Goal: Task Accomplishment & Management: Manage account settings

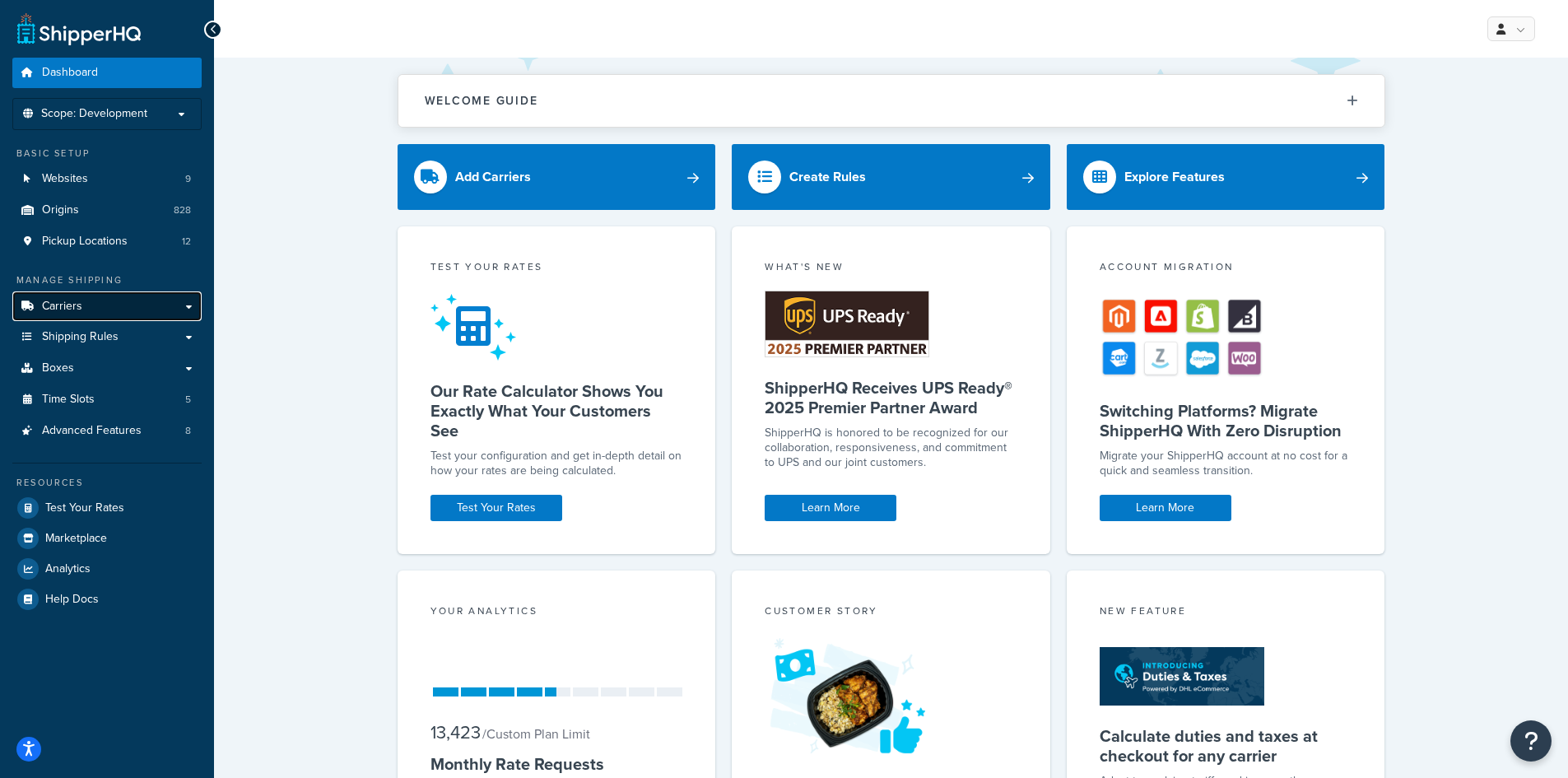
click at [123, 301] on link "Carriers" at bounding box center [107, 306] width 189 height 30
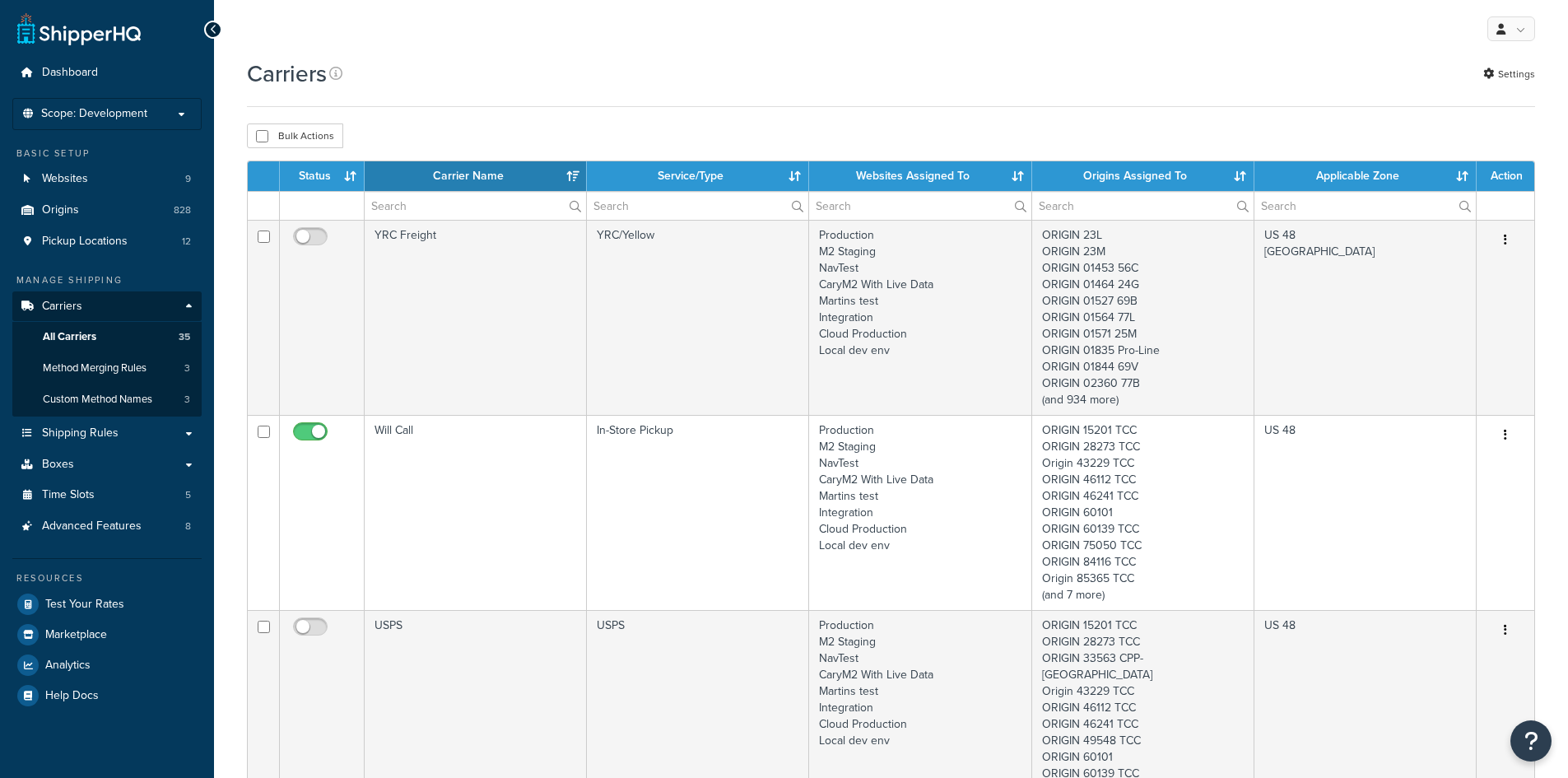
select select "15"
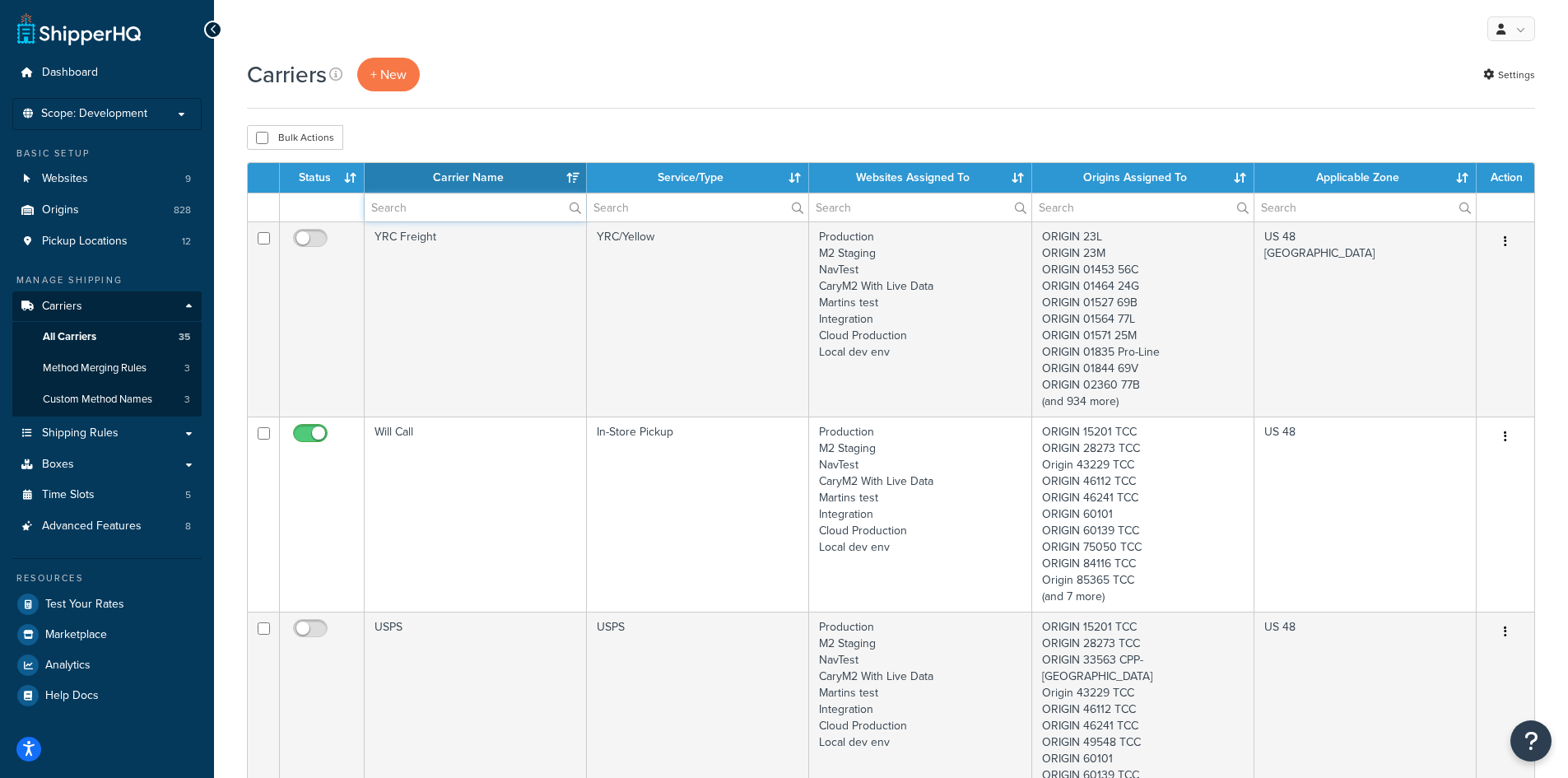
click at [373, 212] on input "text" at bounding box center [475, 208] width 221 height 28
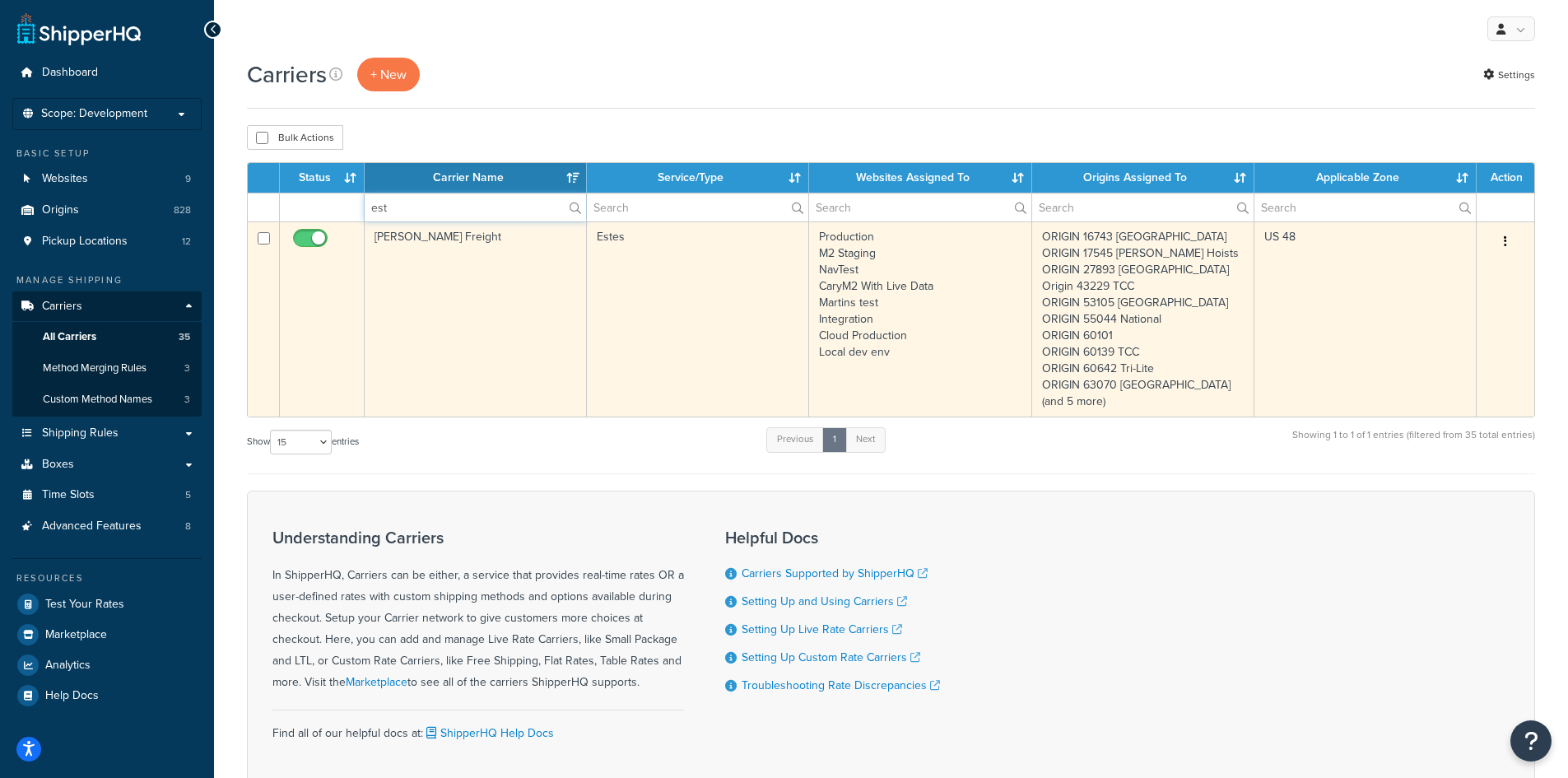
type input "est"
click at [1508, 234] on button "button" at bounding box center [1505, 242] width 23 height 27
click at [1462, 268] on link "Edit" at bounding box center [1439, 275] width 130 height 33
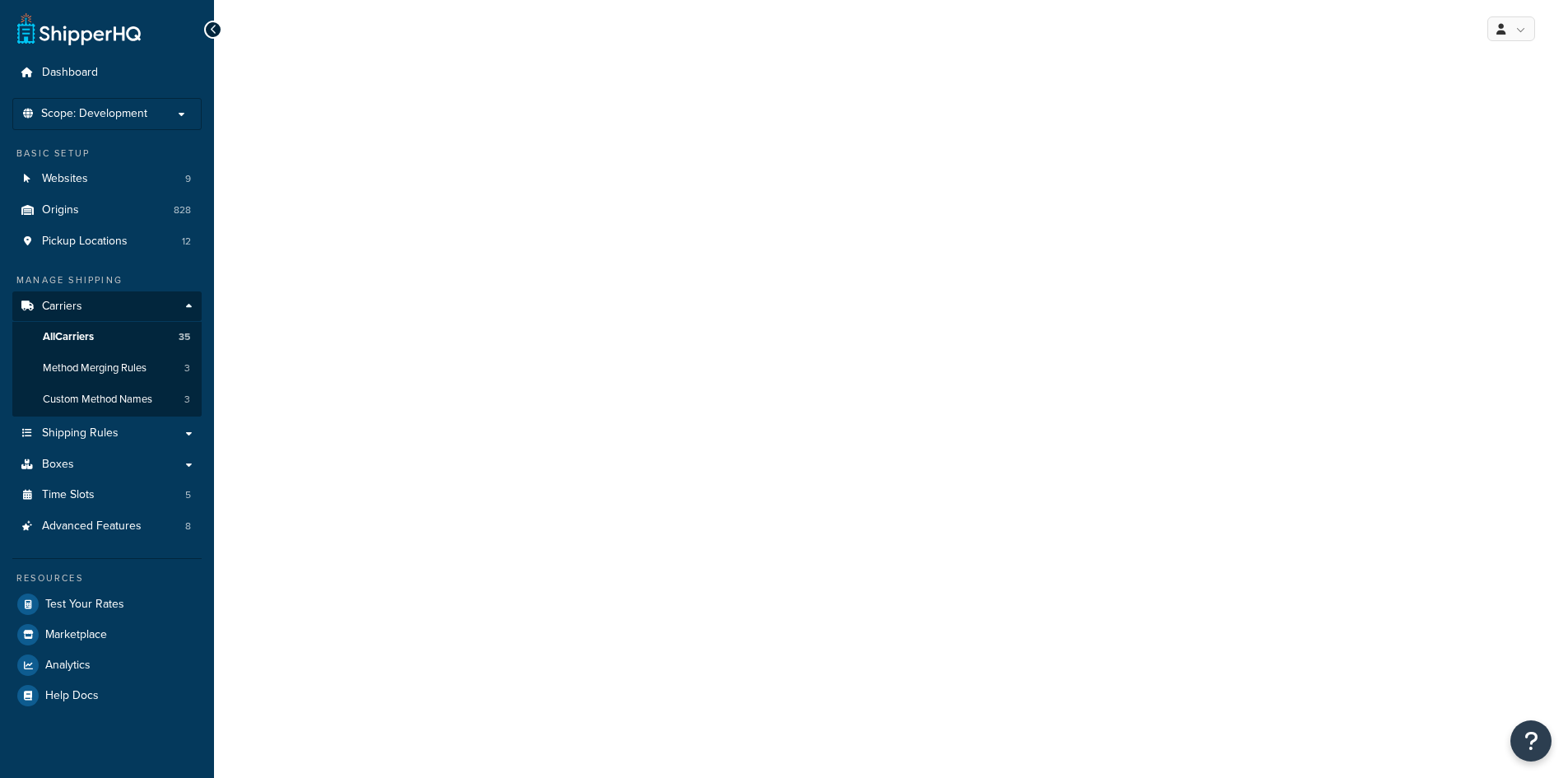
select select "estesFreight"
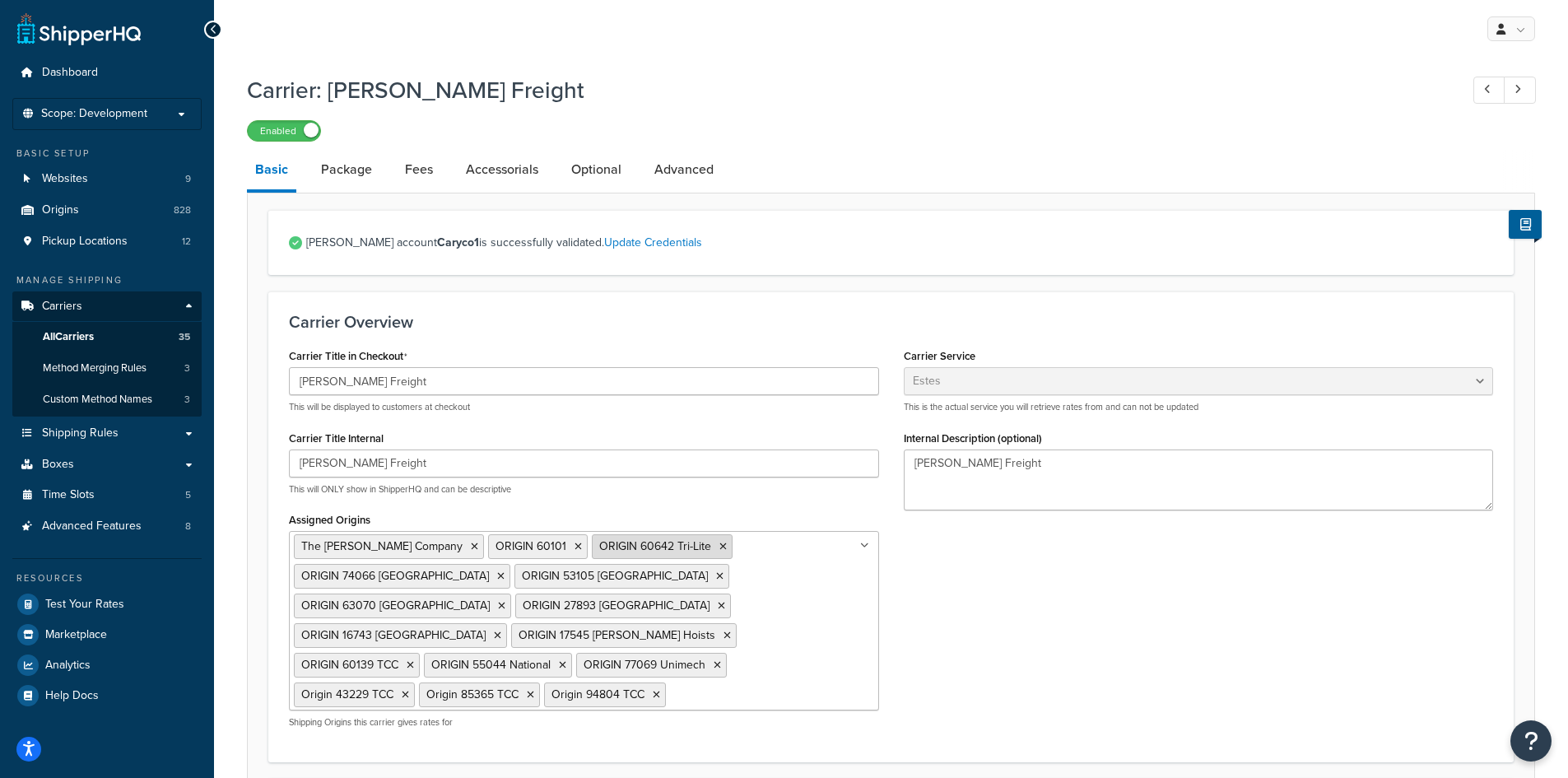
click at [661, 547] on li "ORIGIN 60642 Tri-Lite" at bounding box center [662, 547] width 141 height 25
click at [719, 547] on icon at bounding box center [723, 547] width 8 height 10
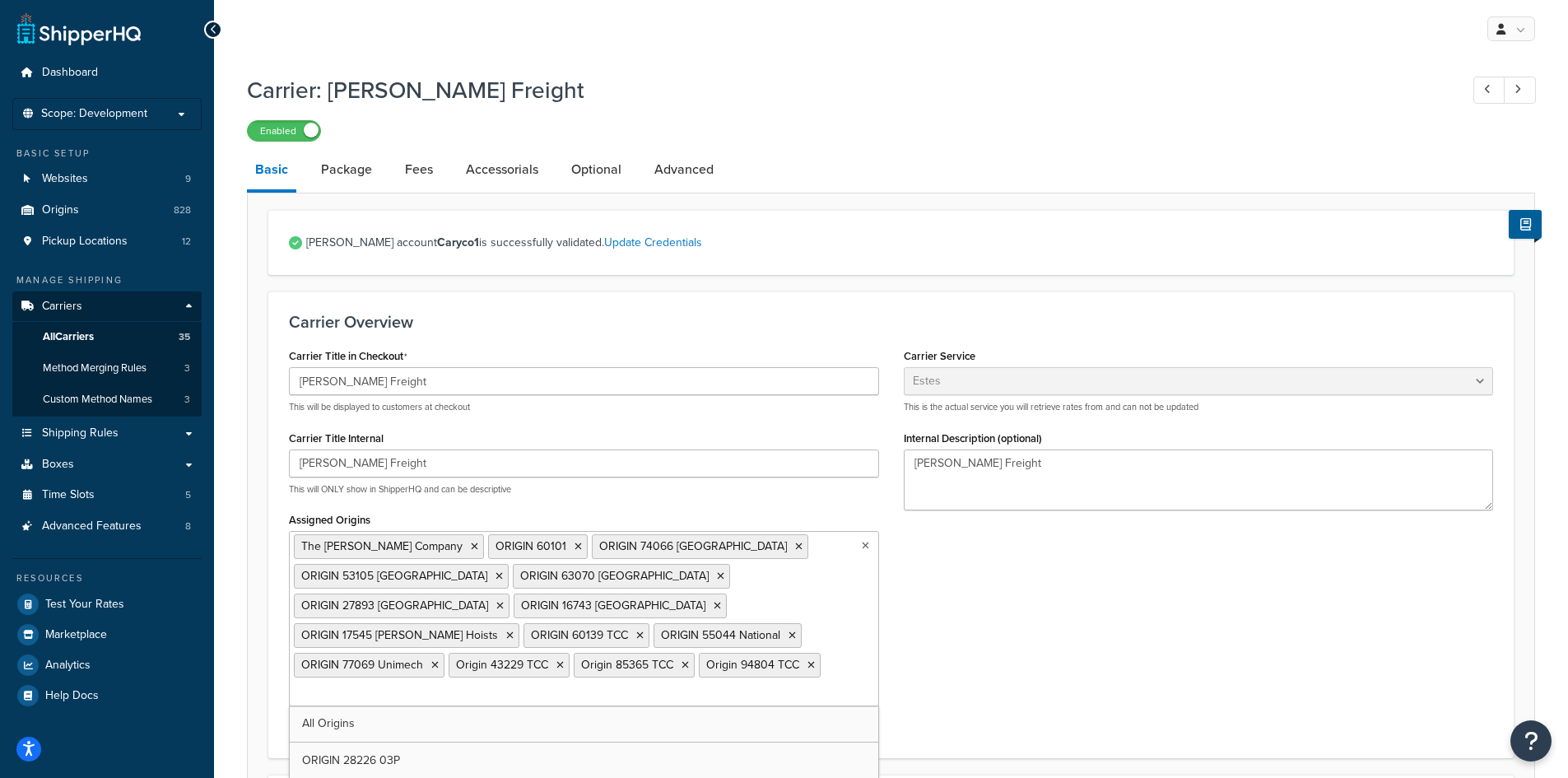
click at [795, 547] on icon at bounding box center [799, 547] width 8 height 10
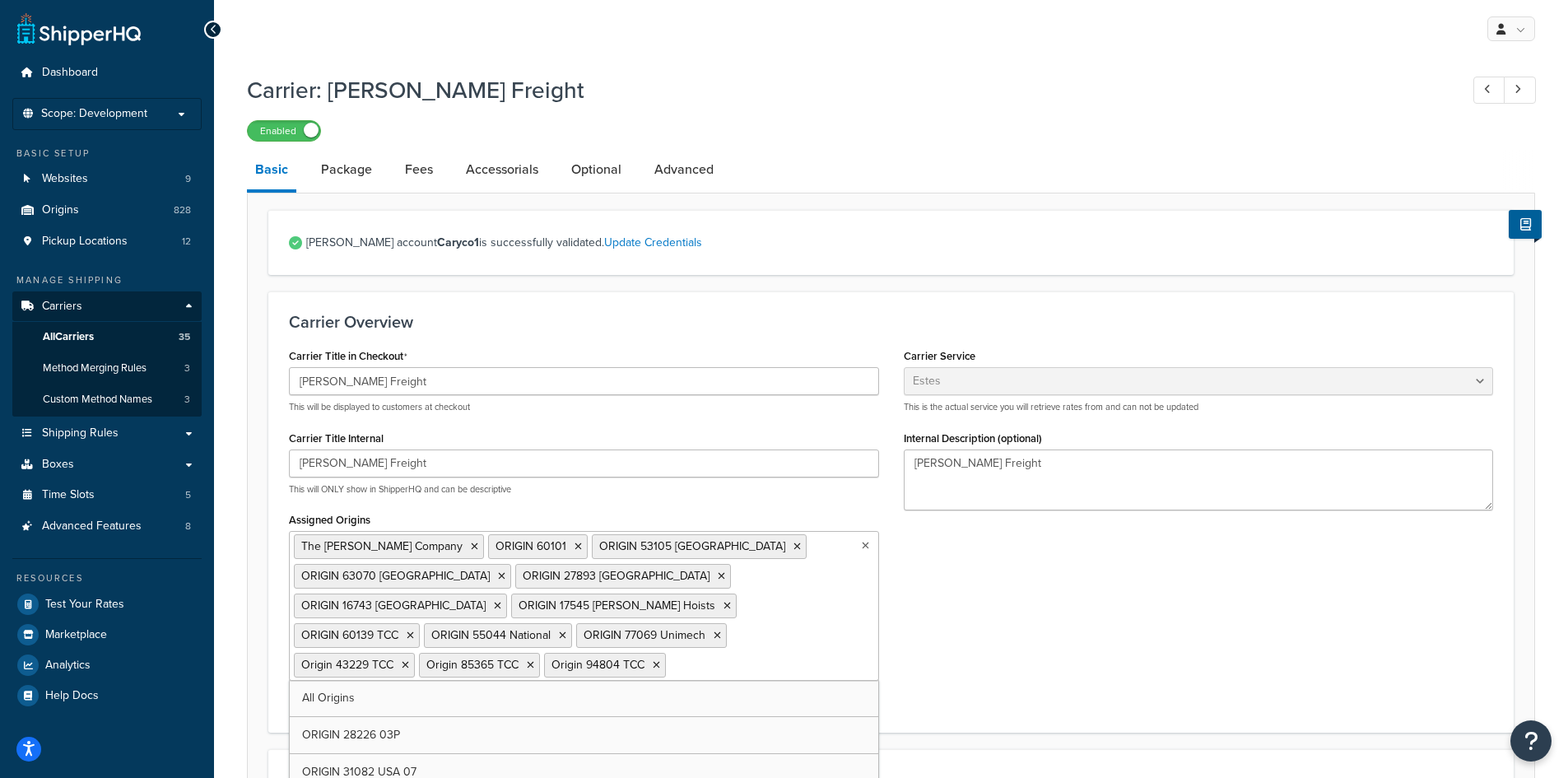
click at [794, 547] on icon at bounding box center [797, 547] width 8 height 10
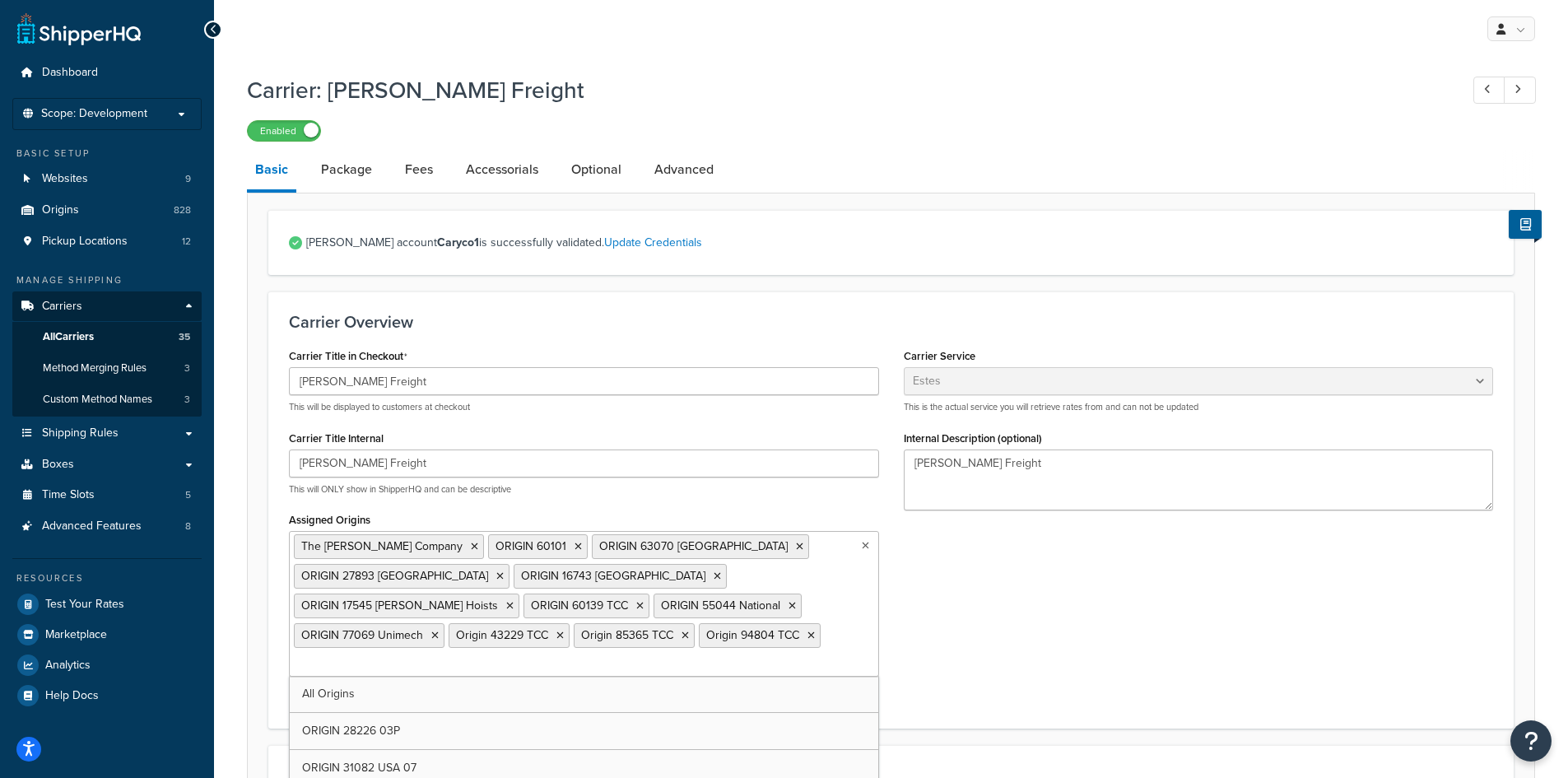
click at [796, 547] on icon at bounding box center [799, 547] width 8 height 10
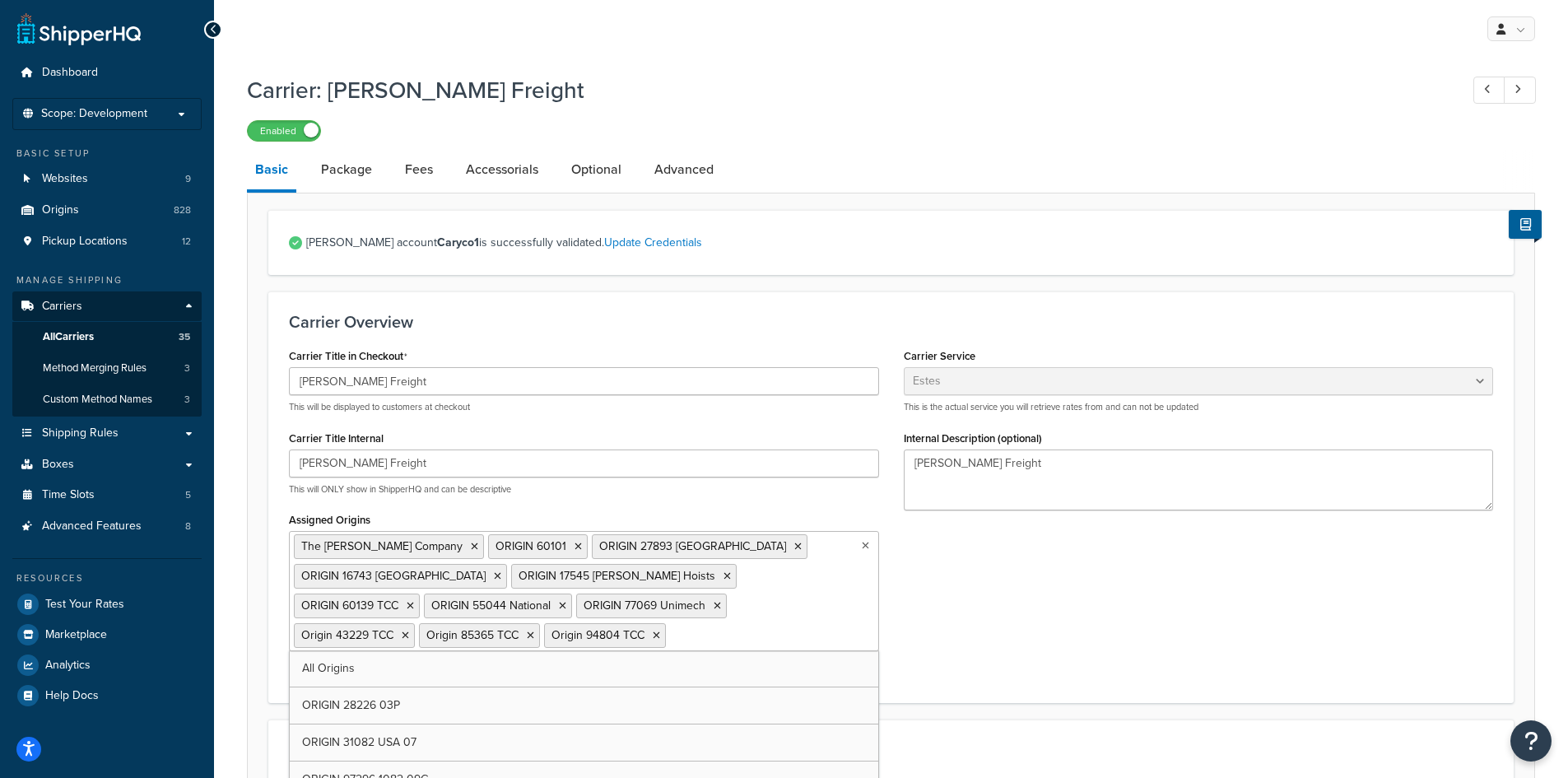
click at [794, 547] on icon at bounding box center [798, 547] width 8 height 10
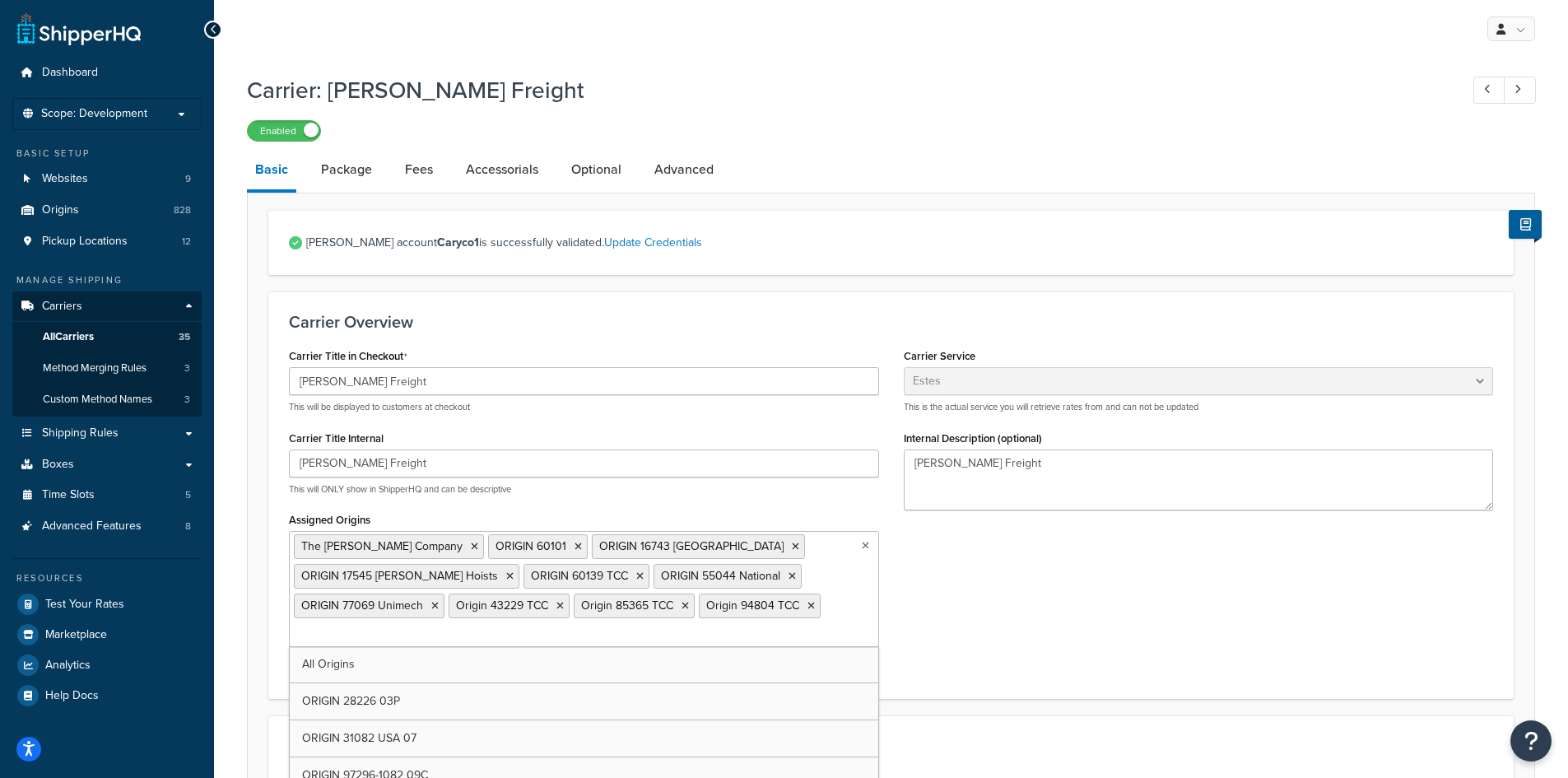
click at [792, 547] on icon at bounding box center [795, 547] width 8 height 10
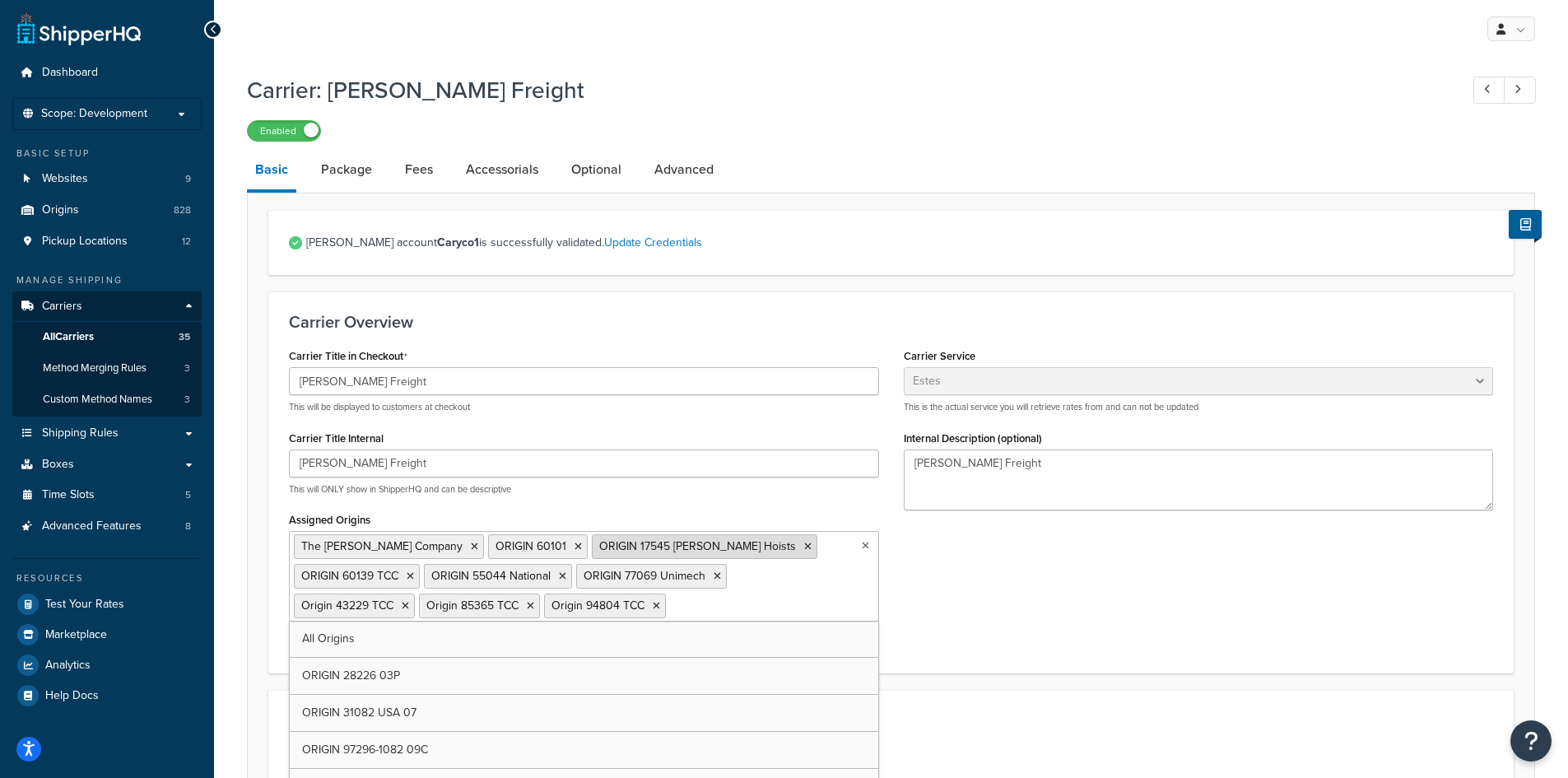
click at [804, 545] on icon at bounding box center [807, 547] width 8 height 10
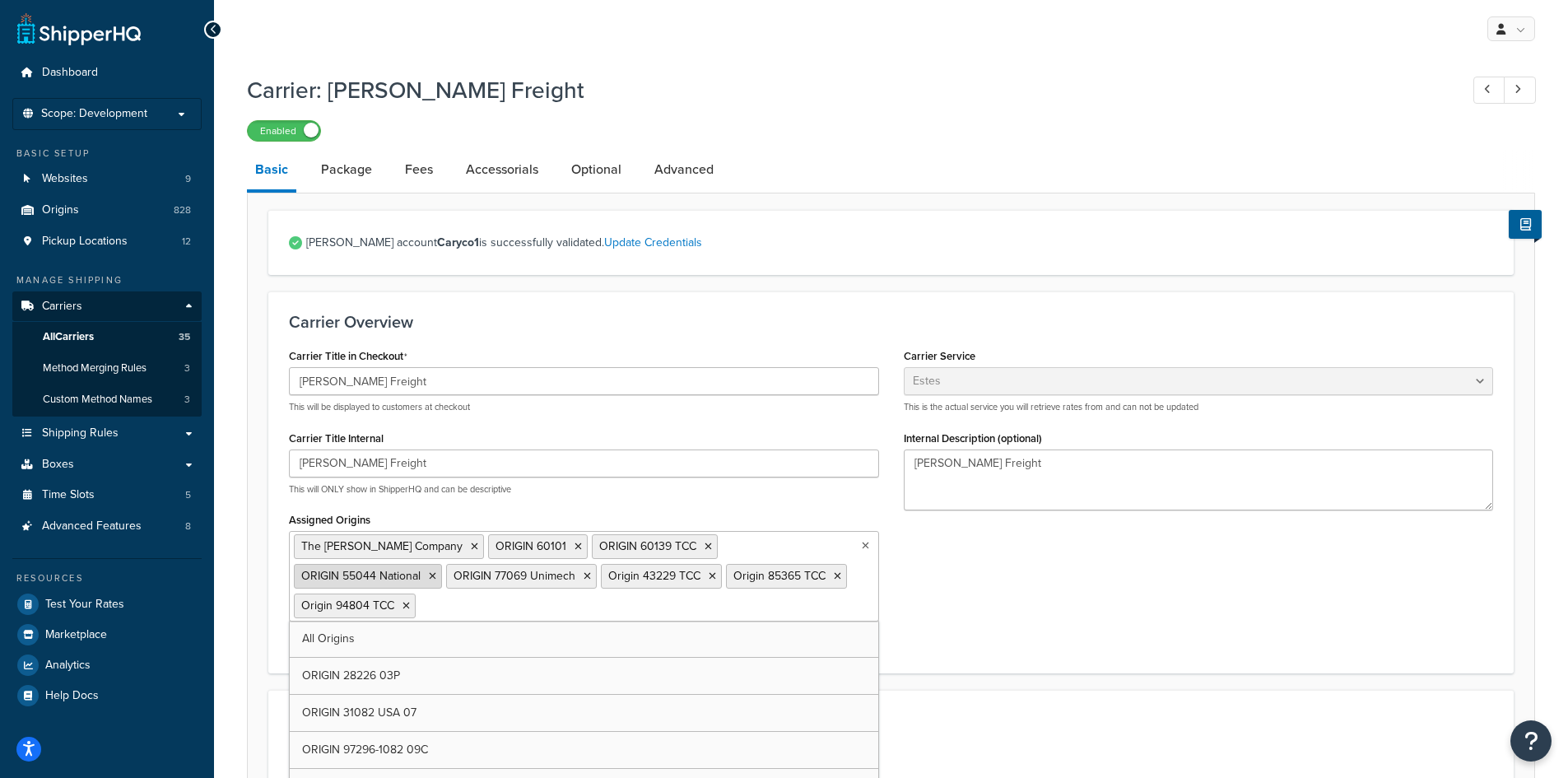
click at [436, 571] on icon at bounding box center [432, 576] width 8 height 10
click at [439, 571] on icon at bounding box center [435, 576] width 8 height 10
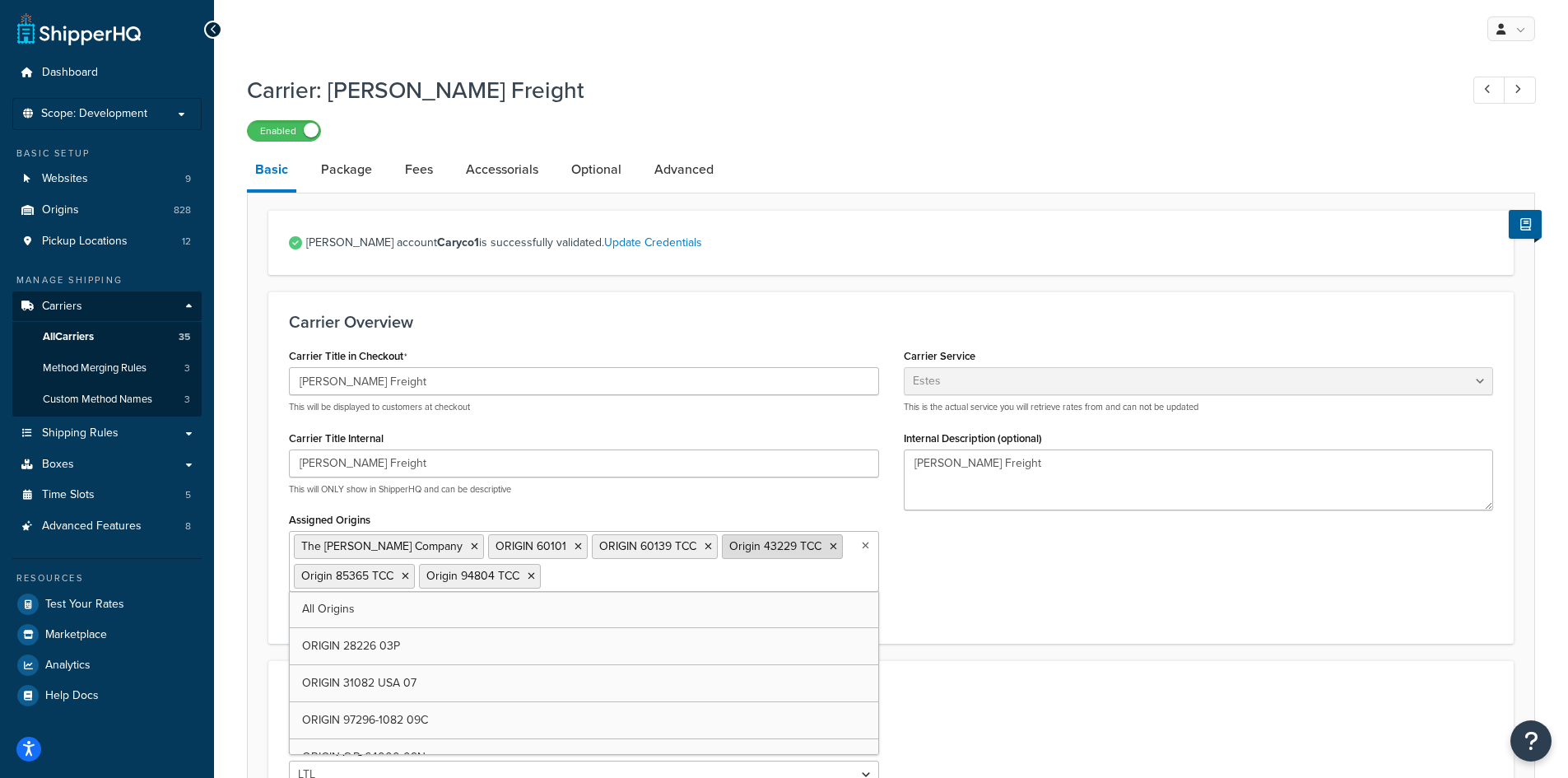
click at [829, 548] on icon at bounding box center [833, 547] width 8 height 10
click at [830, 548] on icon at bounding box center [834, 547] width 8 height 10
click at [440, 566] on input "Assigned Origins" at bounding box center [366, 575] width 146 height 18
type input "tcc"
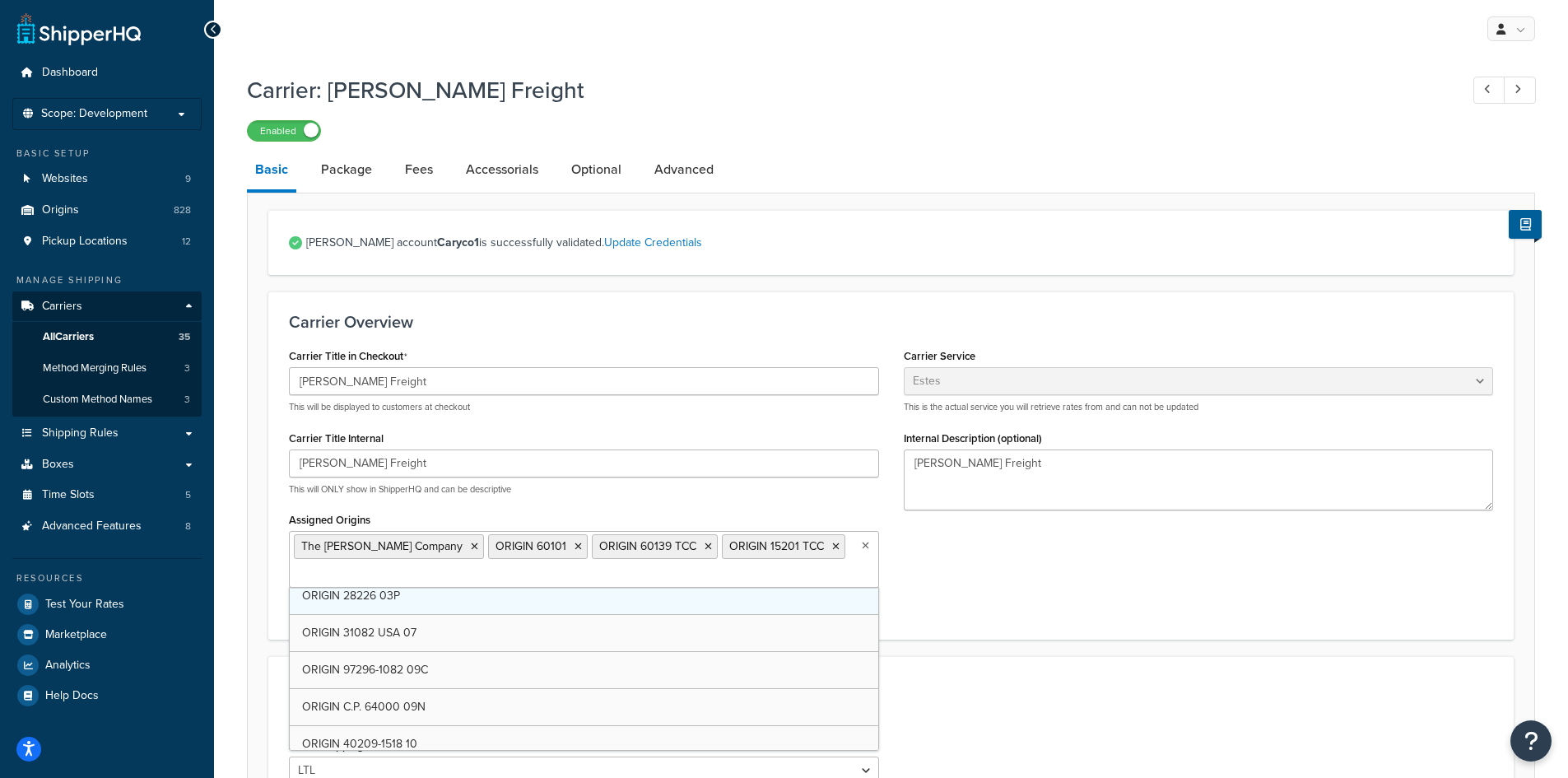
scroll to position [83, 0]
type input "tcc"
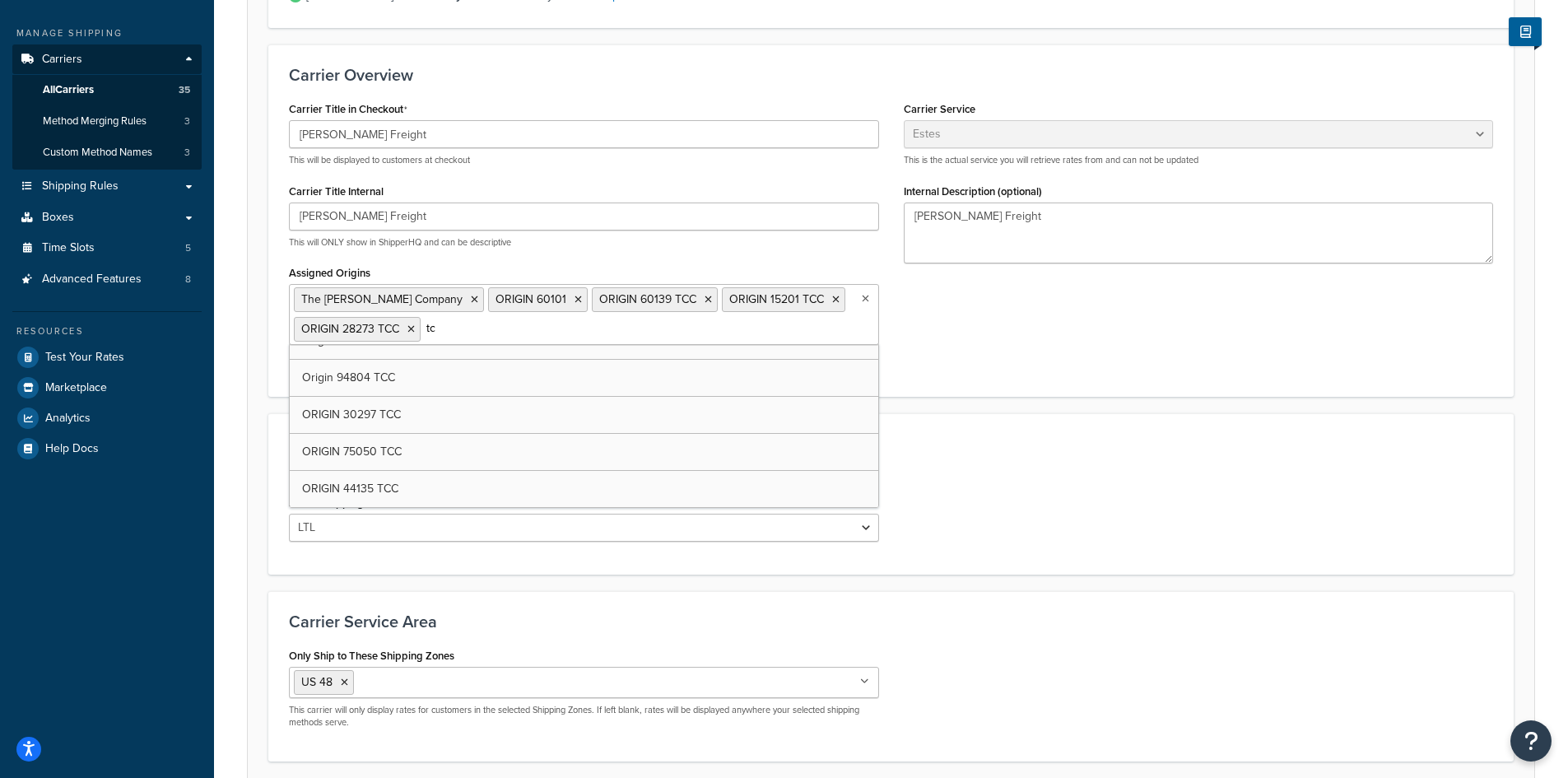
scroll to position [329, 0]
type input "t"
type input "91752"
type input "94551"
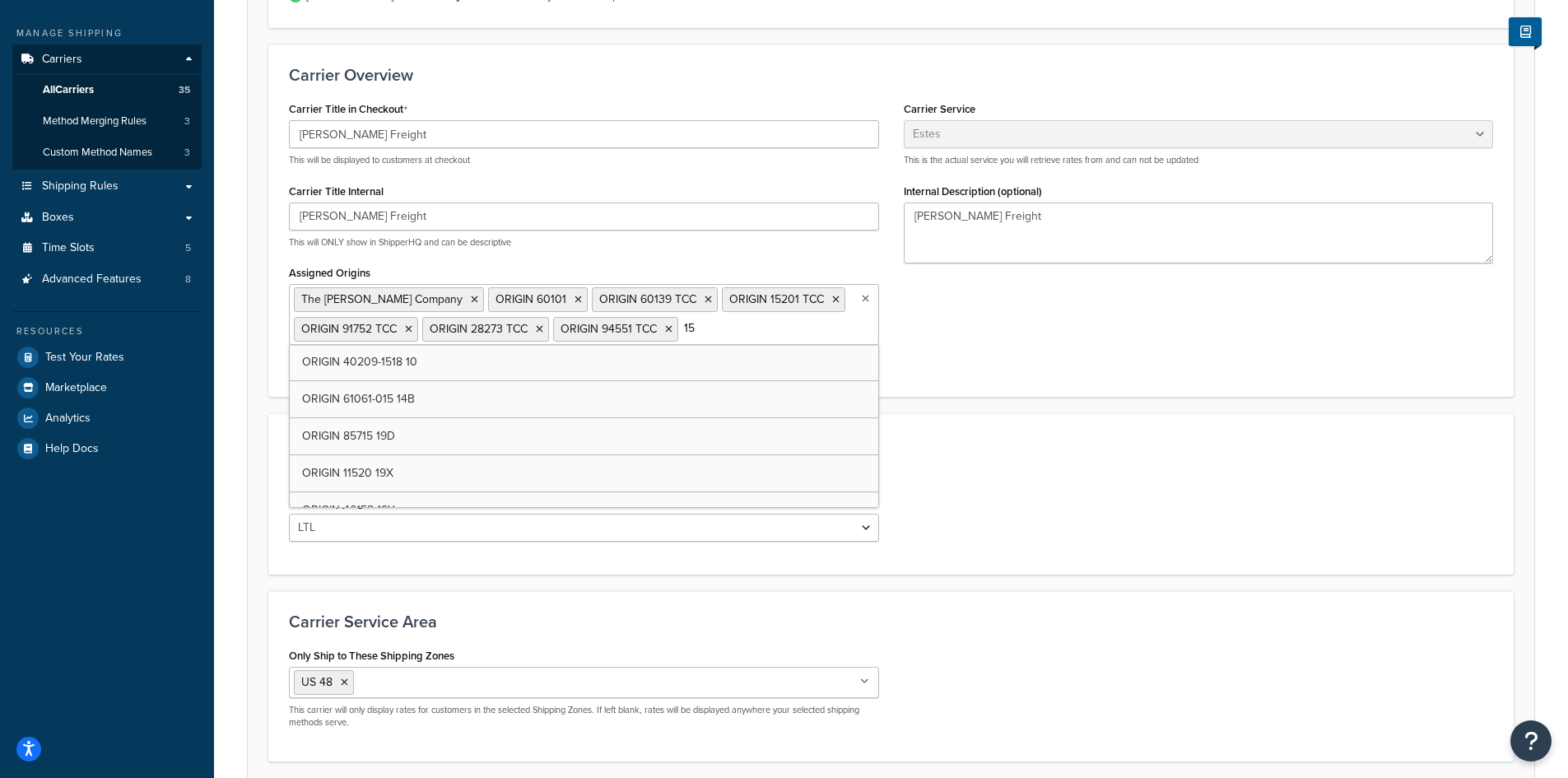
type input "1"
type input "84116"
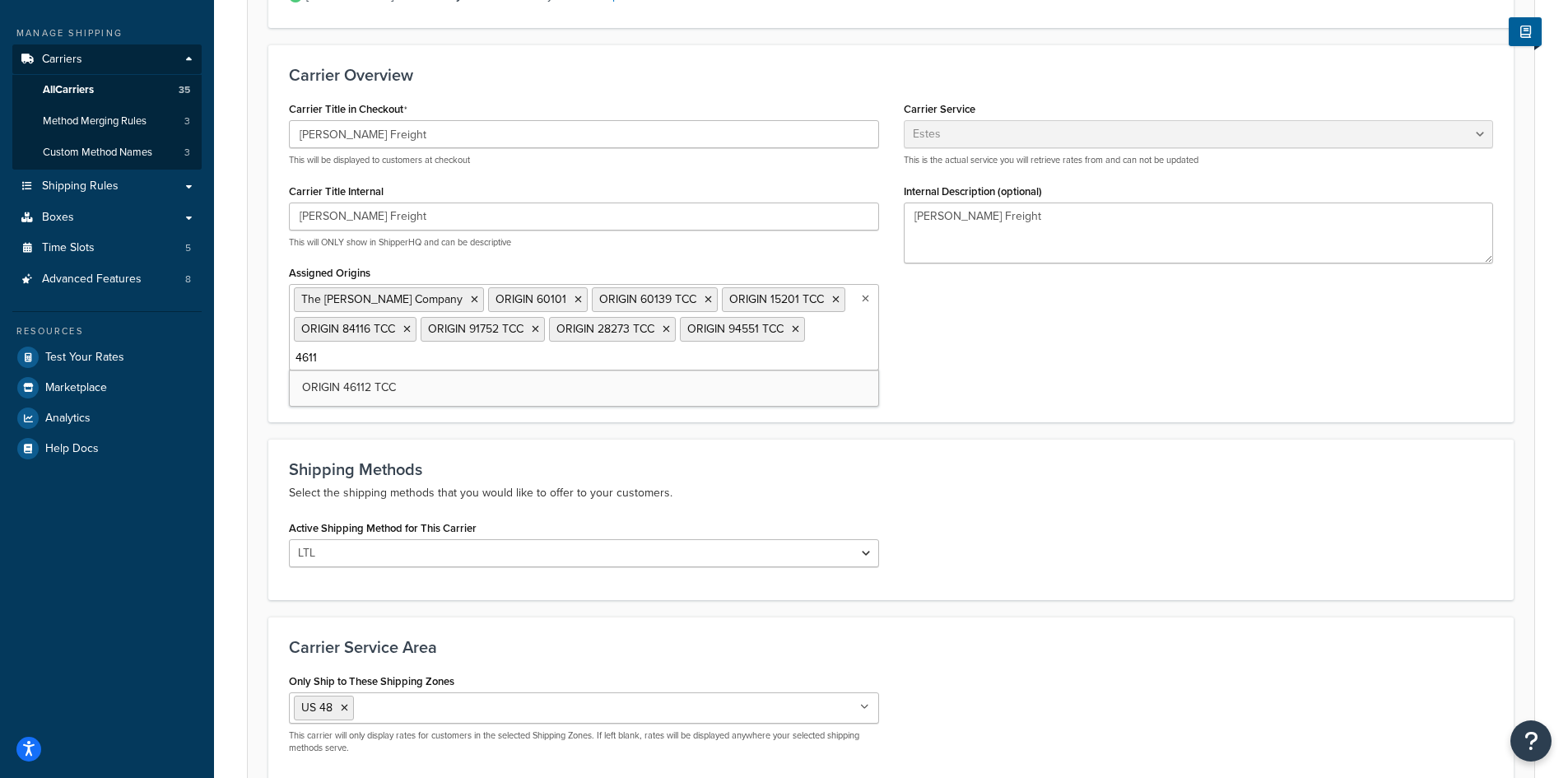
type input "46112"
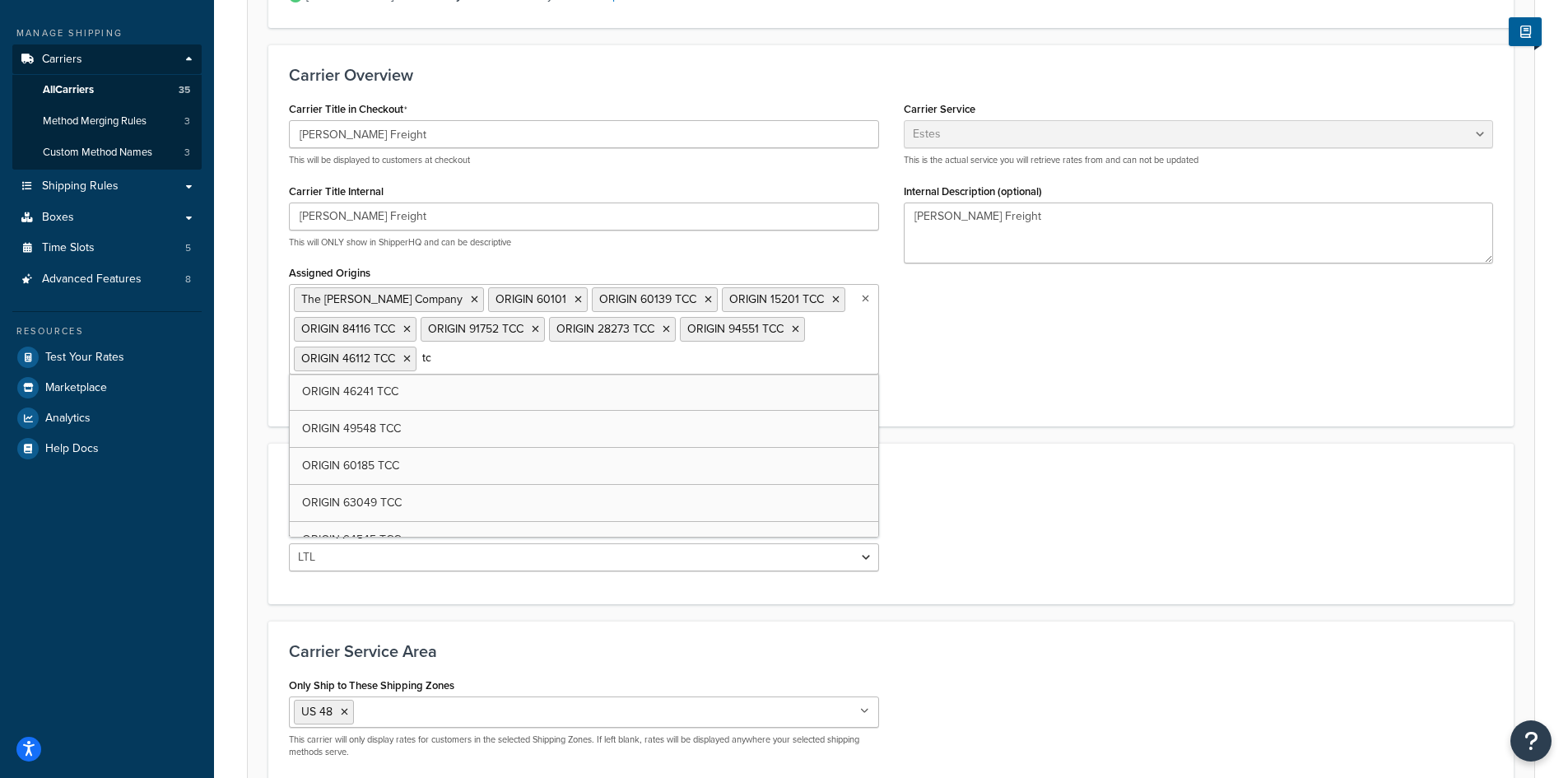
type input "tcc"
click at [1150, 412] on div "Carrier Overview Carrier Title in Checkout Estes Freight This will be displayed…" at bounding box center [890, 235] width 1245 height 381
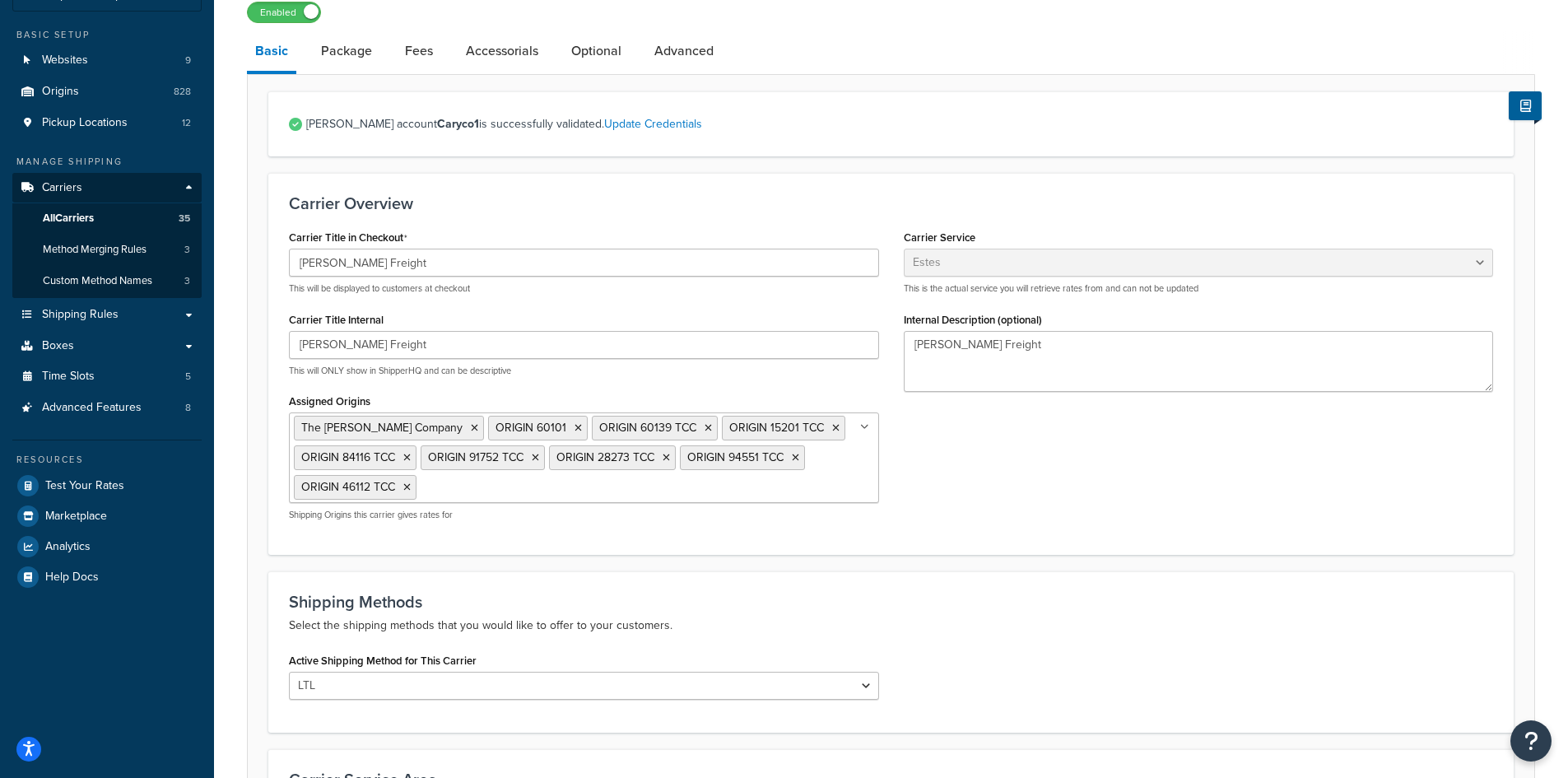
scroll to position [82, 0]
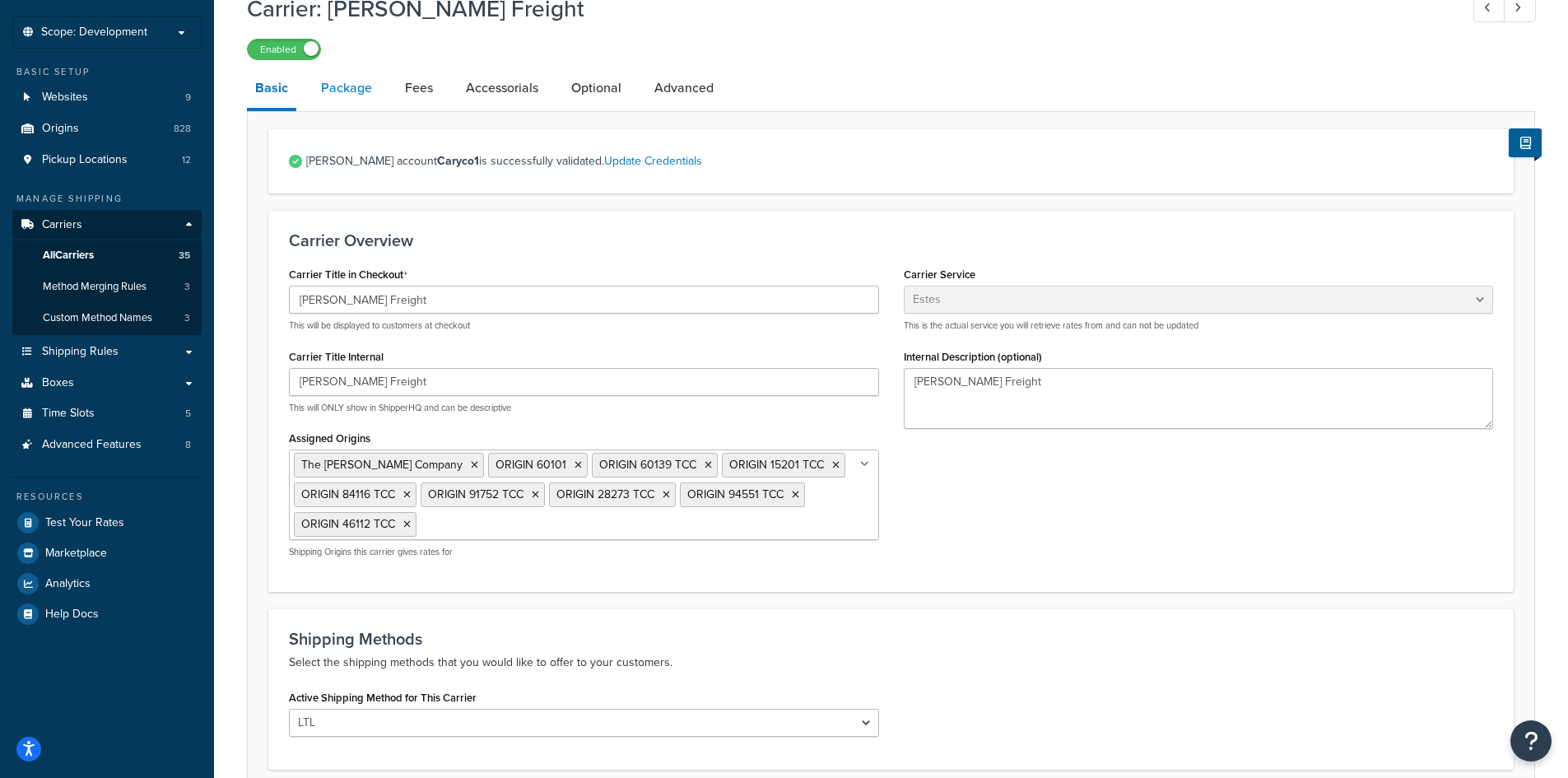
click at [371, 98] on link "Package" at bounding box center [346, 88] width 68 height 39
click at [345, 93] on link "Package" at bounding box center [346, 88] width 68 height 39
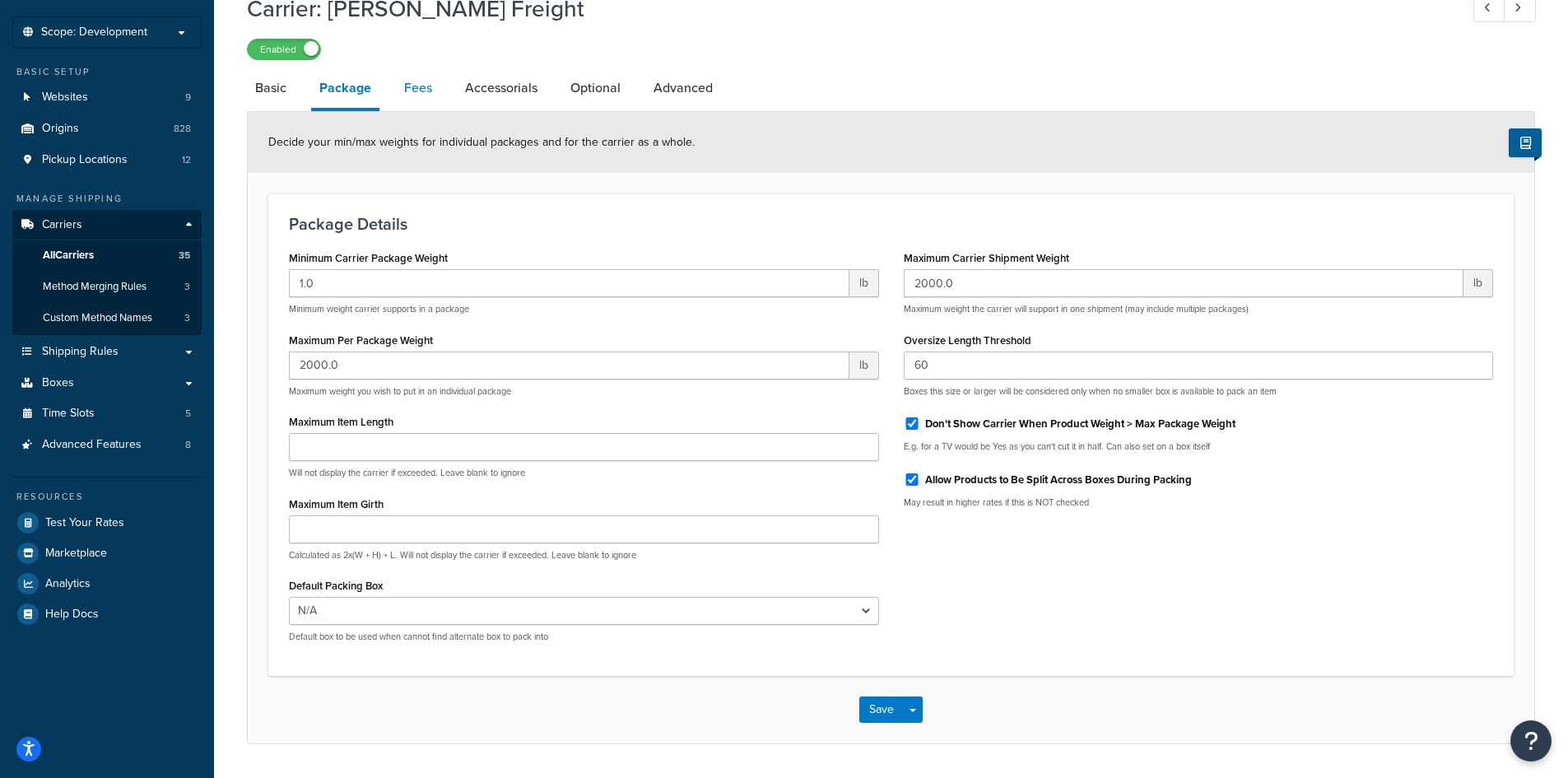
click at [402, 83] on link "Fees" at bounding box center [417, 88] width 44 height 39
select select "AFTER"
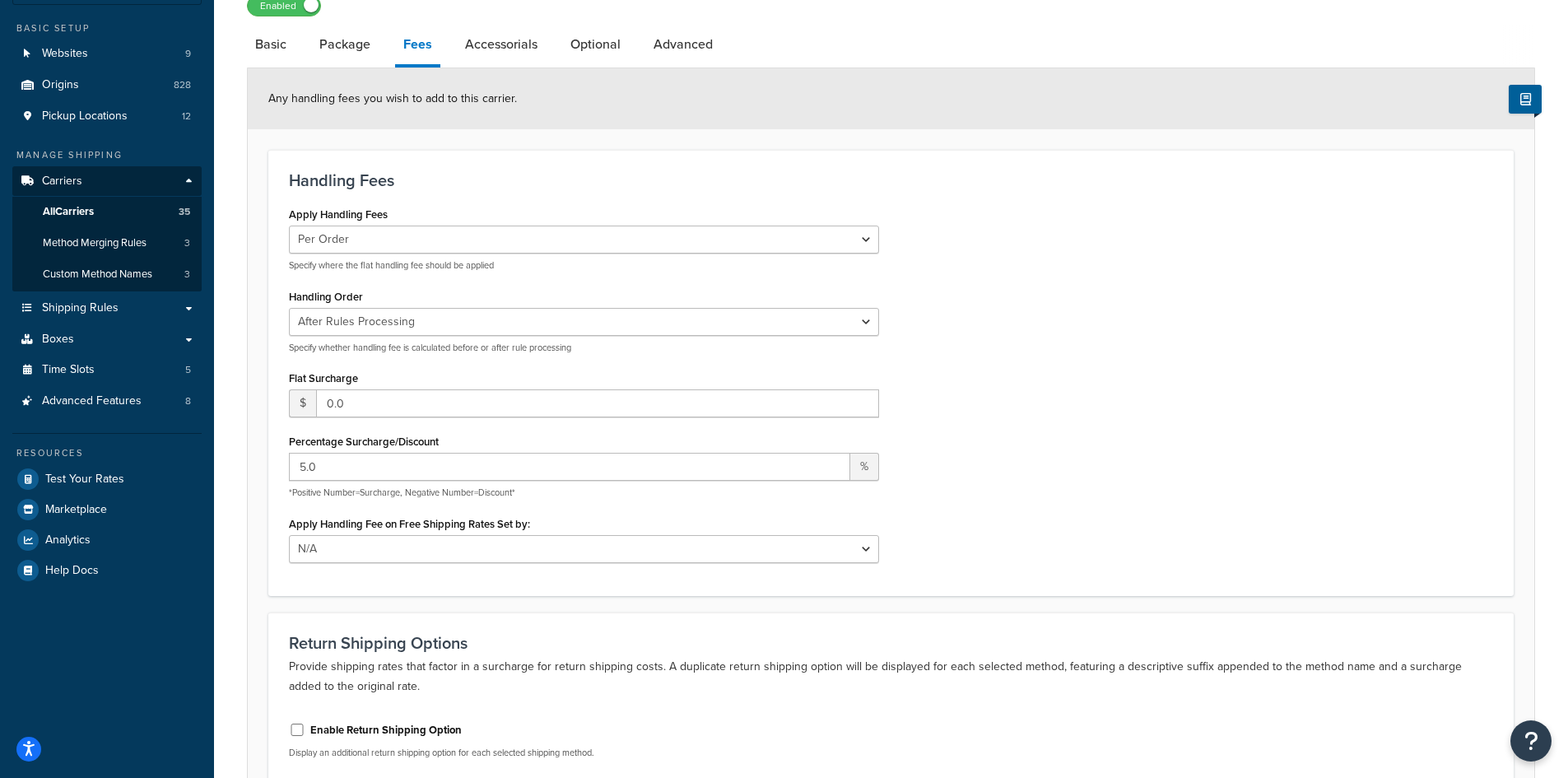
scroll to position [164, 0]
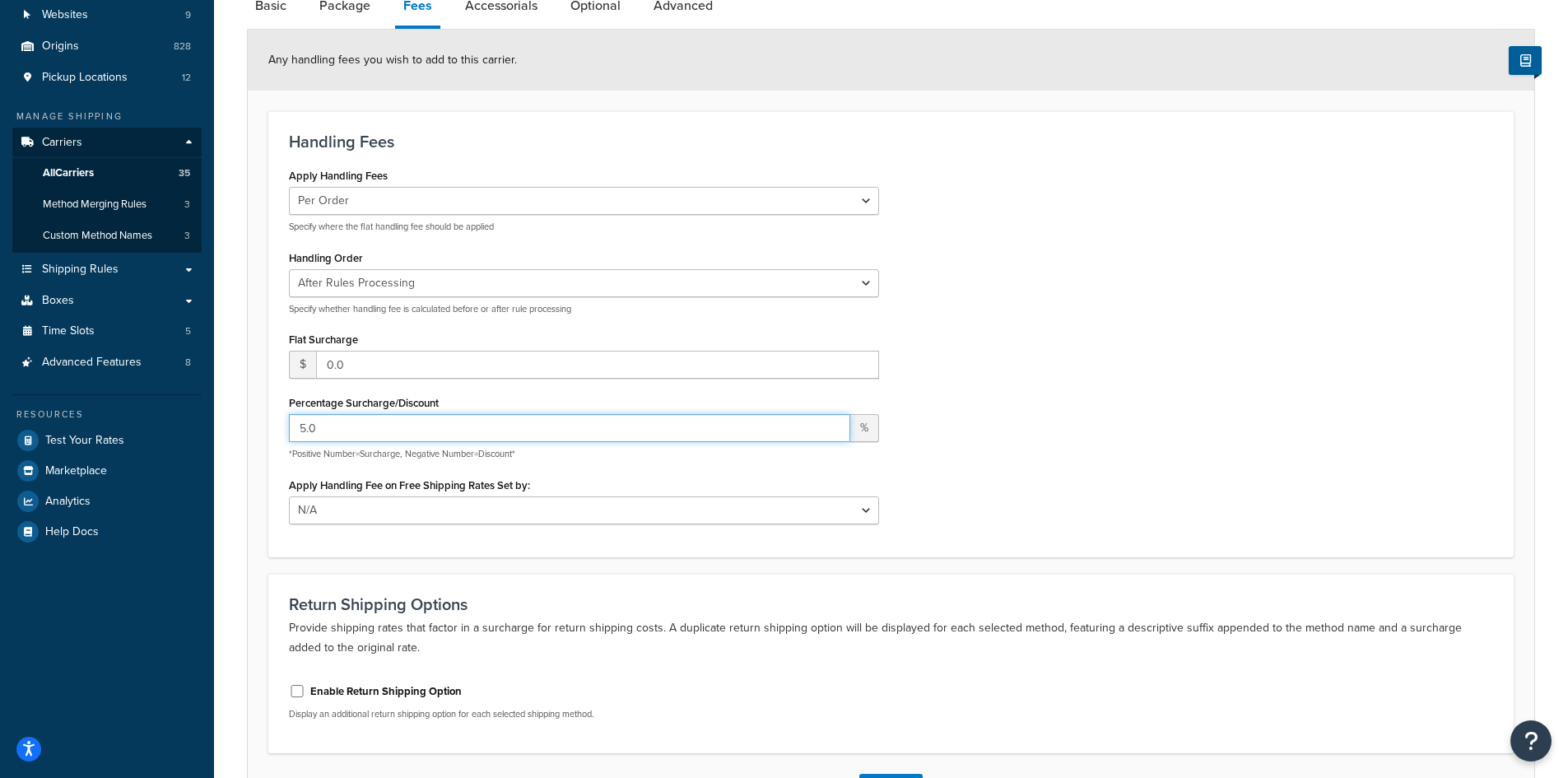
drag, startPoint x: 248, startPoint y: 427, endPoint x: 238, endPoint y: 427, distance: 10.0
click at [238, 427] on div "Carrier: Estes Freight Enabled Basic Package Fees Accessorials Optional Advance…" at bounding box center [890, 382] width 1354 height 961
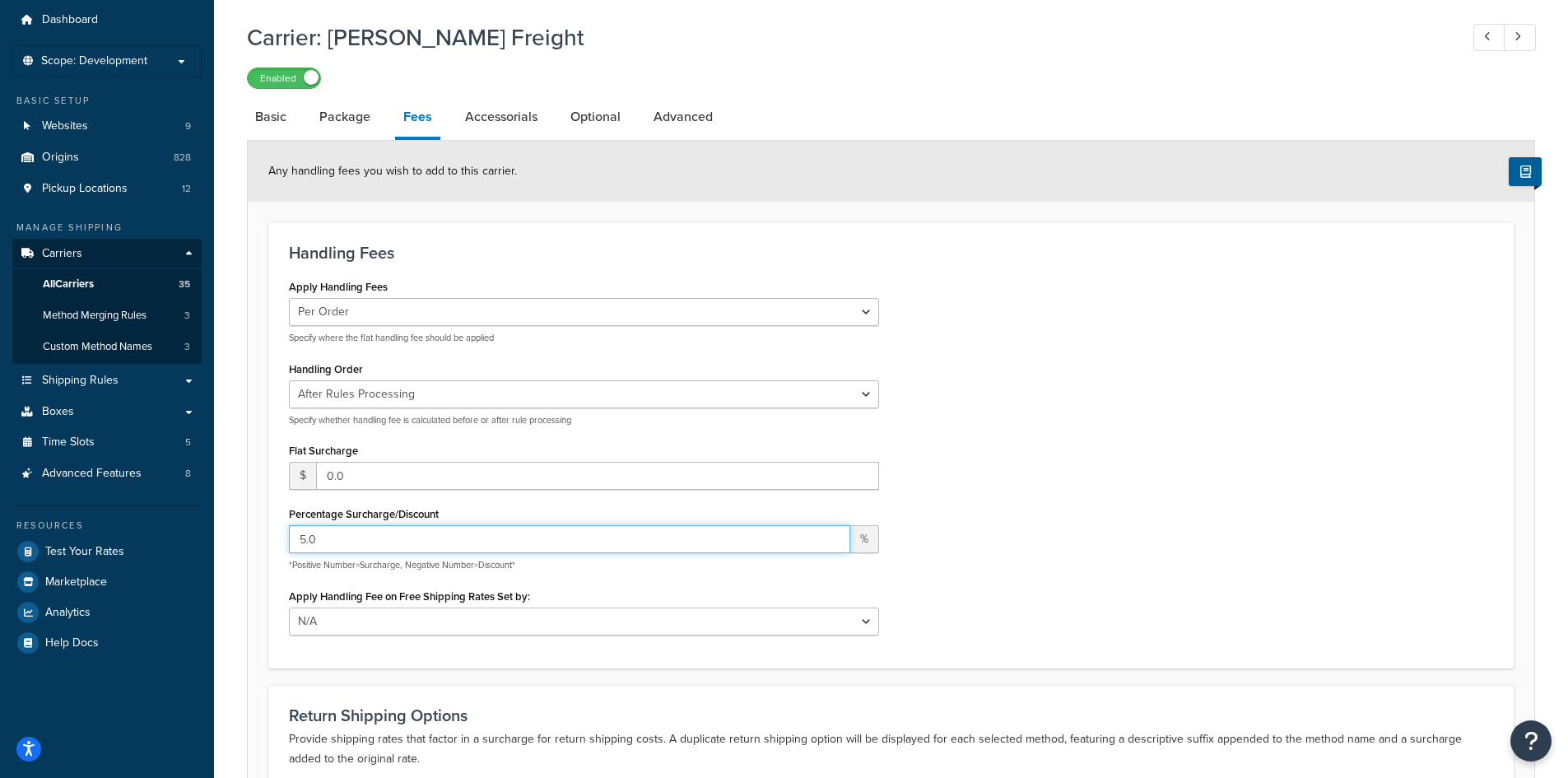
scroll to position [83, 0]
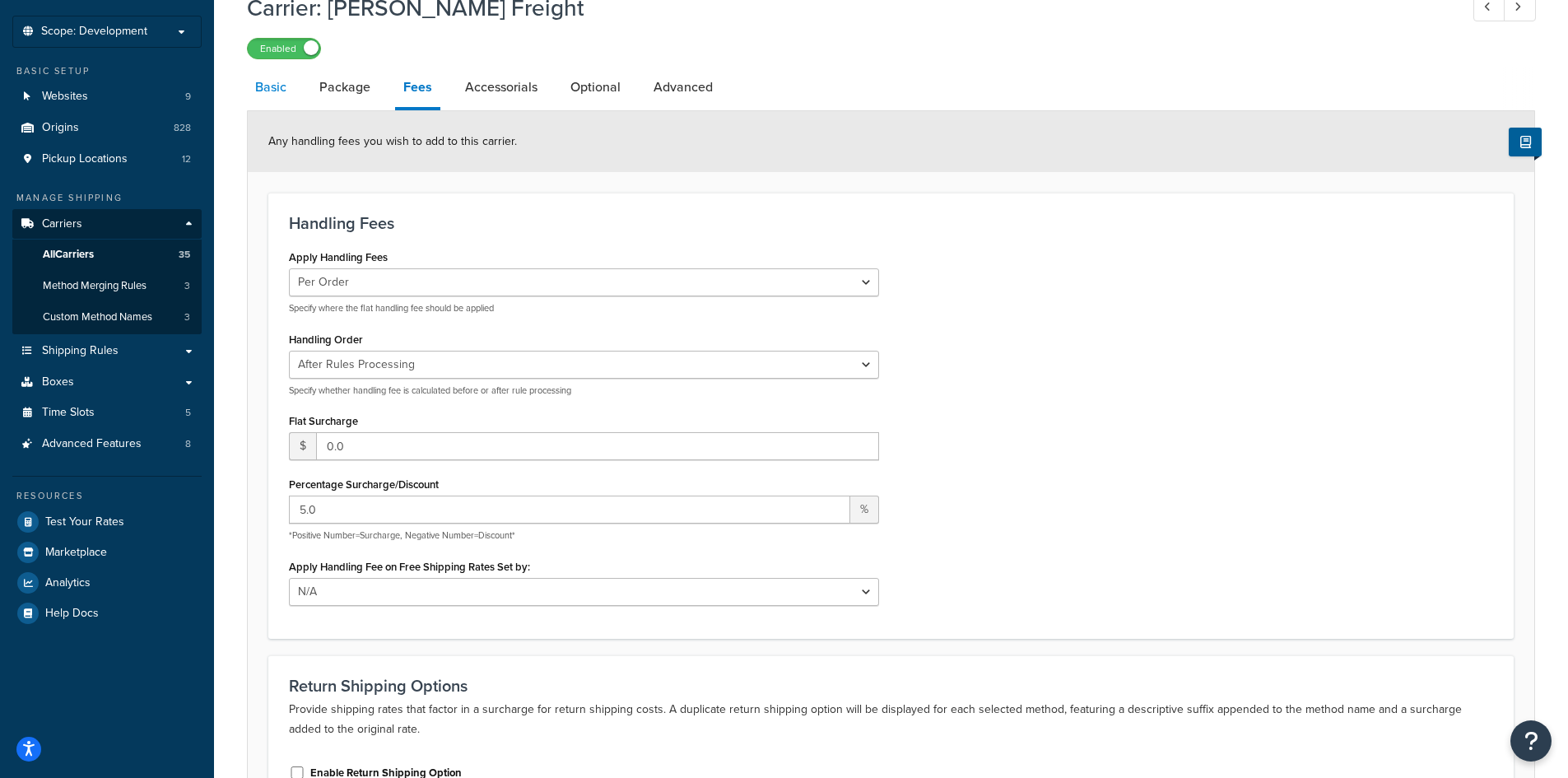
click at [293, 83] on link "Basic" at bounding box center [270, 87] width 48 height 39
select select "estesFreight"
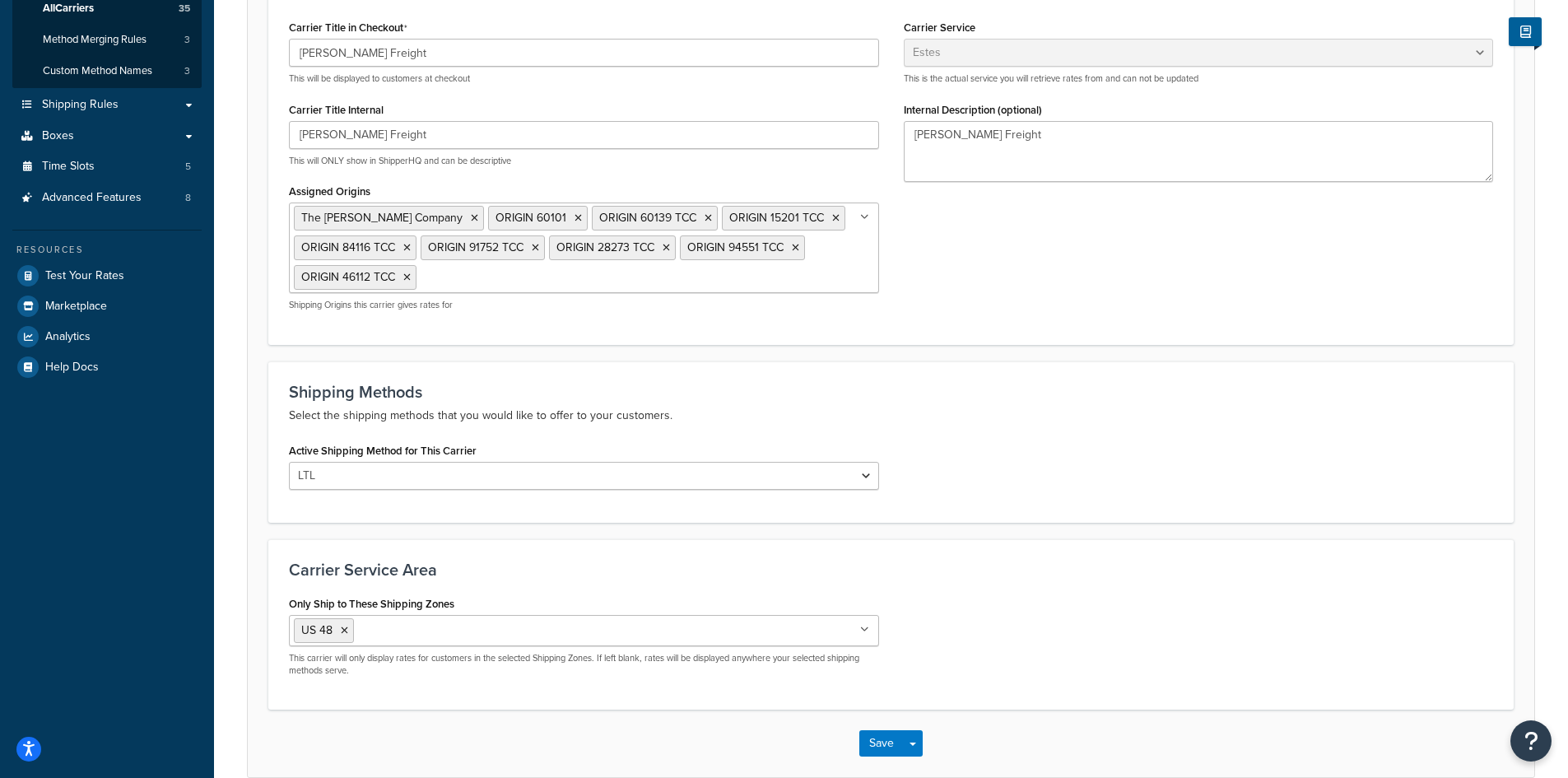
scroll to position [82, 0]
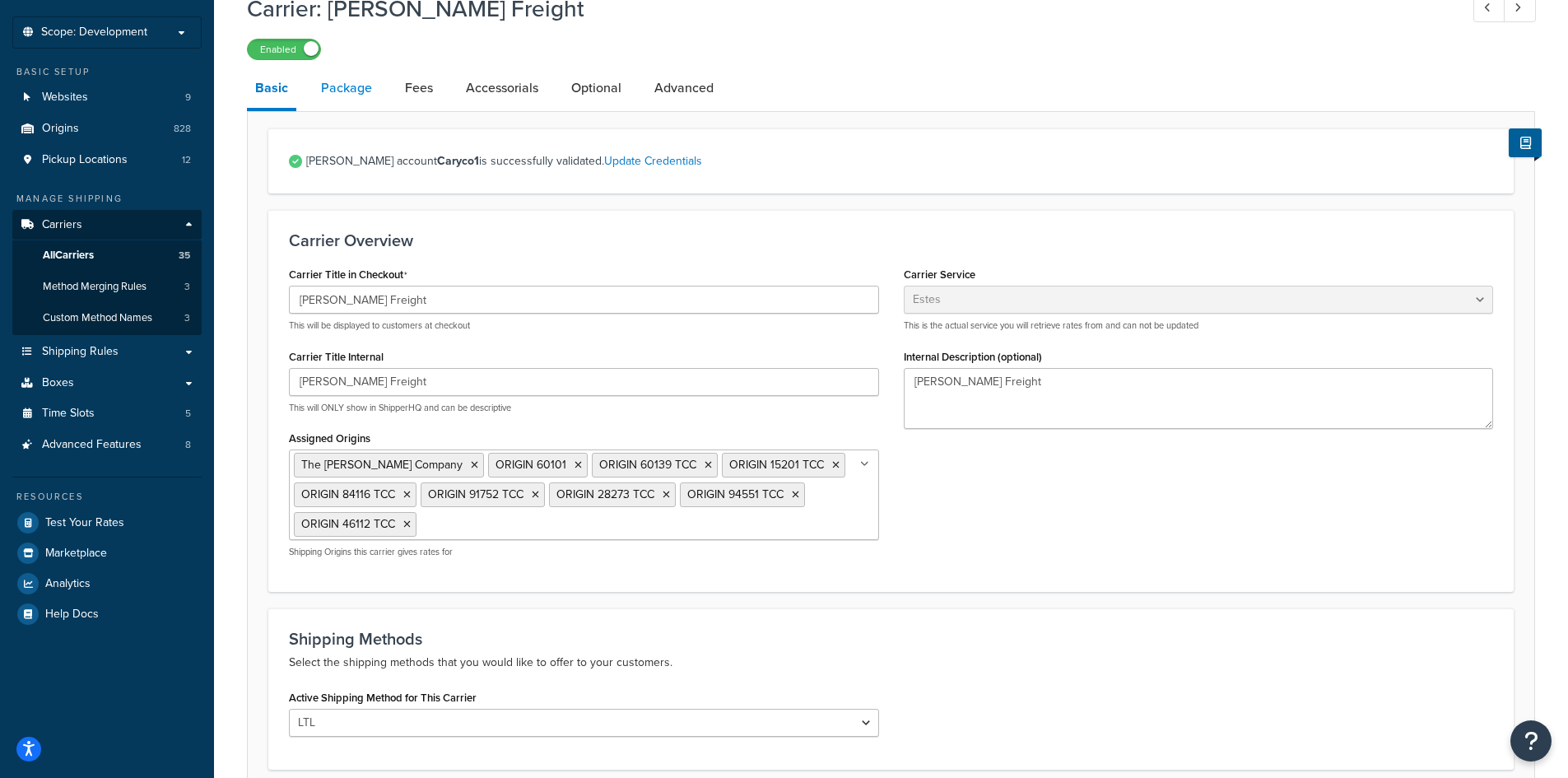
drag, startPoint x: 361, startPoint y: 83, endPoint x: 368, endPoint y: 89, distance: 9.2
click at [361, 83] on link "Package" at bounding box center [346, 88] width 68 height 39
click at [368, 89] on link "Package" at bounding box center [346, 88] width 68 height 39
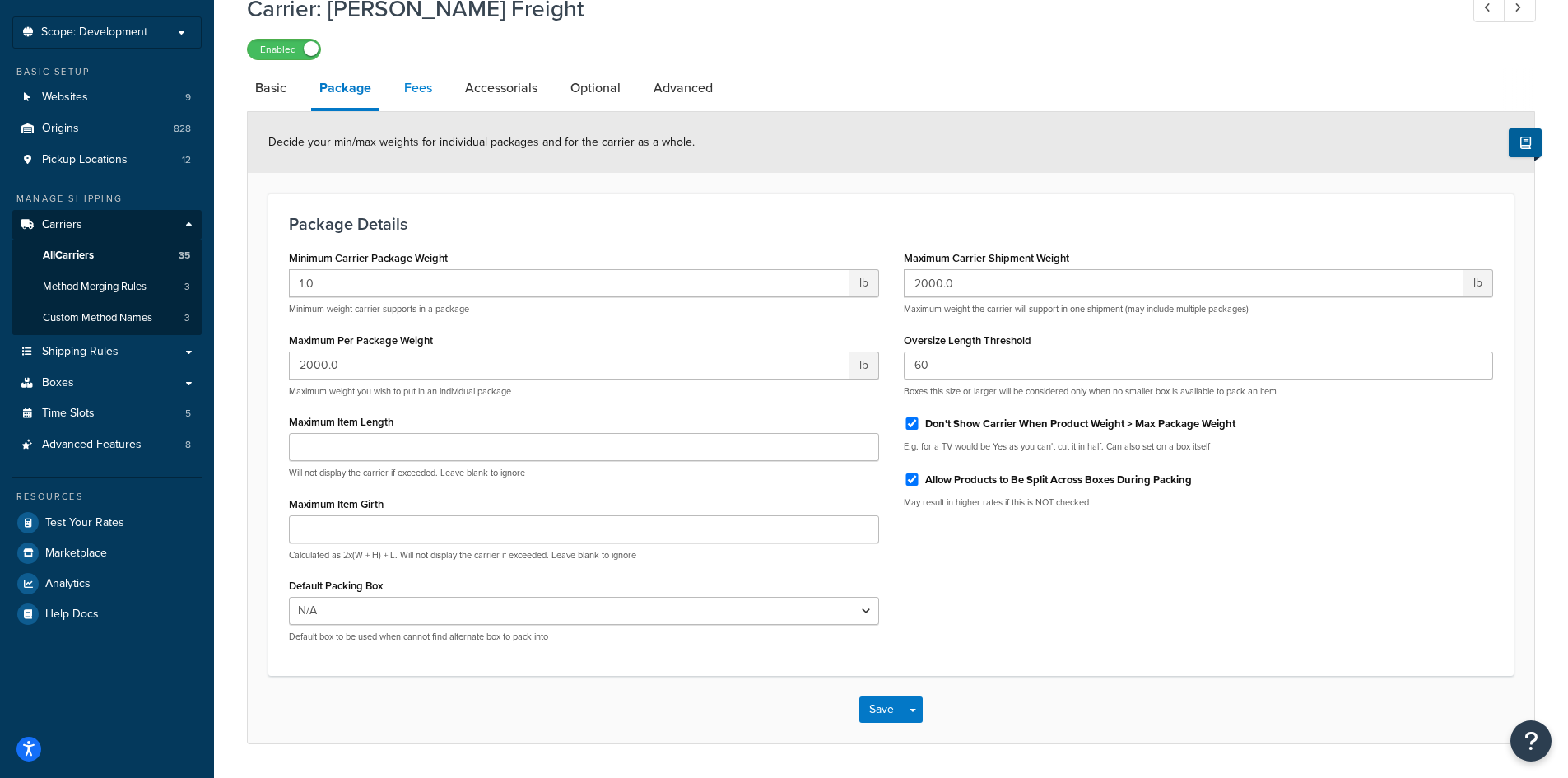
click at [412, 95] on link "Fees" at bounding box center [417, 88] width 44 height 39
select select "AFTER"
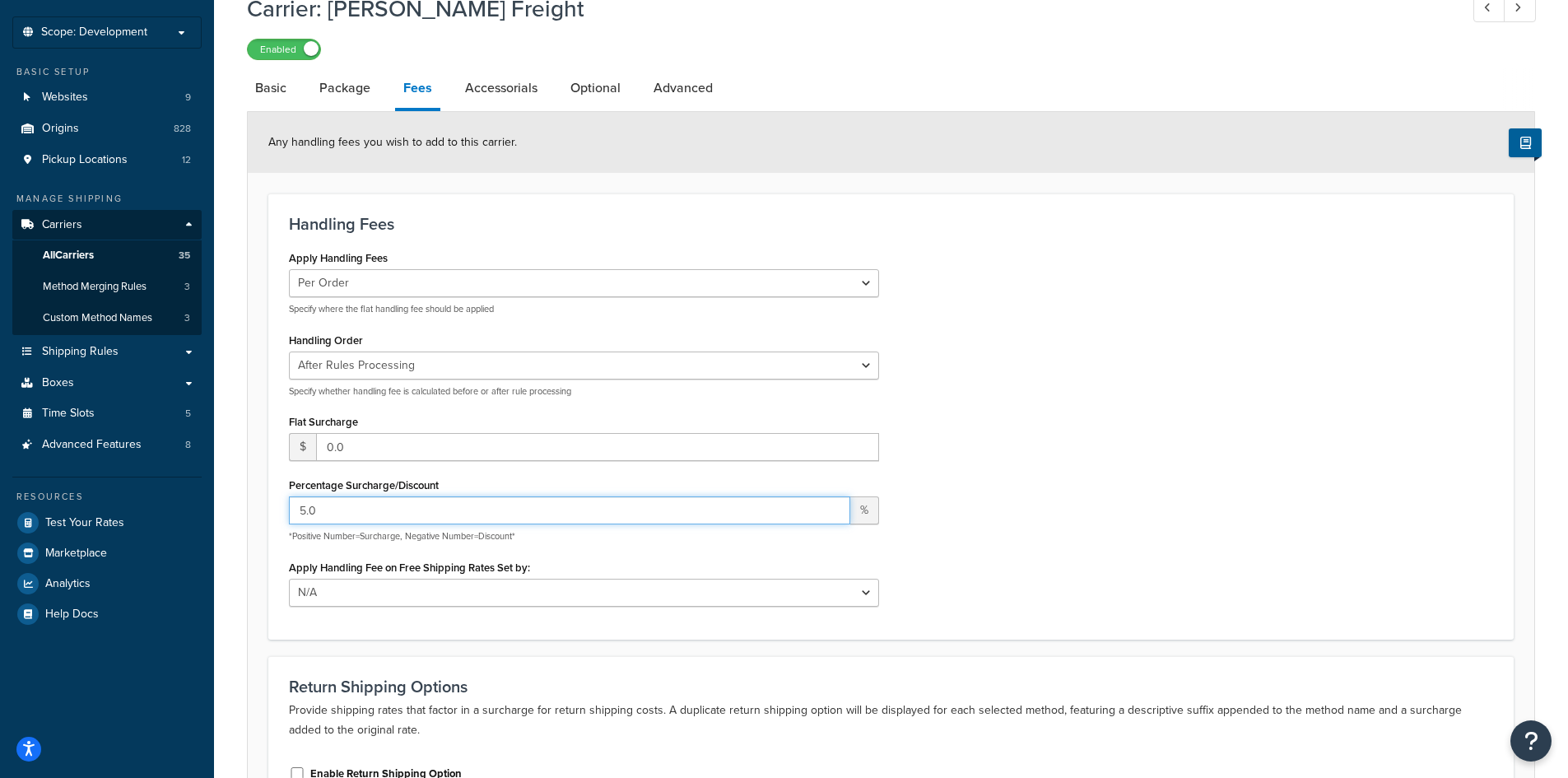
drag, startPoint x: 374, startPoint y: 505, endPoint x: 207, endPoint y: 485, distance: 168.2
click at [207, 485] on div "Dashboard Scope: Development Basic Setup Websites 9 Origins 828 Pickup Location…" at bounding box center [784, 452] width 1568 height 1068
type input "18"
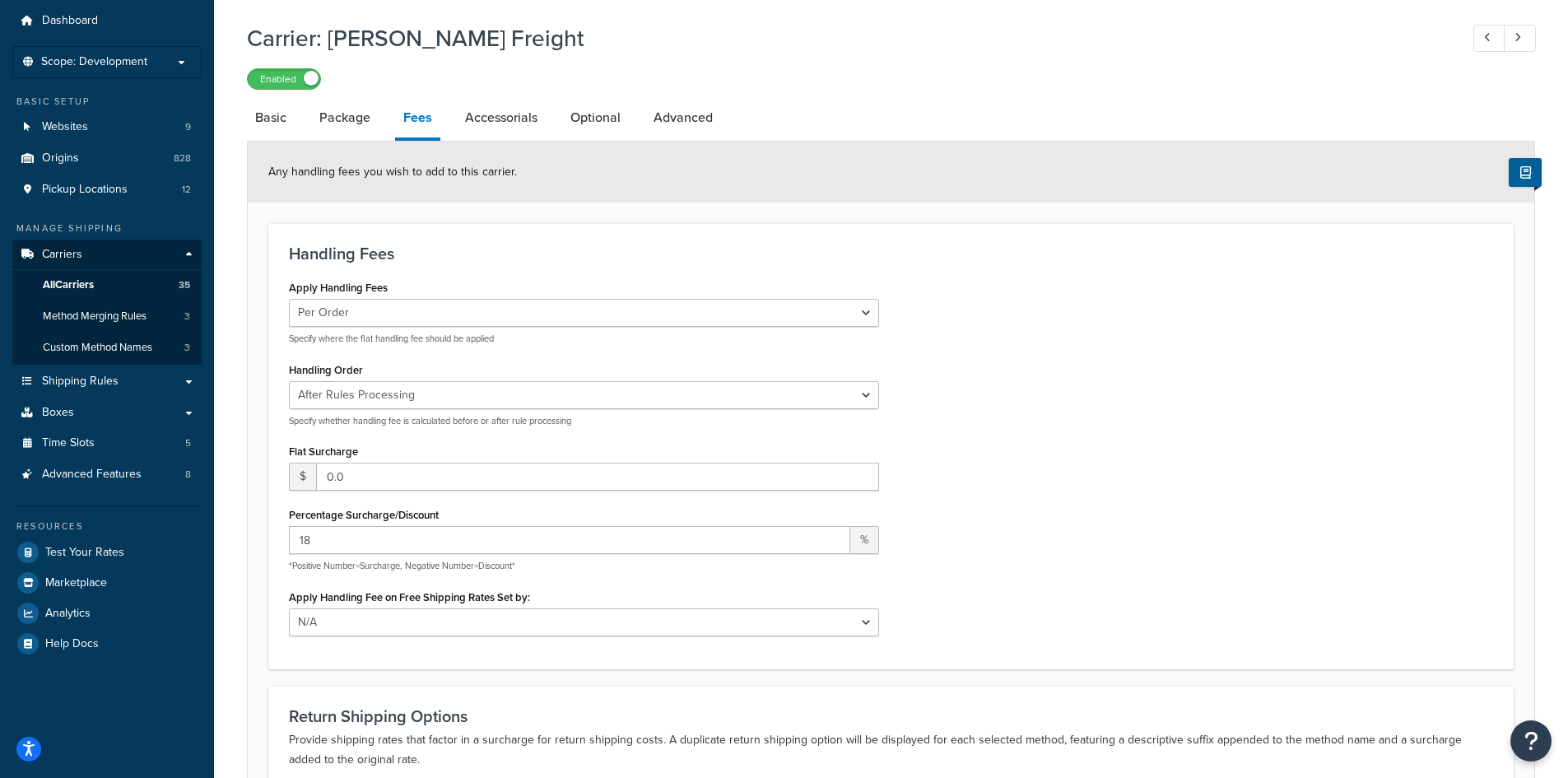
scroll to position [43, 0]
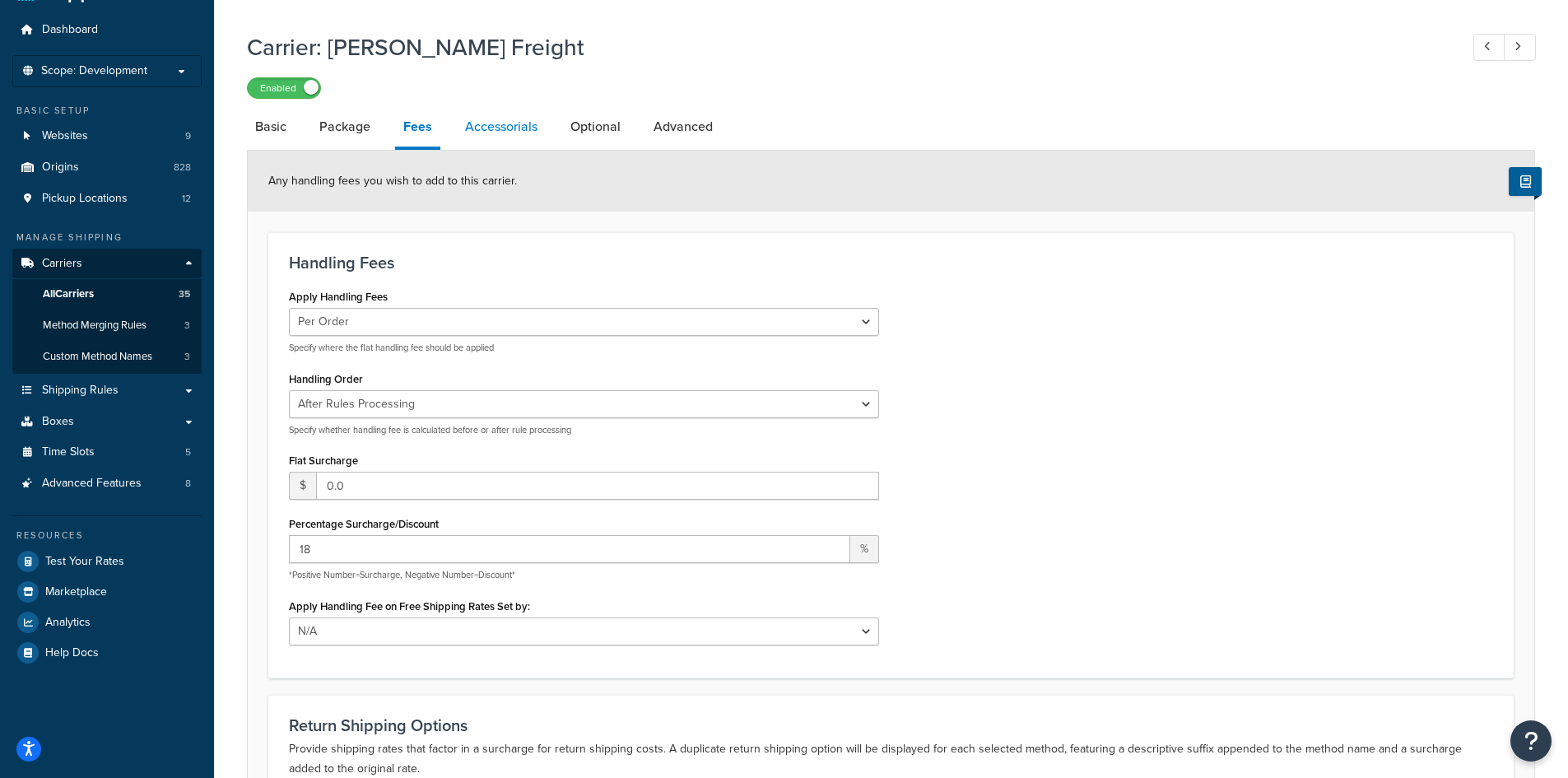
click at [485, 128] on link "Accessorials" at bounding box center [501, 126] width 88 height 39
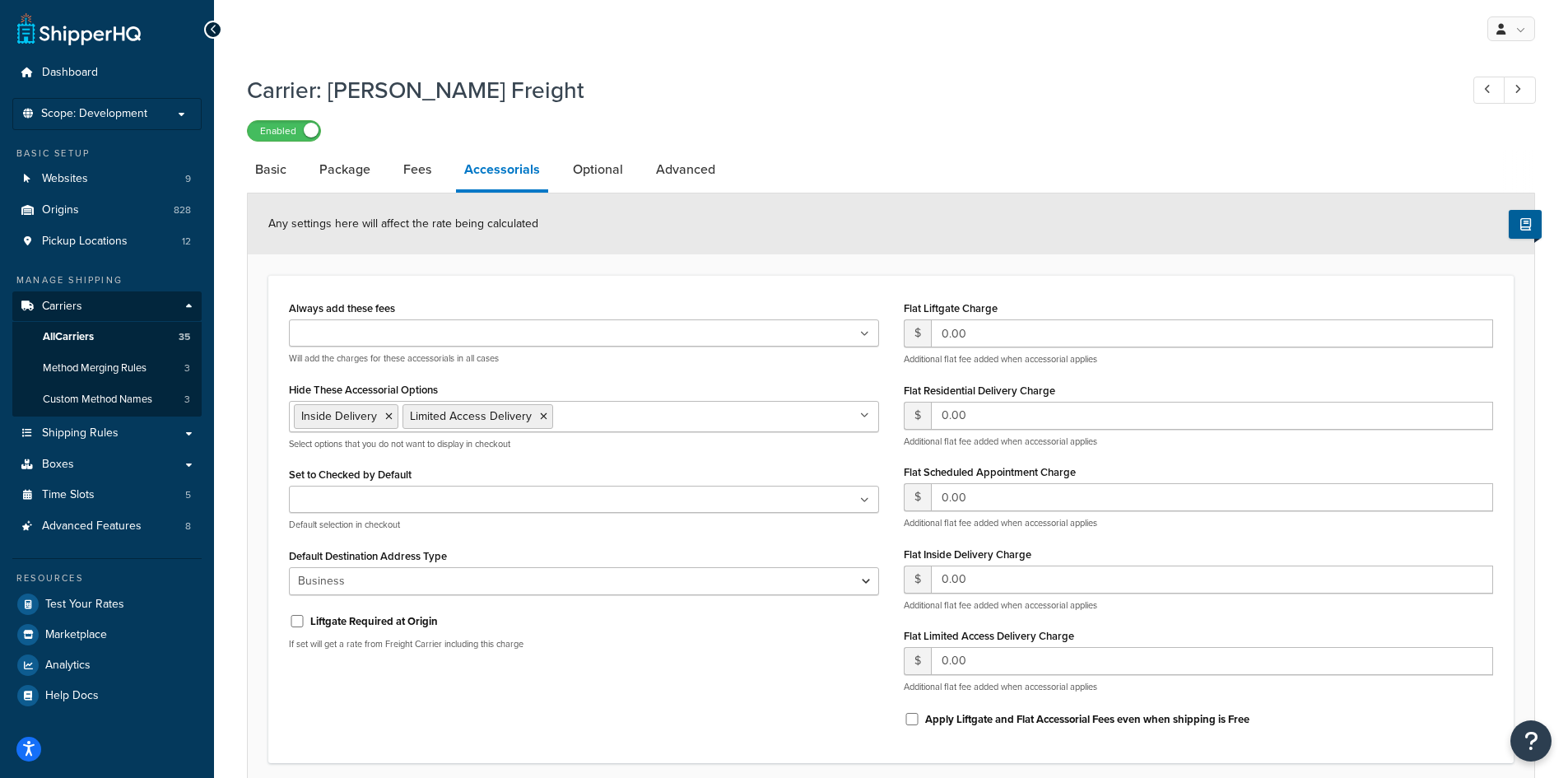
click at [565, 197] on div "Any settings here will affect the rate being calculated" at bounding box center [890, 224] width 1286 height 61
click at [589, 181] on link "Optional" at bounding box center [597, 169] width 67 height 39
select select "250"
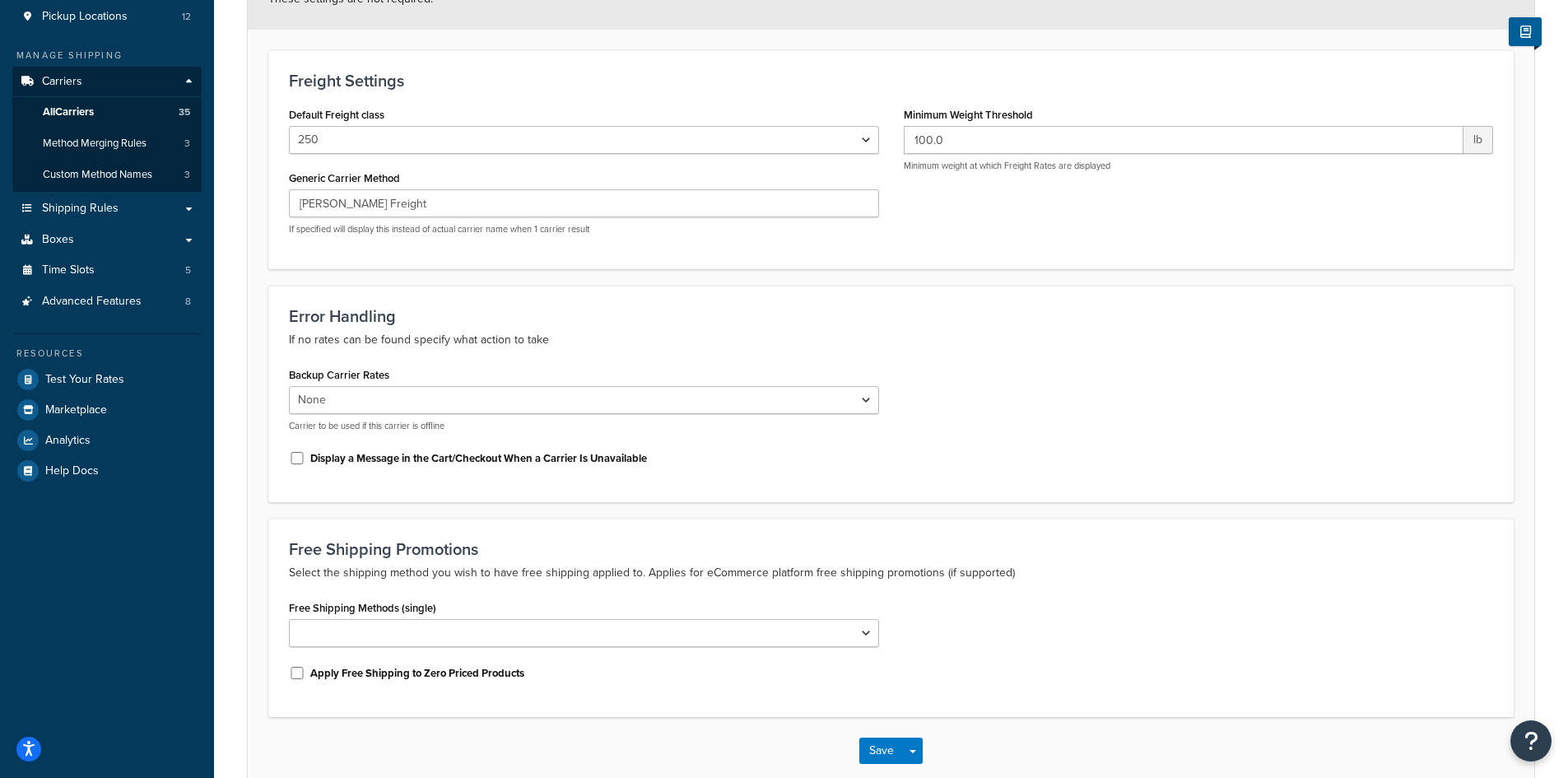
scroll to position [247, 0]
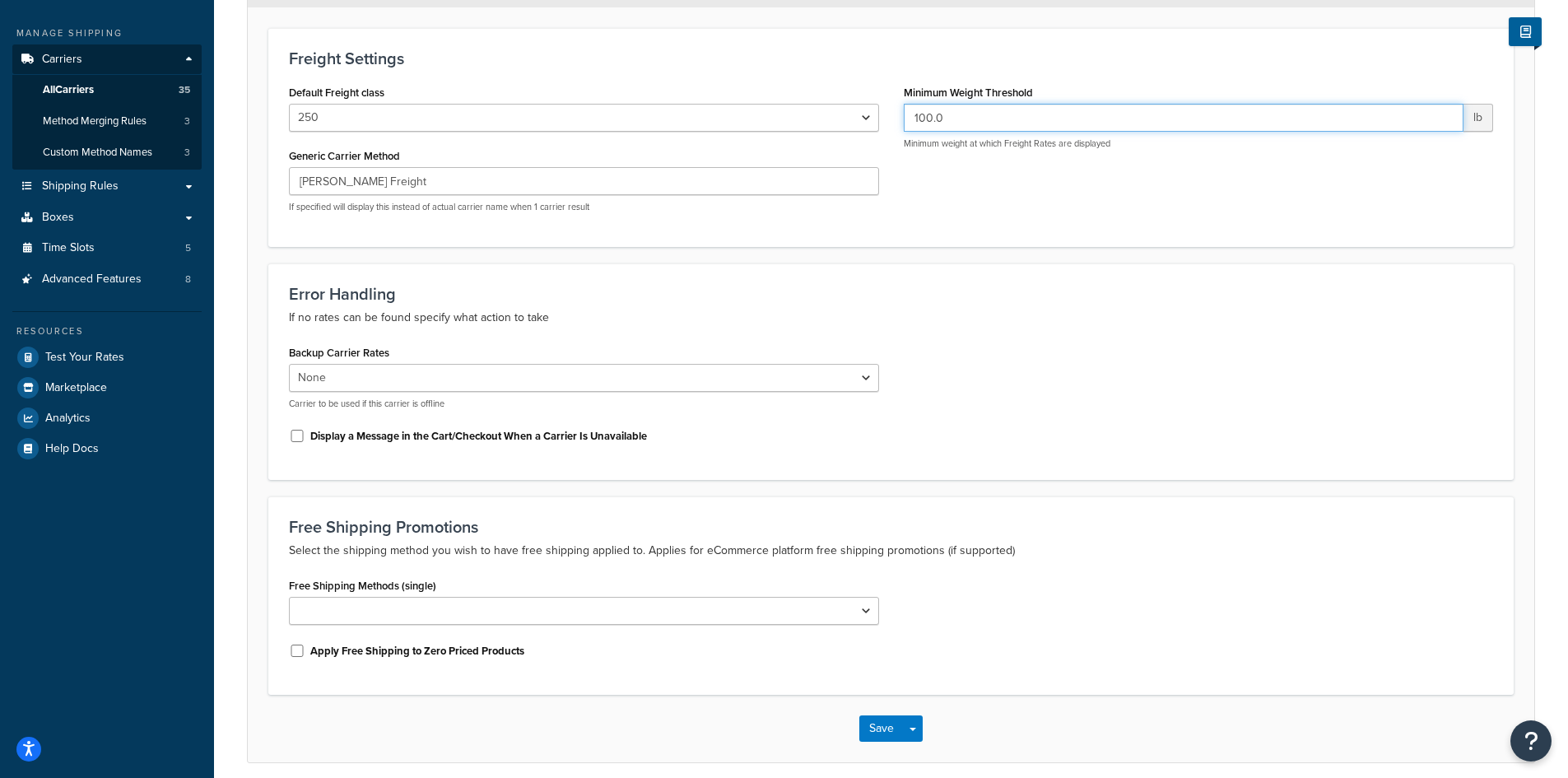
click at [919, 124] on input "100.0" at bounding box center [1184, 118] width 561 height 28
click at [960, 130] on input "75" at bounding box center [1184, 118] width 561 height 28
click at [967, 130] on input "75" at bounding box center [1184, 118] width 561 height 28
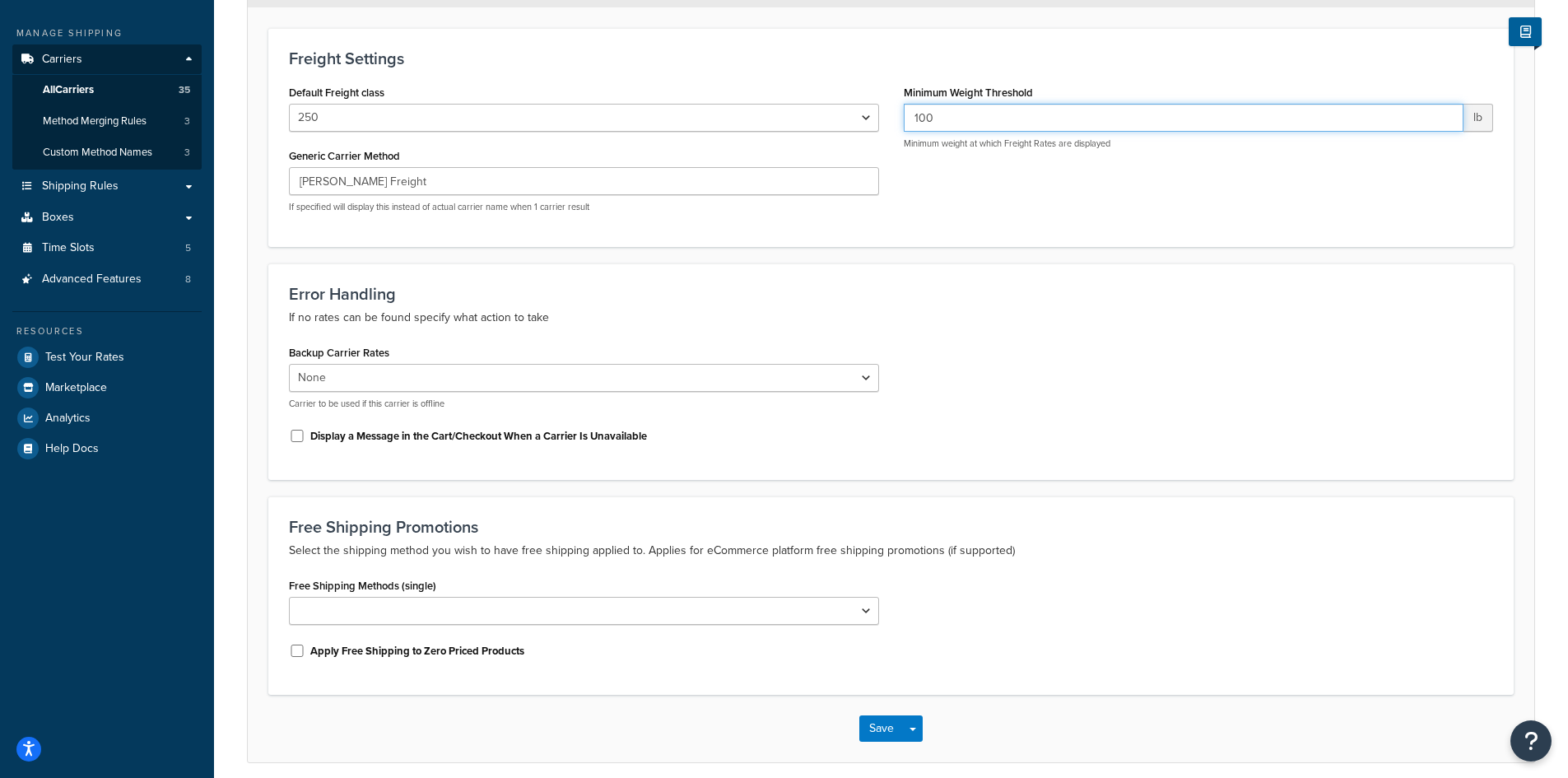
type input "100"
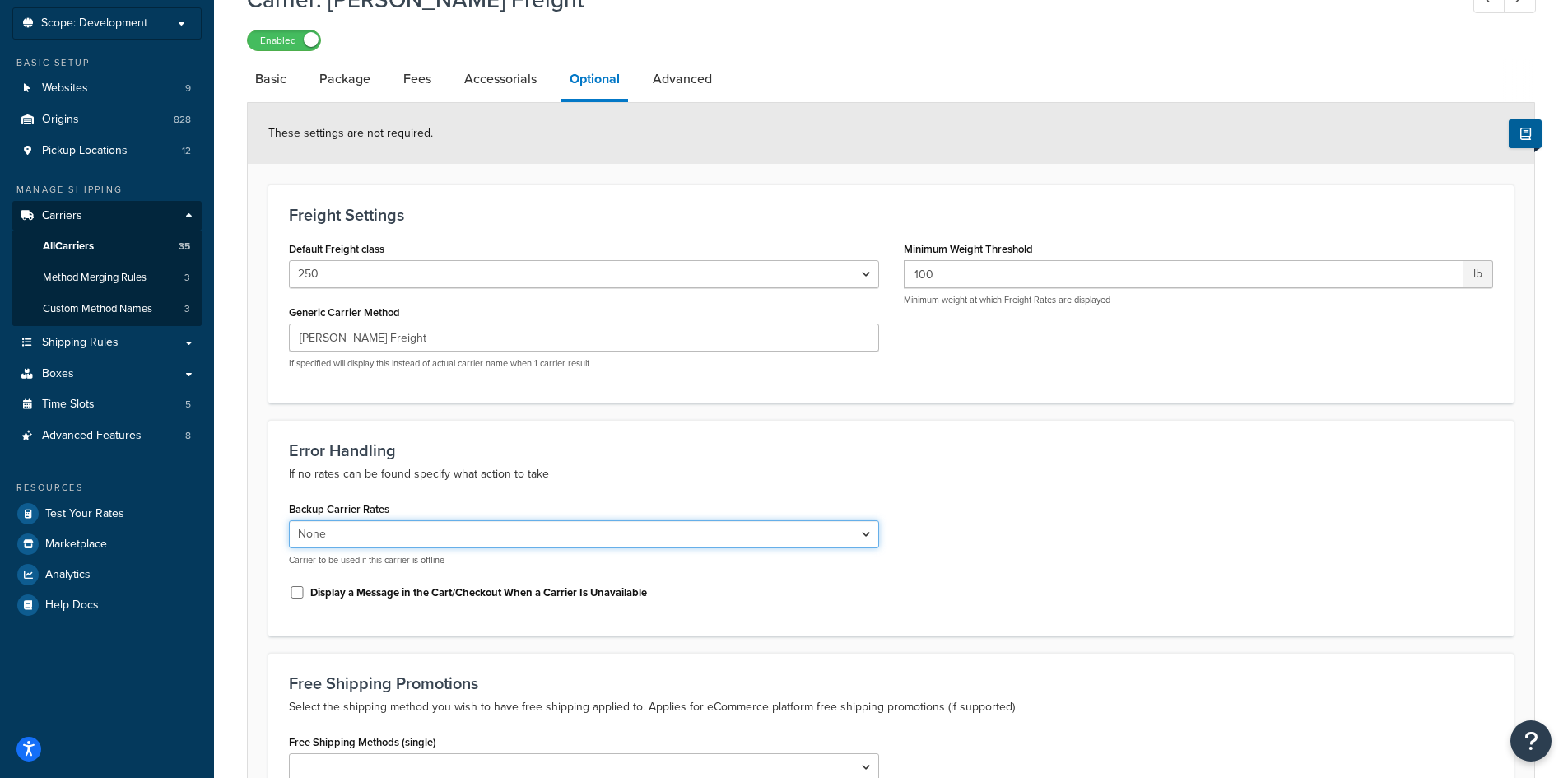
scroll to position [0, 0]
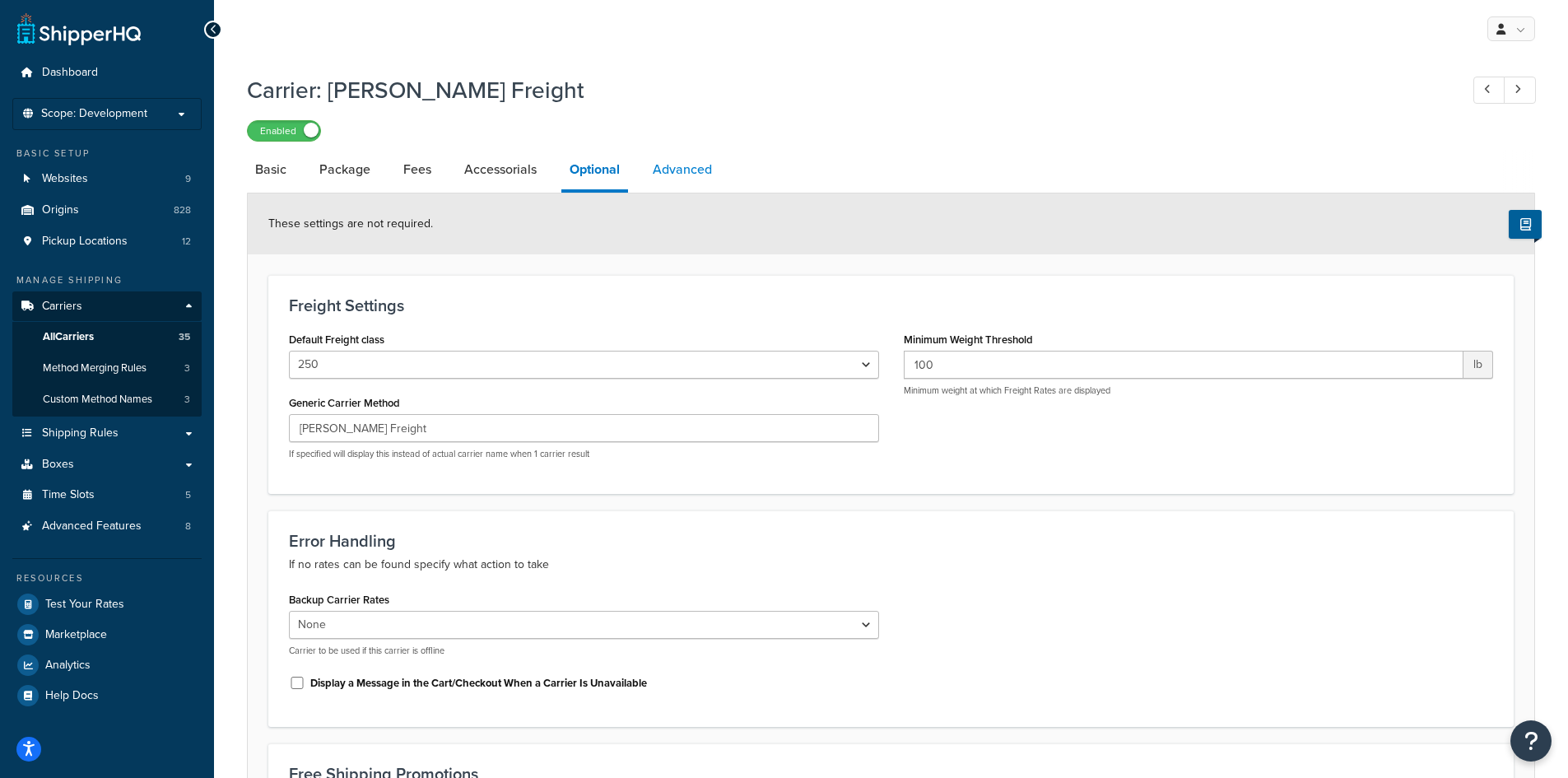
click at [658, 166] on link "Advanced" at bounding box center [682, 169] width 76 height 39
select select "false"
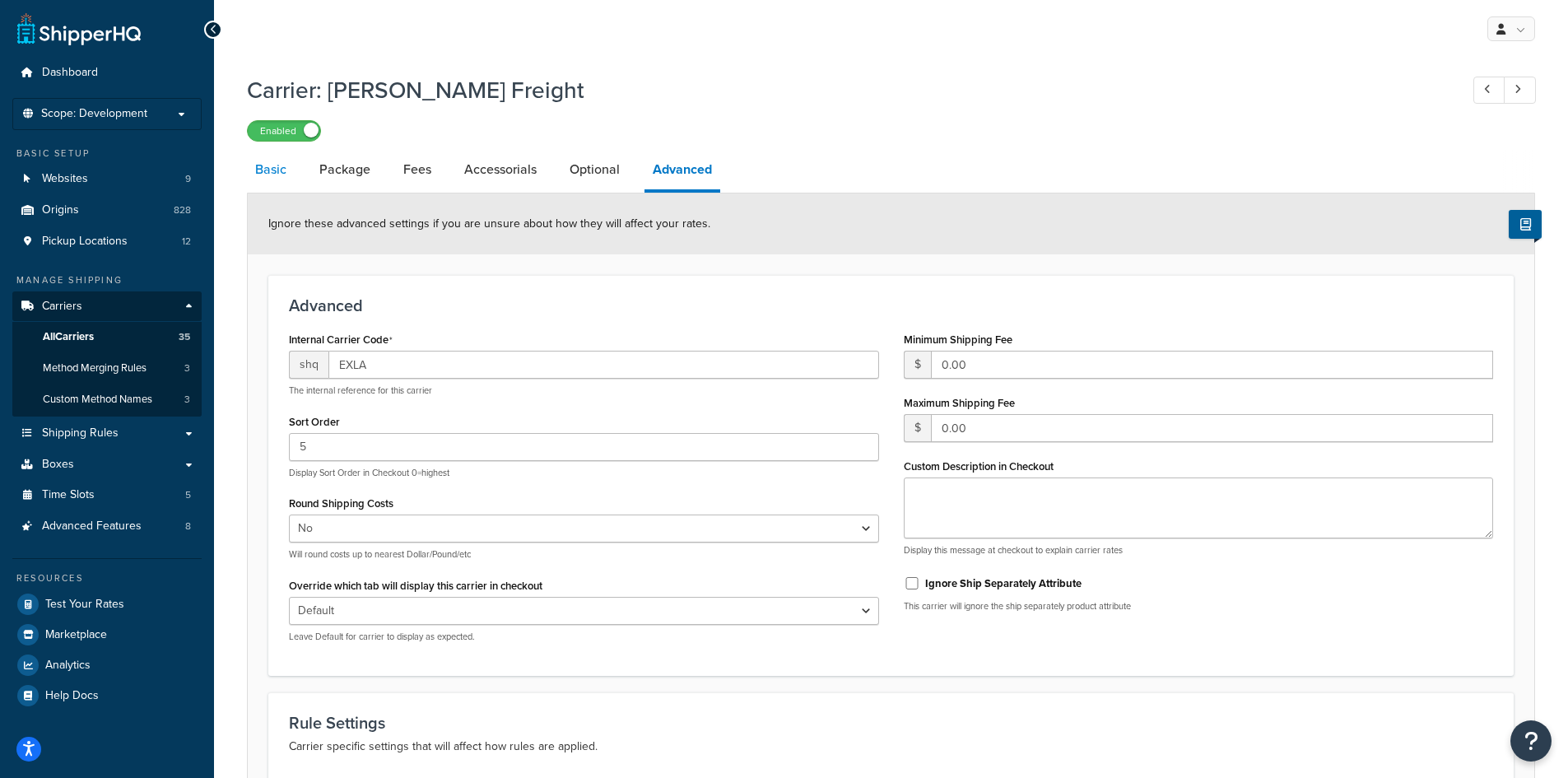
click at [253, 160] on link "Basic" at bounding box center [270, 169] width 48 height 39
select select "estesFreight"
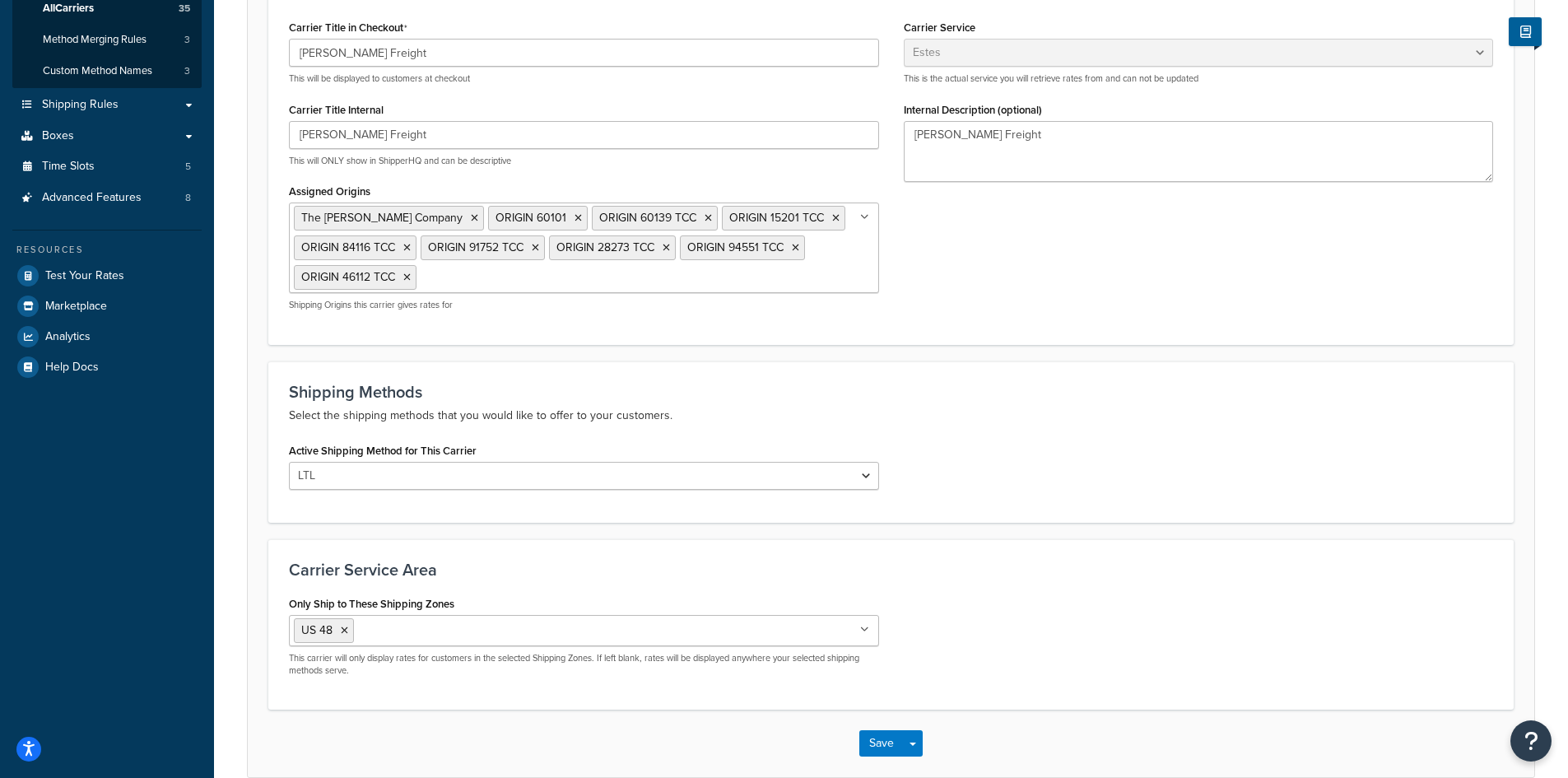
scroll to position [246, 0]
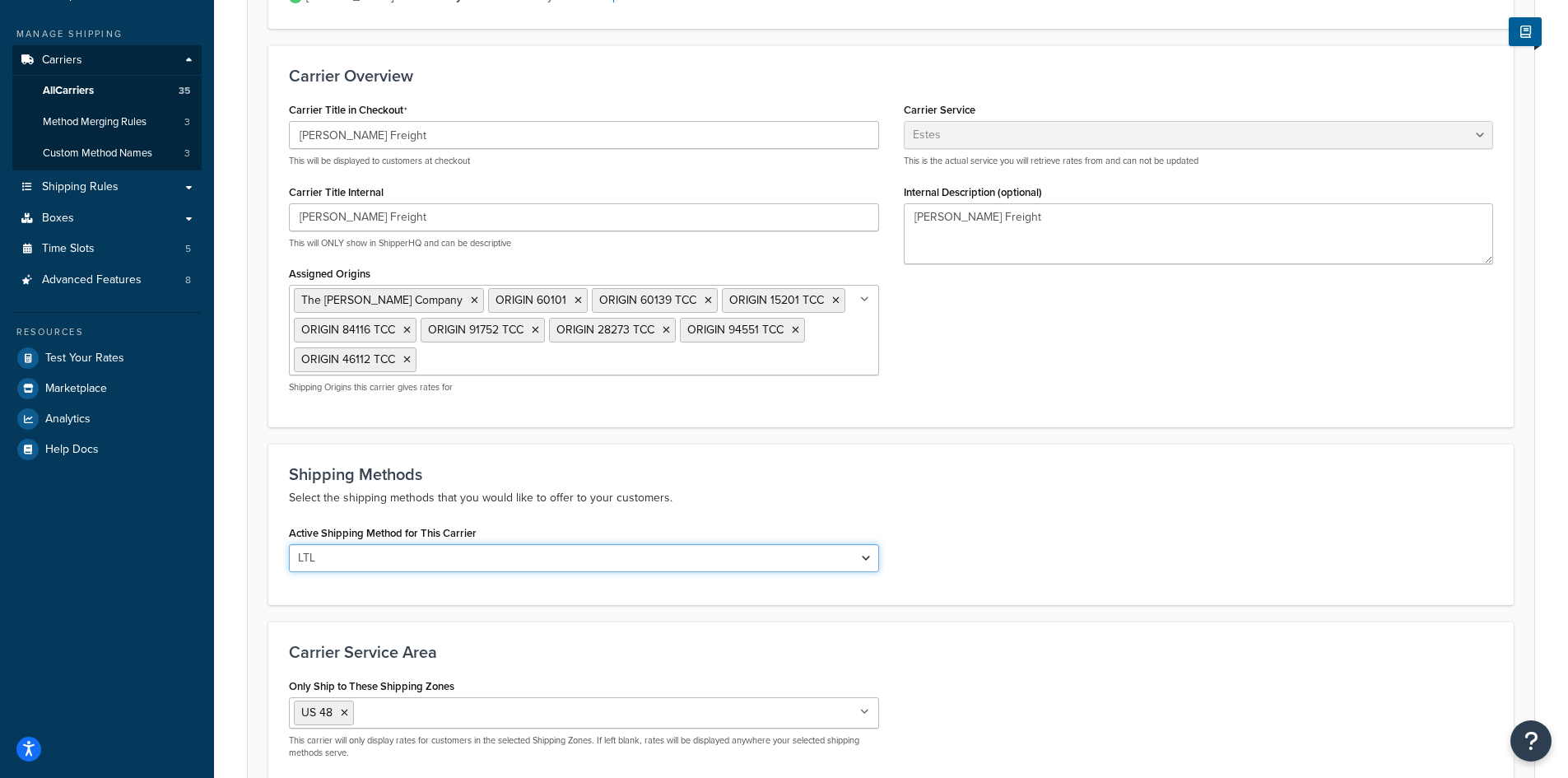
click at [422, 557] on select "LTL" at bounding box center [583, 558] width 590 height 28
click at [426, 557] on select "LTL" at bounding box center [583, 558] width 590 height 28
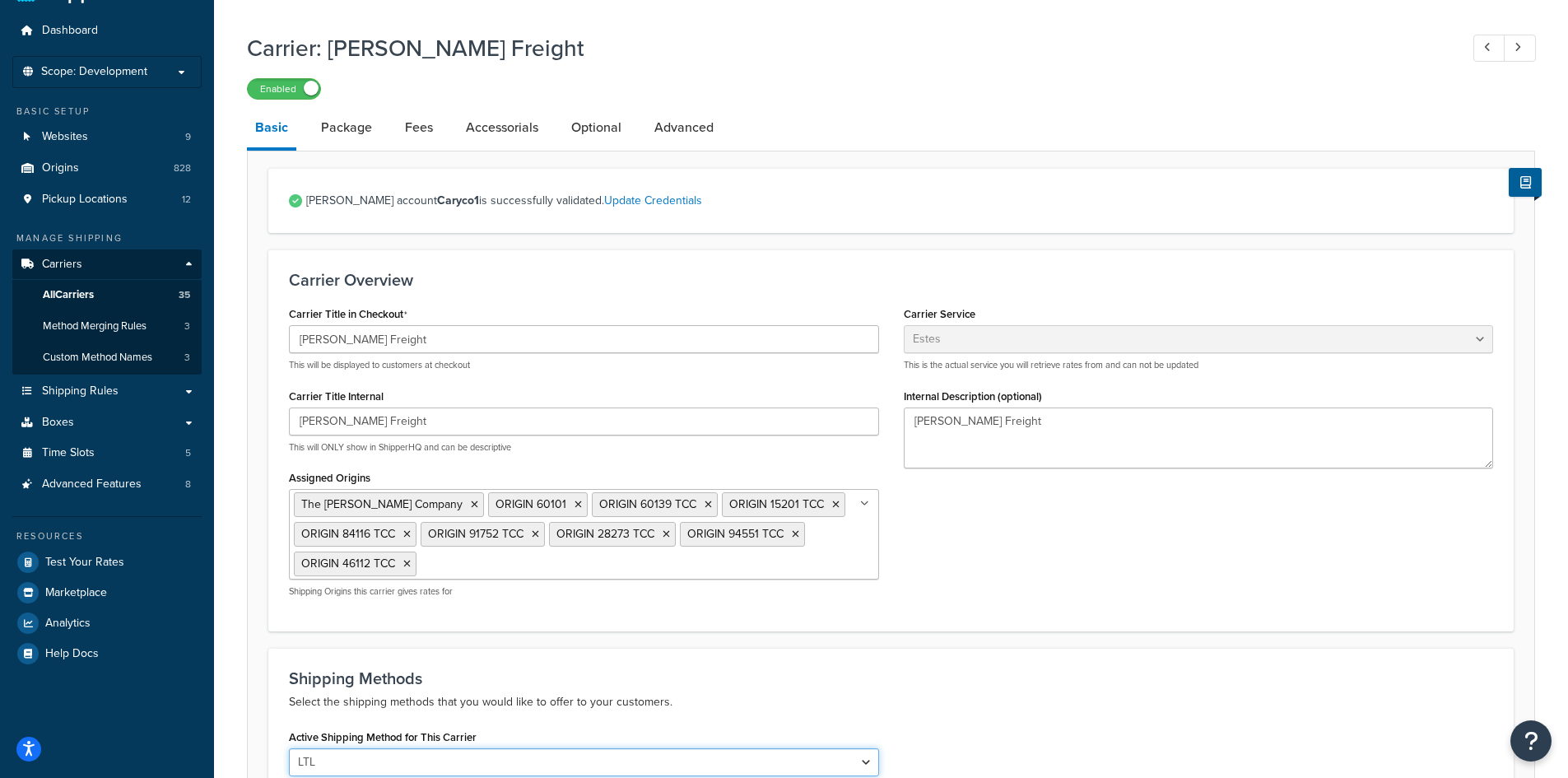
scroll to position [0, 0]
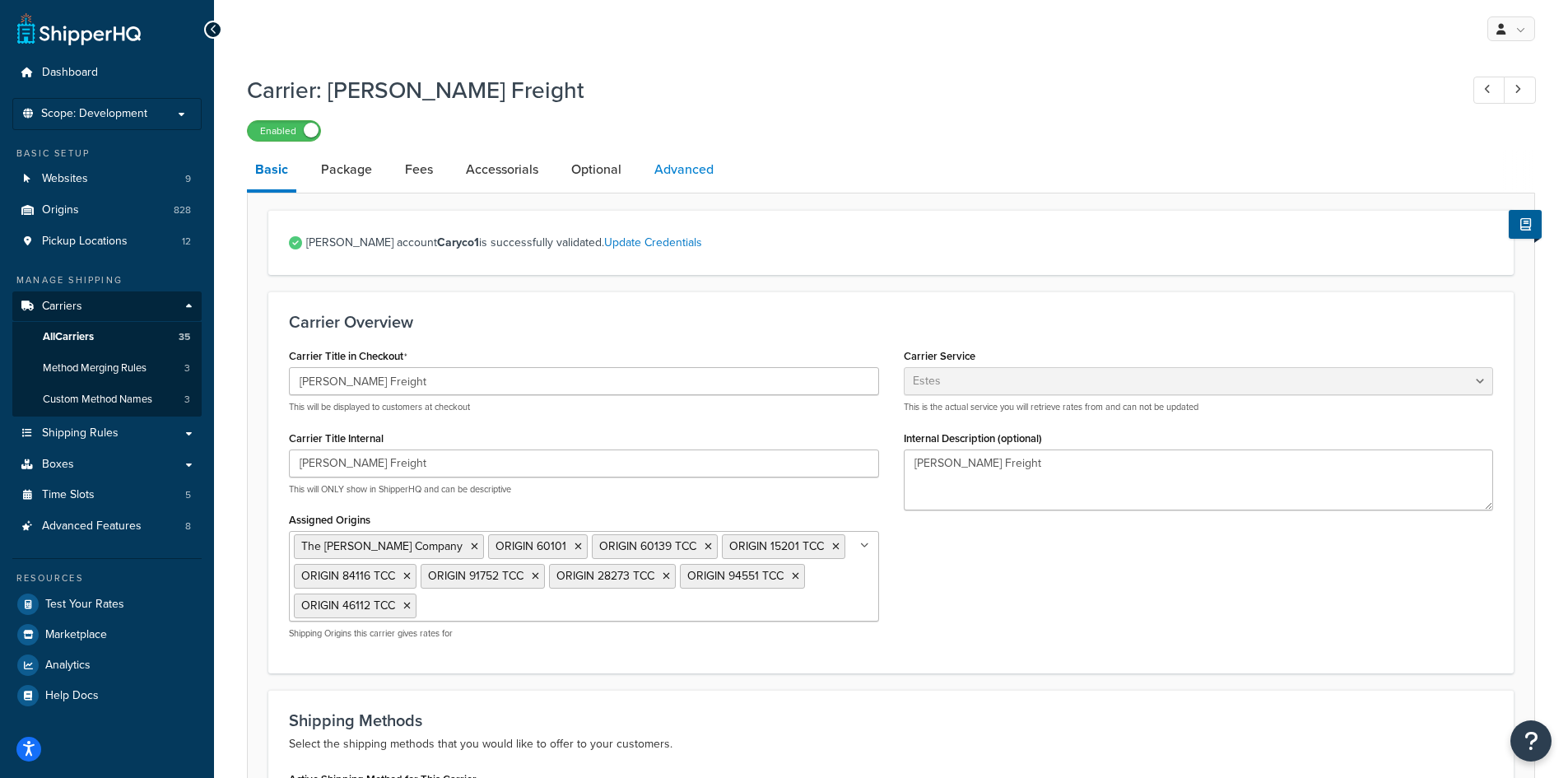
click at [713, 182] on link "Advanced" at bounding box center [683, 169] width 76 height 39
select select "false"
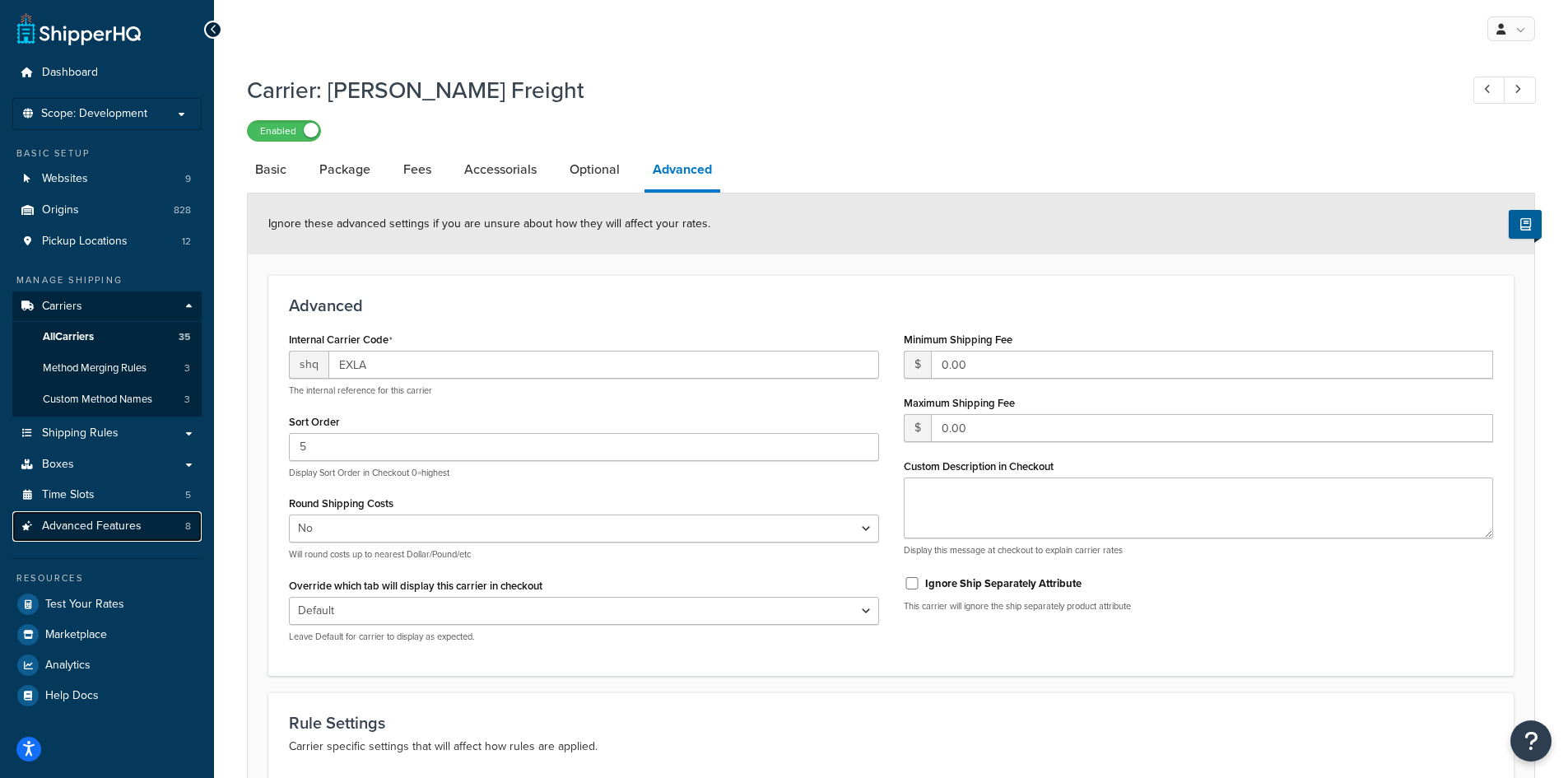
click at [117, 526] on span "Advanced Features" at bounding box center [91, 526] width 99 height 14
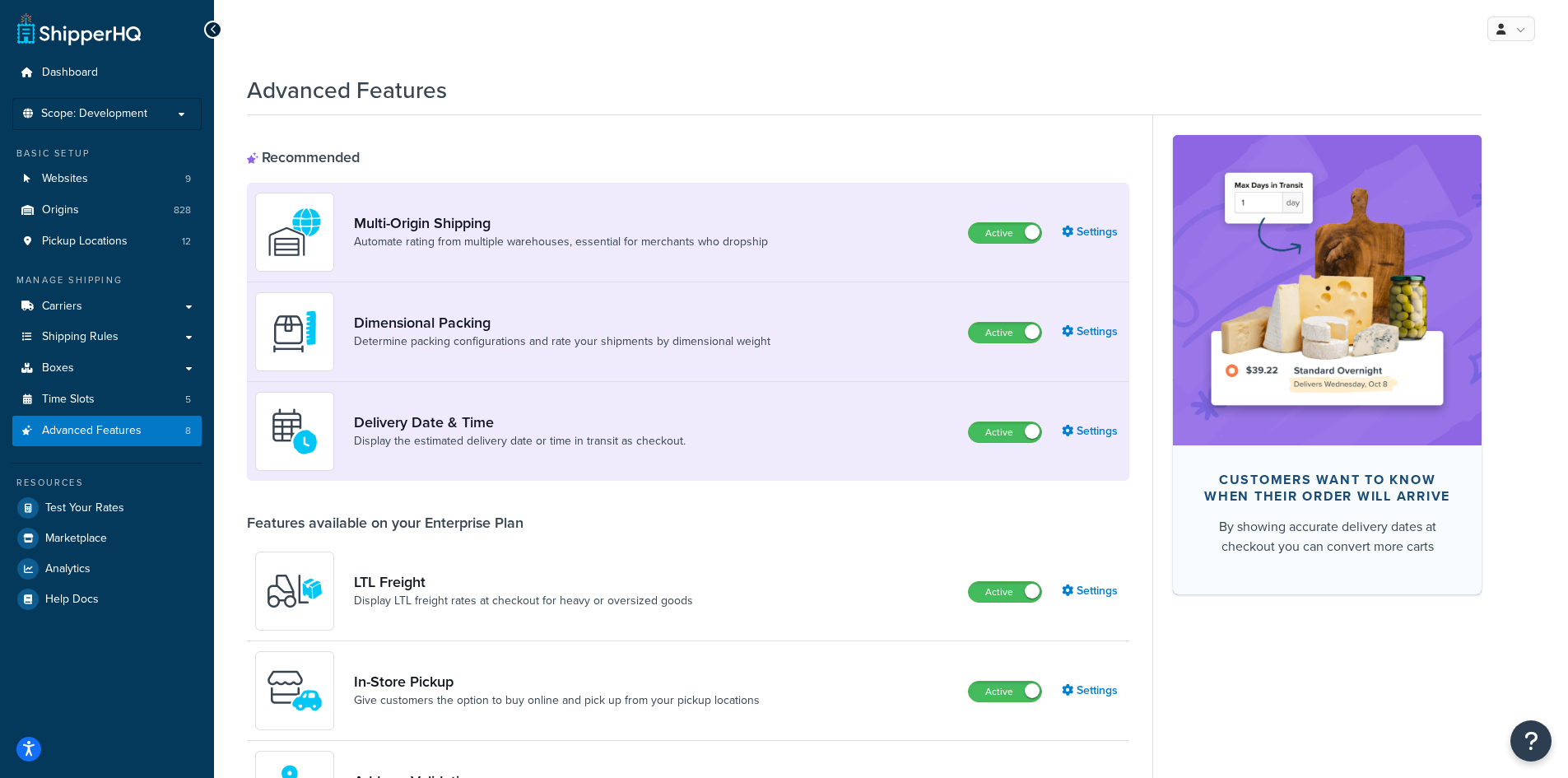
select select "false"
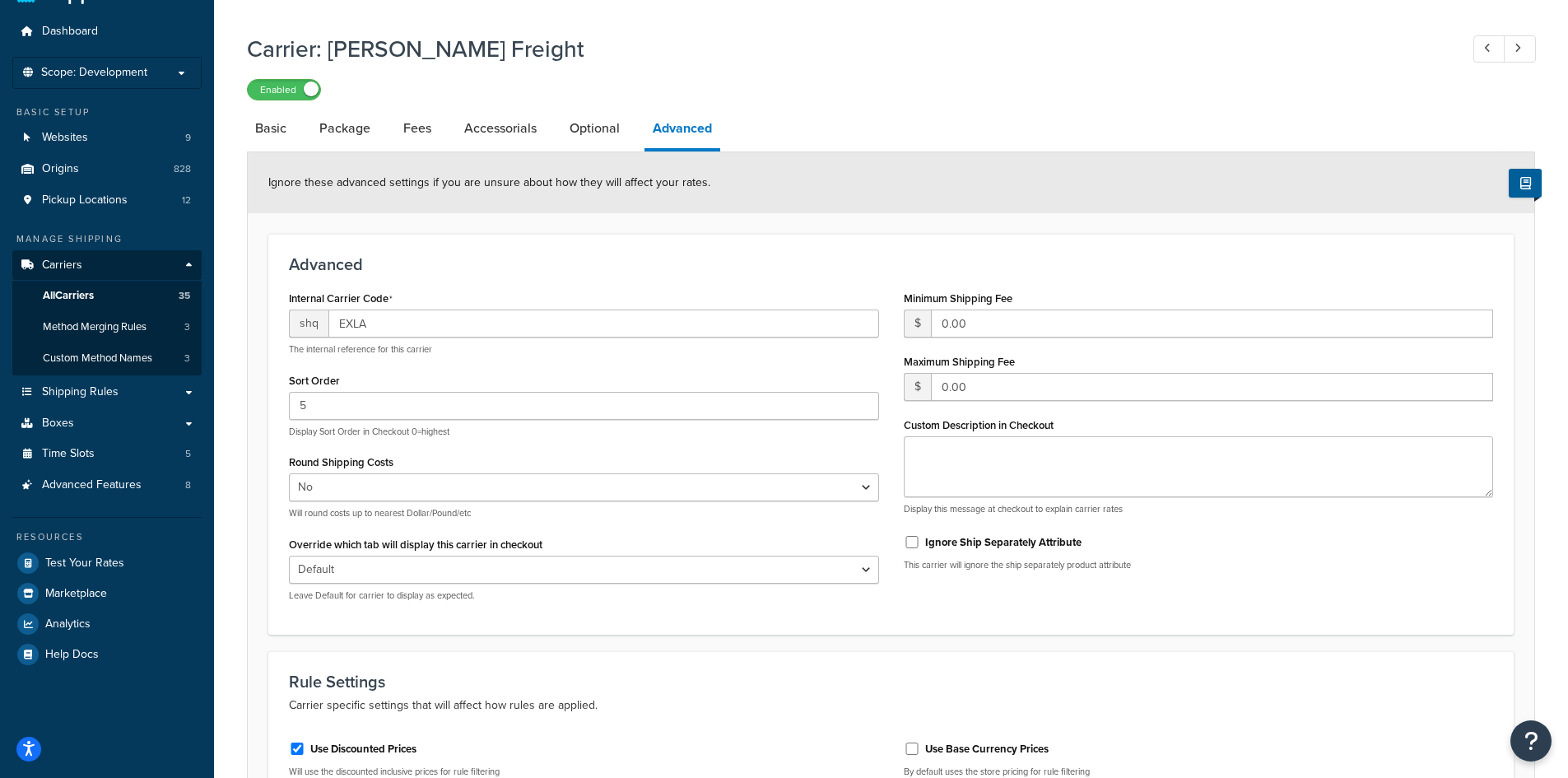
scroll to position [33, 0]
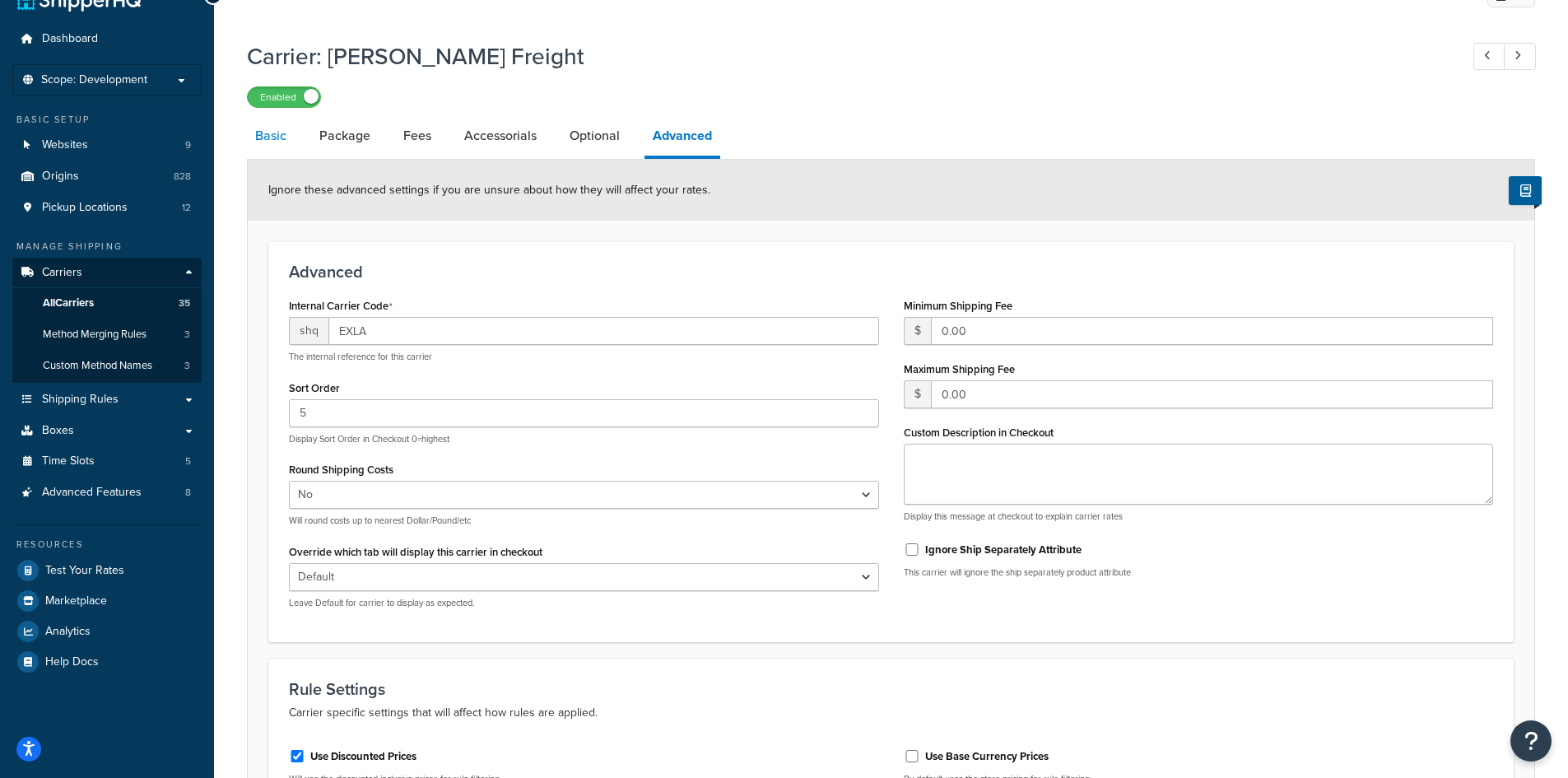
click at [270, 147] on link "Basic" at bounding box center [270, 135] width 48 height 39
select select "estesFreight"
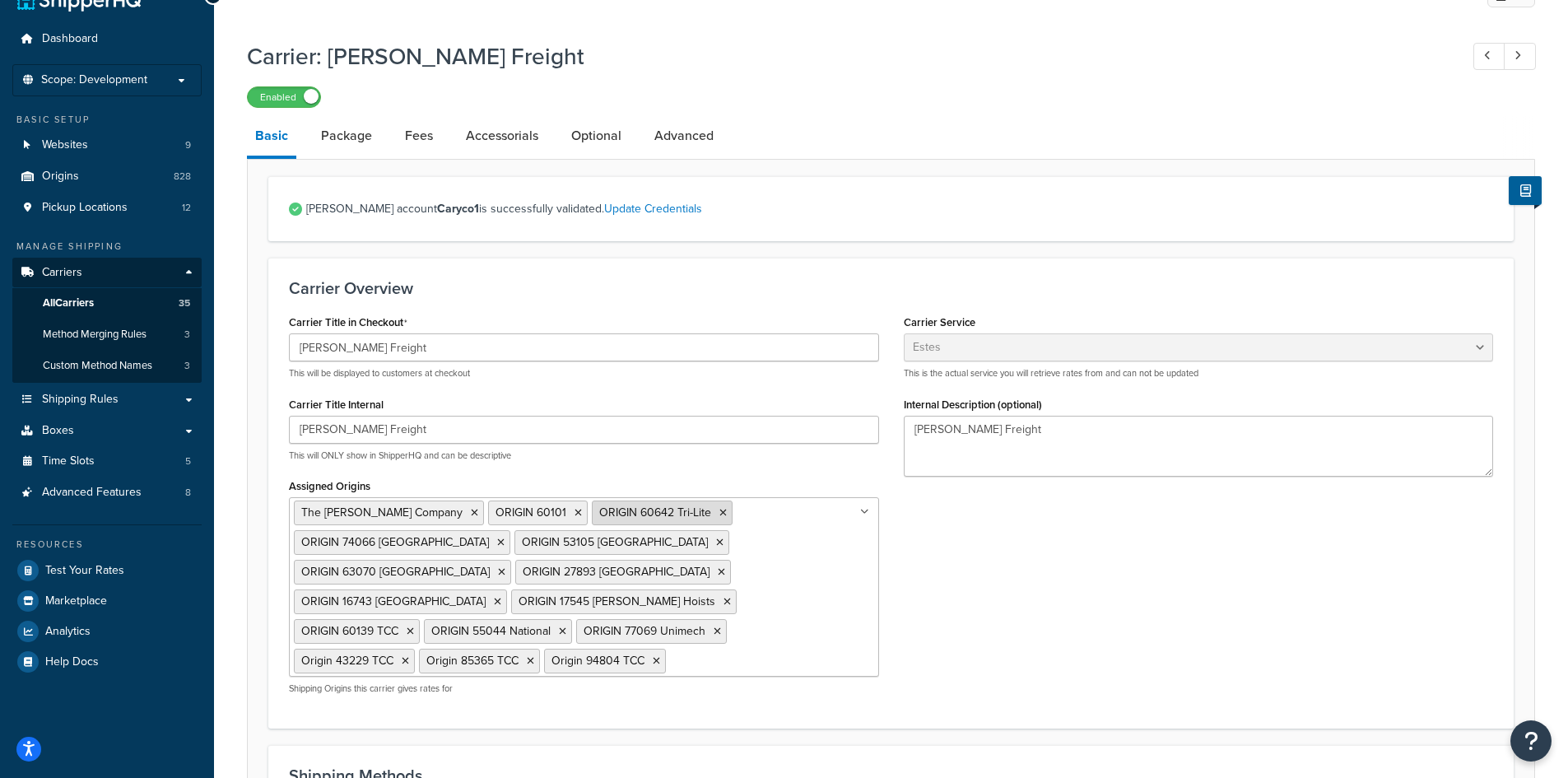
click at [719, 513] on icon at bounding box center [723, 513] width 8 height 10
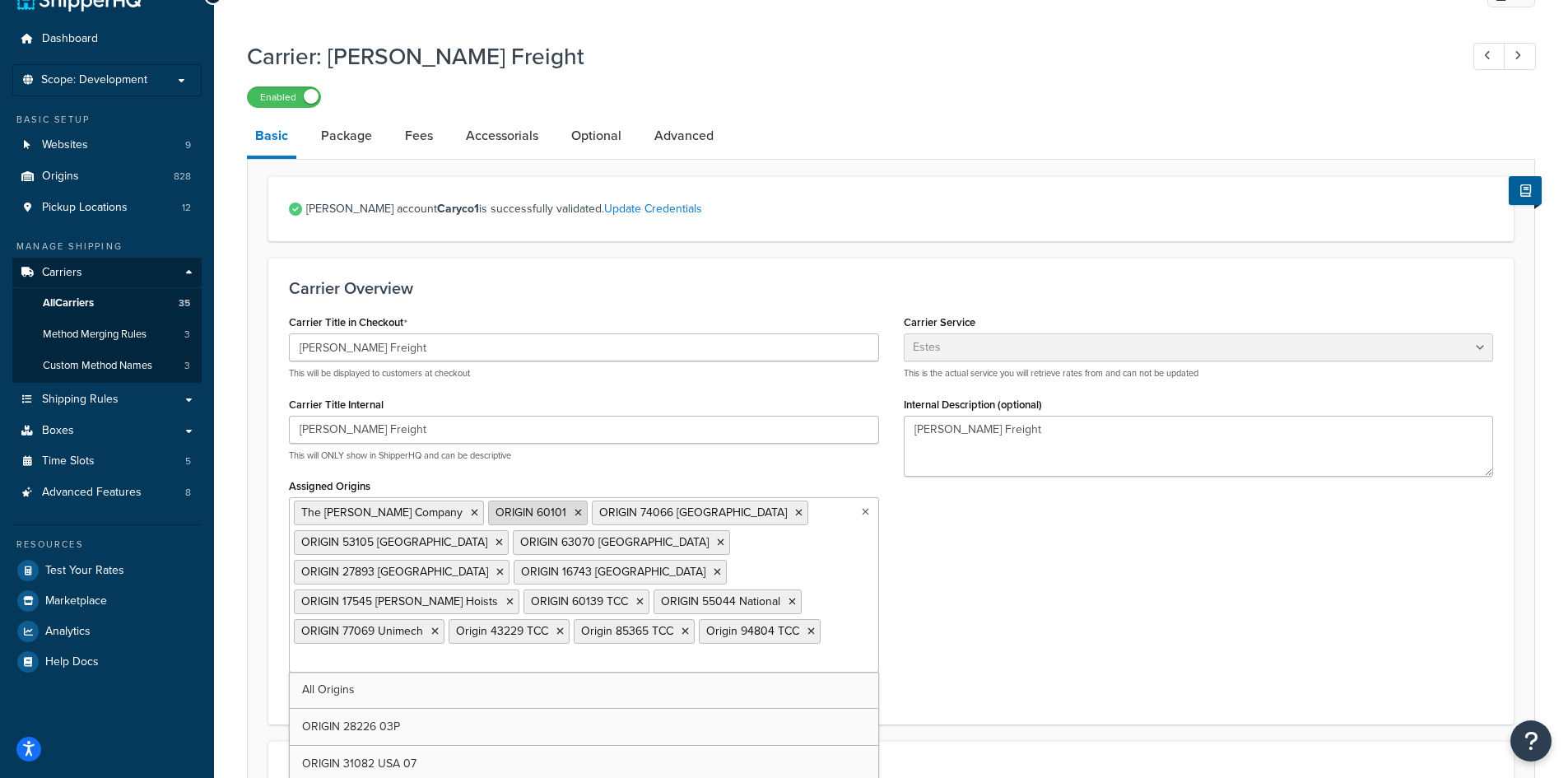
click at [507, 515] on li "ORIGIN 60101" at bounding box center [537, 513] width 99 height 25
click at [507, 510] on li "ORIGIN 60101" at bounding box center [537, 513] width 99 height 25
click at [574, 510] on icon at bounding box center [577, 513] width 8 height 10
click at [551, 506] on li "ORIGIN 74066 Ardagh" at bounding box center [596, 513] width 216 height 25
click at [551, 509] on li "ORIGIN 74066 Ardagh" at bounding box center [596, 513] width 216 height 25
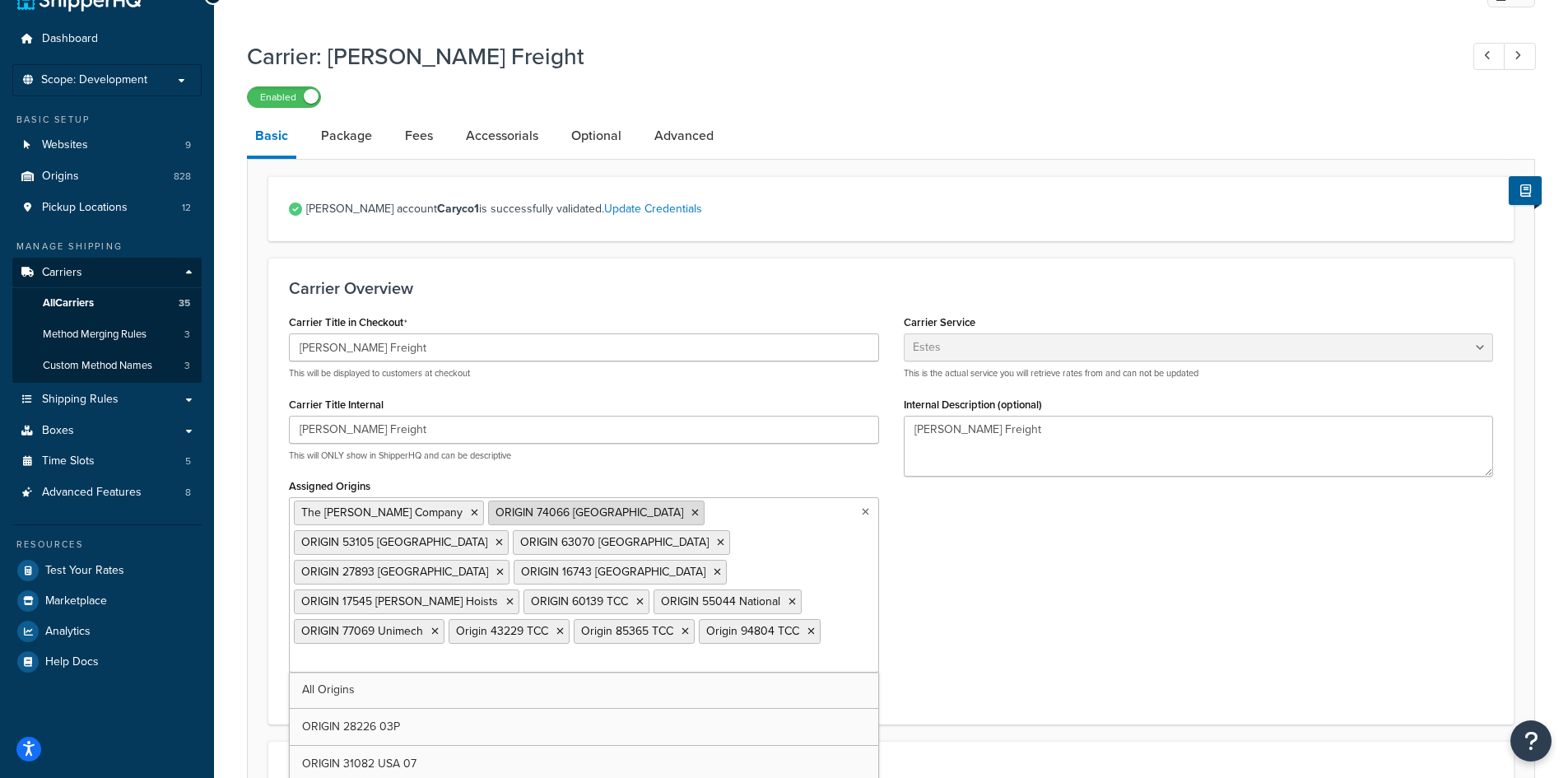
click at [552, 513] on li "ORIGIN 74066 Ardagh" at bounding box center [596, 513] width 216 height 25
click at [691, 514] on icon at bounding box center [694, 513] width 8 height 10
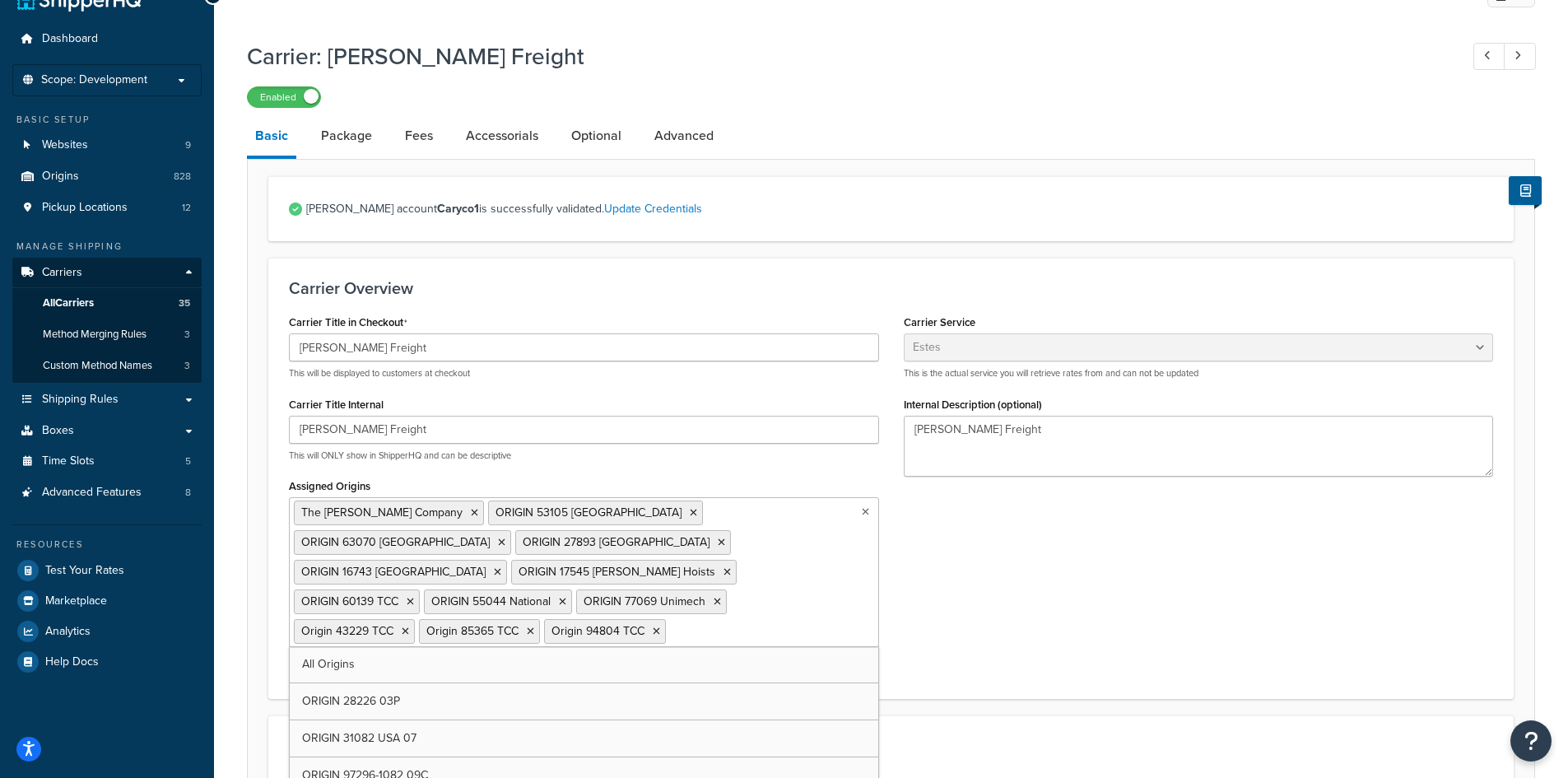
click at [689, 514] on icon at bounding box center [693, 513] width 8 height 10
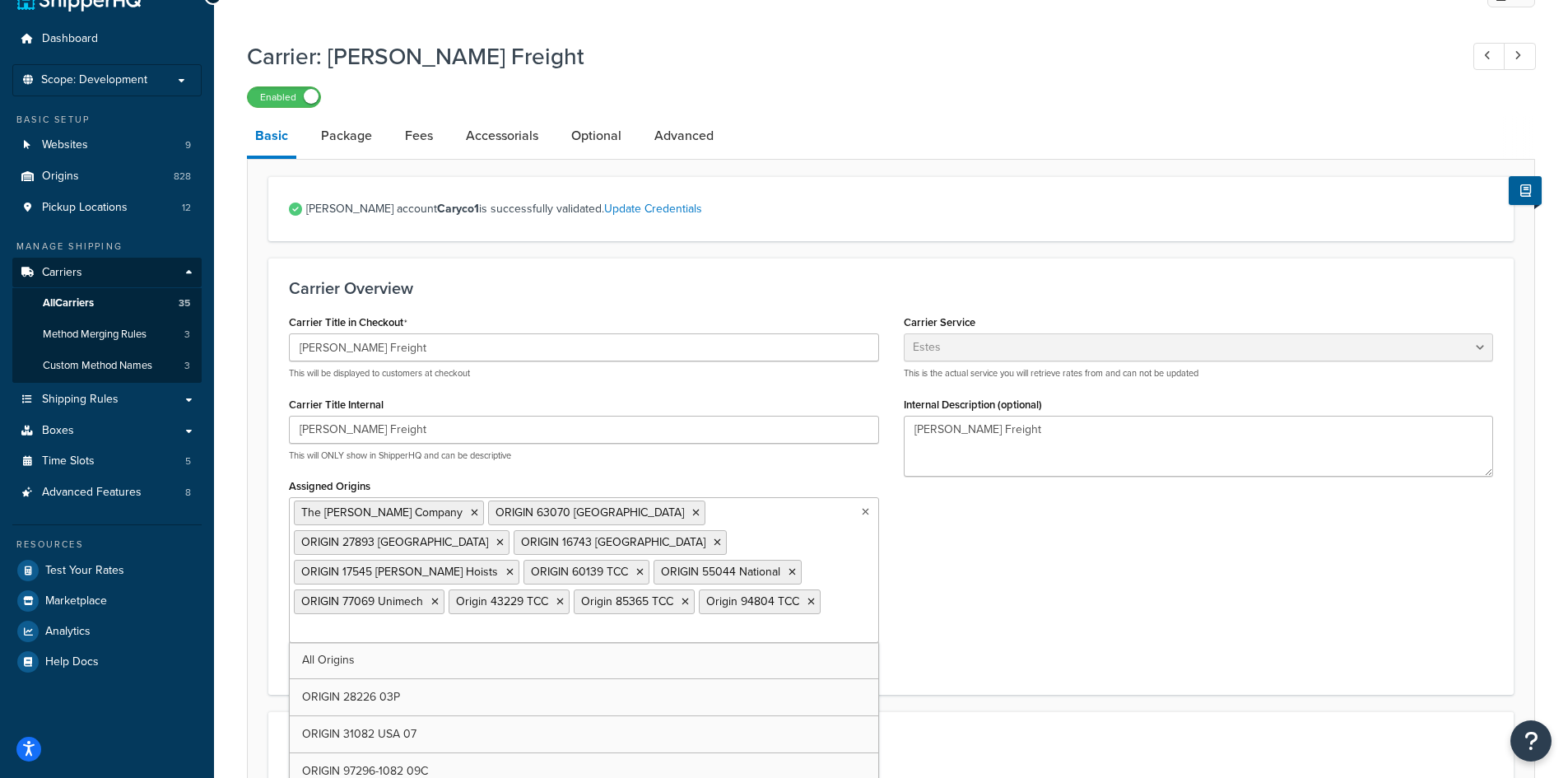
click at [692, 514] on icon at bounding box center [695, 513] width 8 height 10
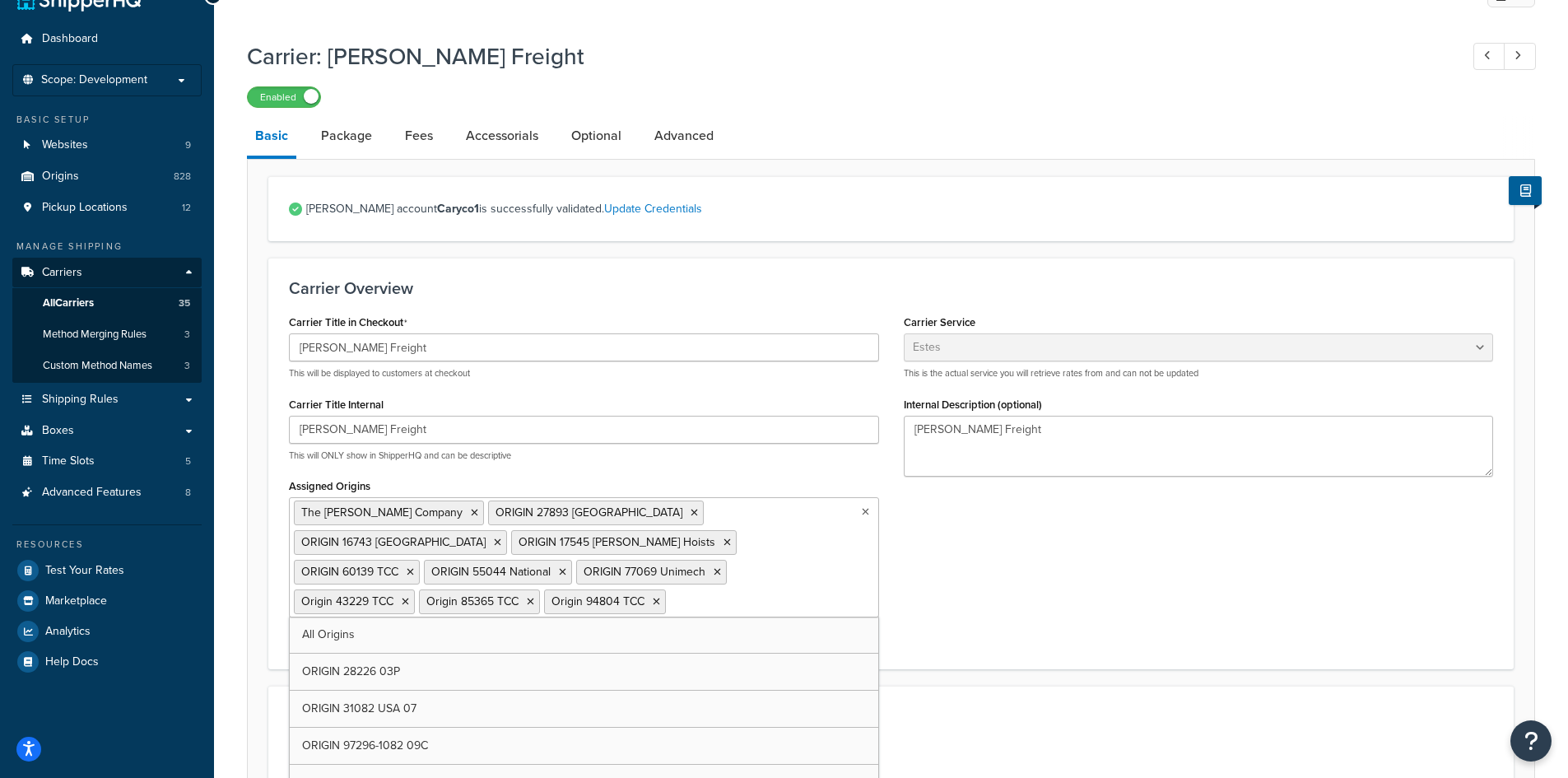
click at [690, 514] on icon at bounding box center [693, 513] width 8 height 10
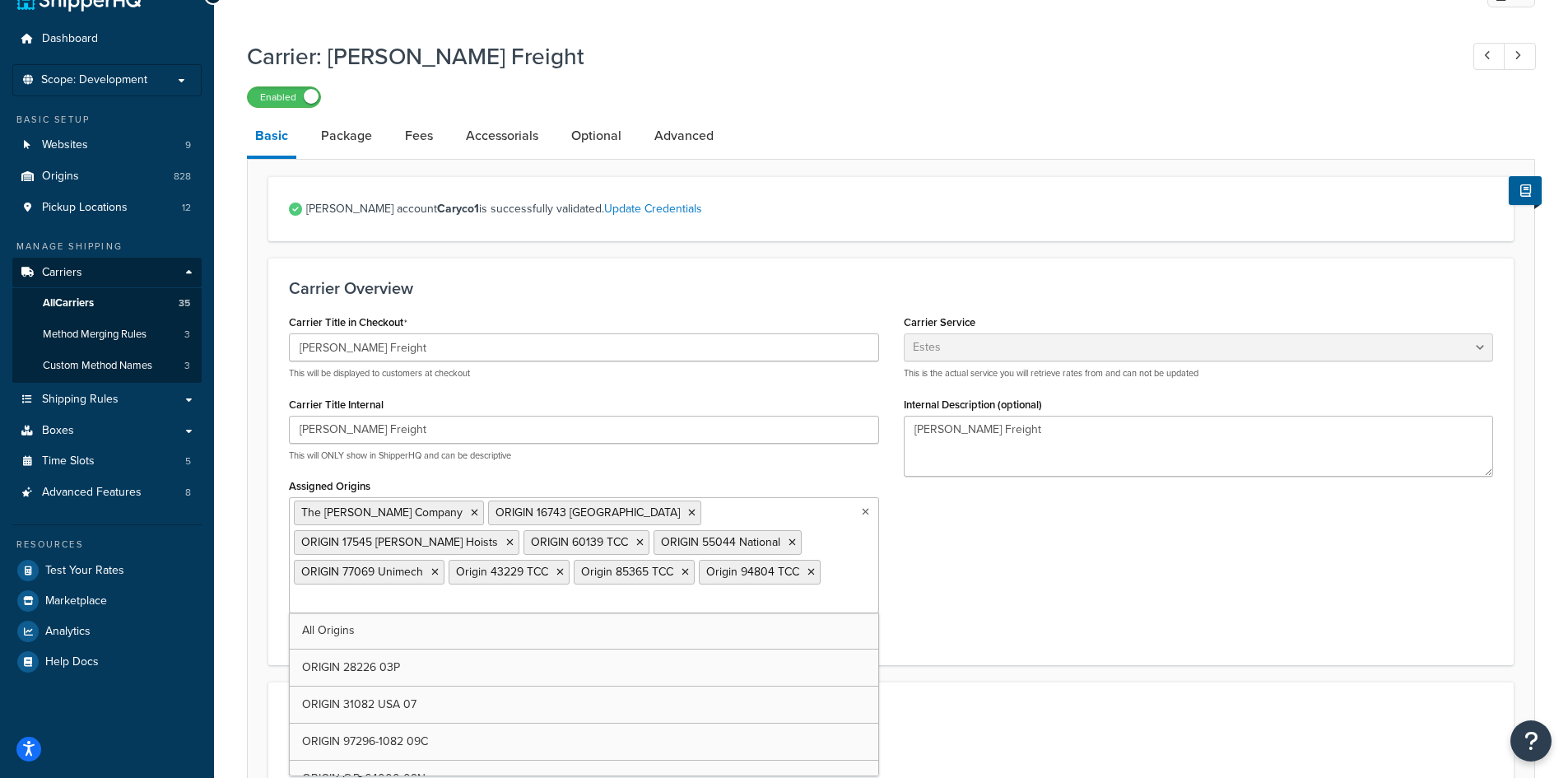
click at [557, 514] on li "ORIGIN 16743 Ardagh" at bounding box center [594, 513] width 213 height 25
click at [688, 514] on icon at bounding box center [691, 513] width 8 height 10
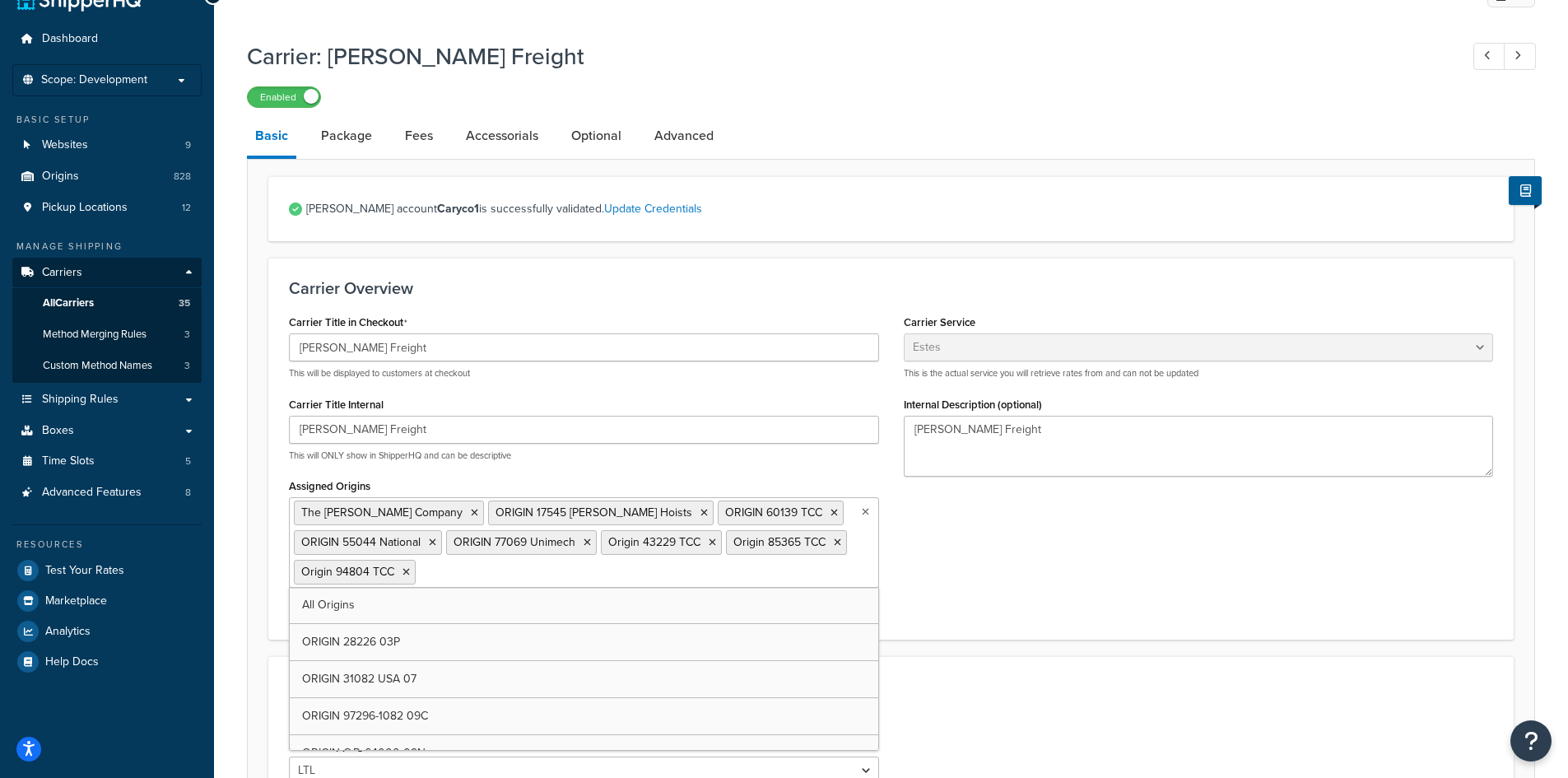
click at [551, 514] on span "ORIGIN 17545 Harrington Hoists" at bounding box center [594, 512] width 197 height 18
click at [587, 505] on span "ORIGIN 17545 Harrington Hoists" at bounding box center [594, 512] width 197 height 18
click at [597, 509] on li "ORIGIN 17545 Harrington Hoists" at bounding box center [601, 513] width 225 height 25
click at [700, 513] on icon at bounding box center [703, 513] width 8 height 10
click at [601, 512] on icon at bounding box center [604, 513] width 8 height 10
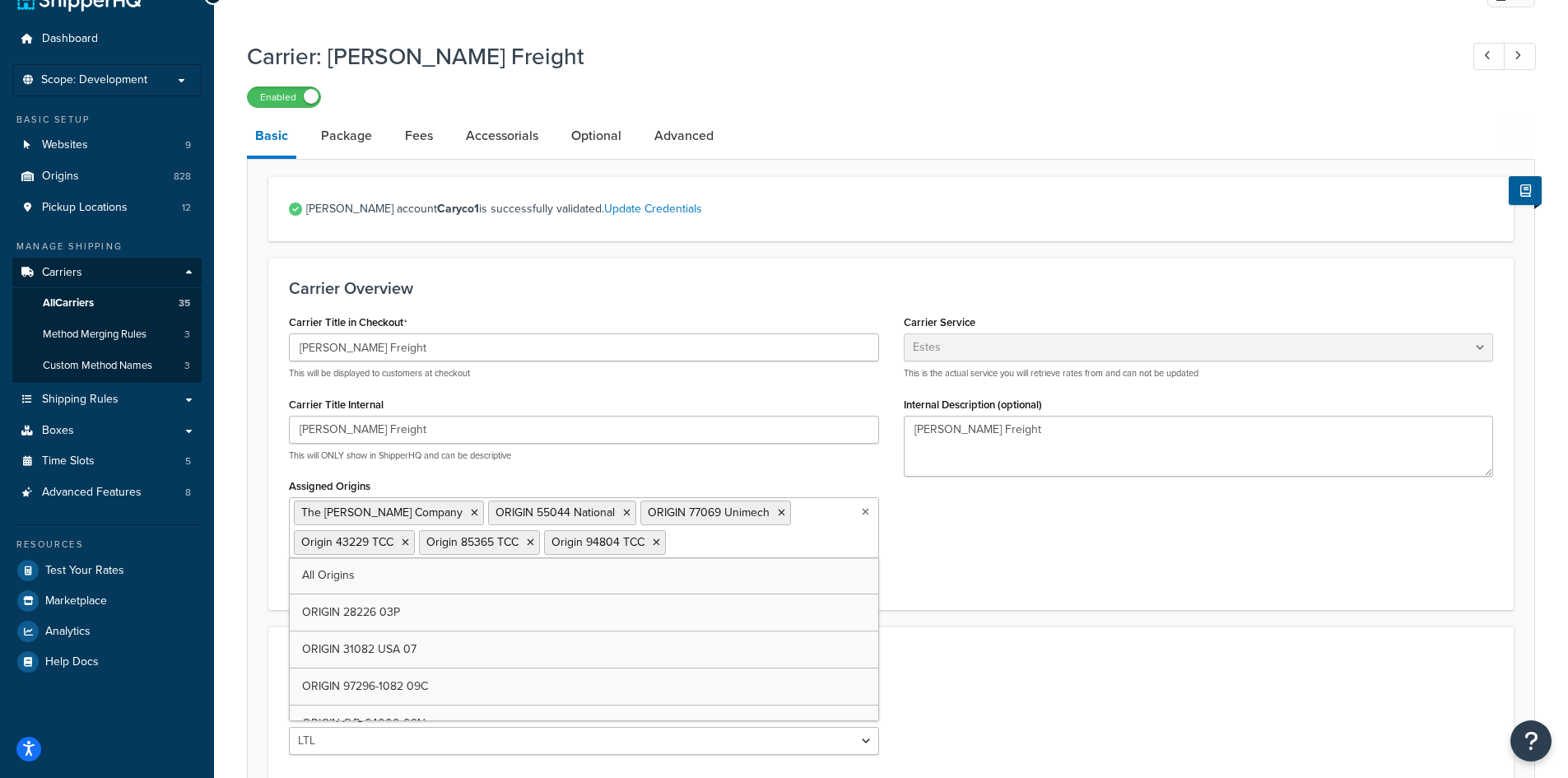
click at [538, 512] on span "ORIGIN 55044 National" at bounding box center [555, 512] width 119 height 18
click at [569, 511] on li "ORIGIN 55044 National" at bounding box center [562, 513] width 148 height 25
click at [623, 511] on icon at bounding box center [626, 513] width 8 height 10
click at [625, 511] on icon at bounding box center [628, 513] width 8 height 10
click at [621, 511] on span "Origin 85365 TCC" at bounding box center [667, 512] width 92 height 18
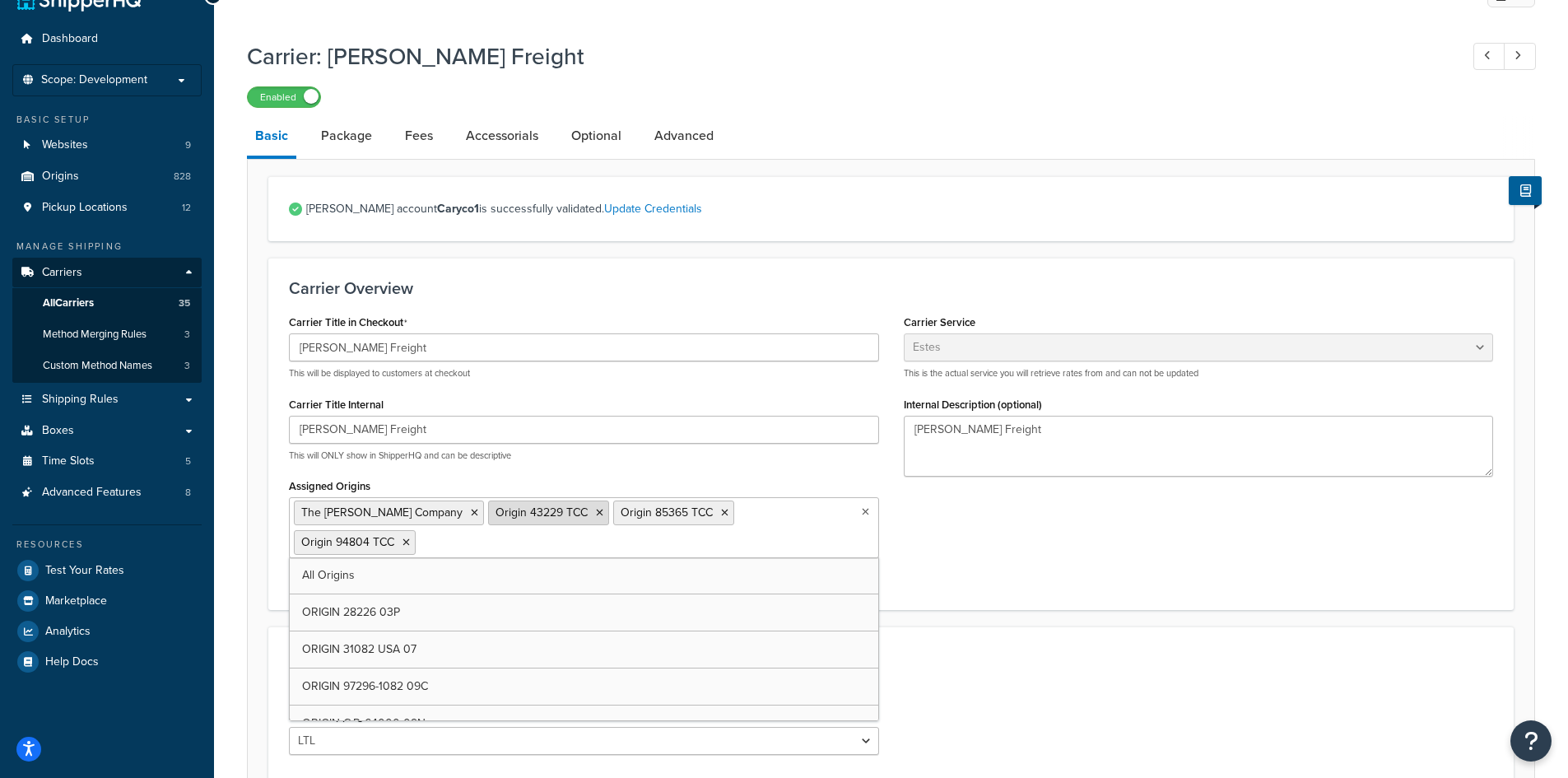
click at [596, 514] on icon at bounding box center [599, 513] width 8 height 10
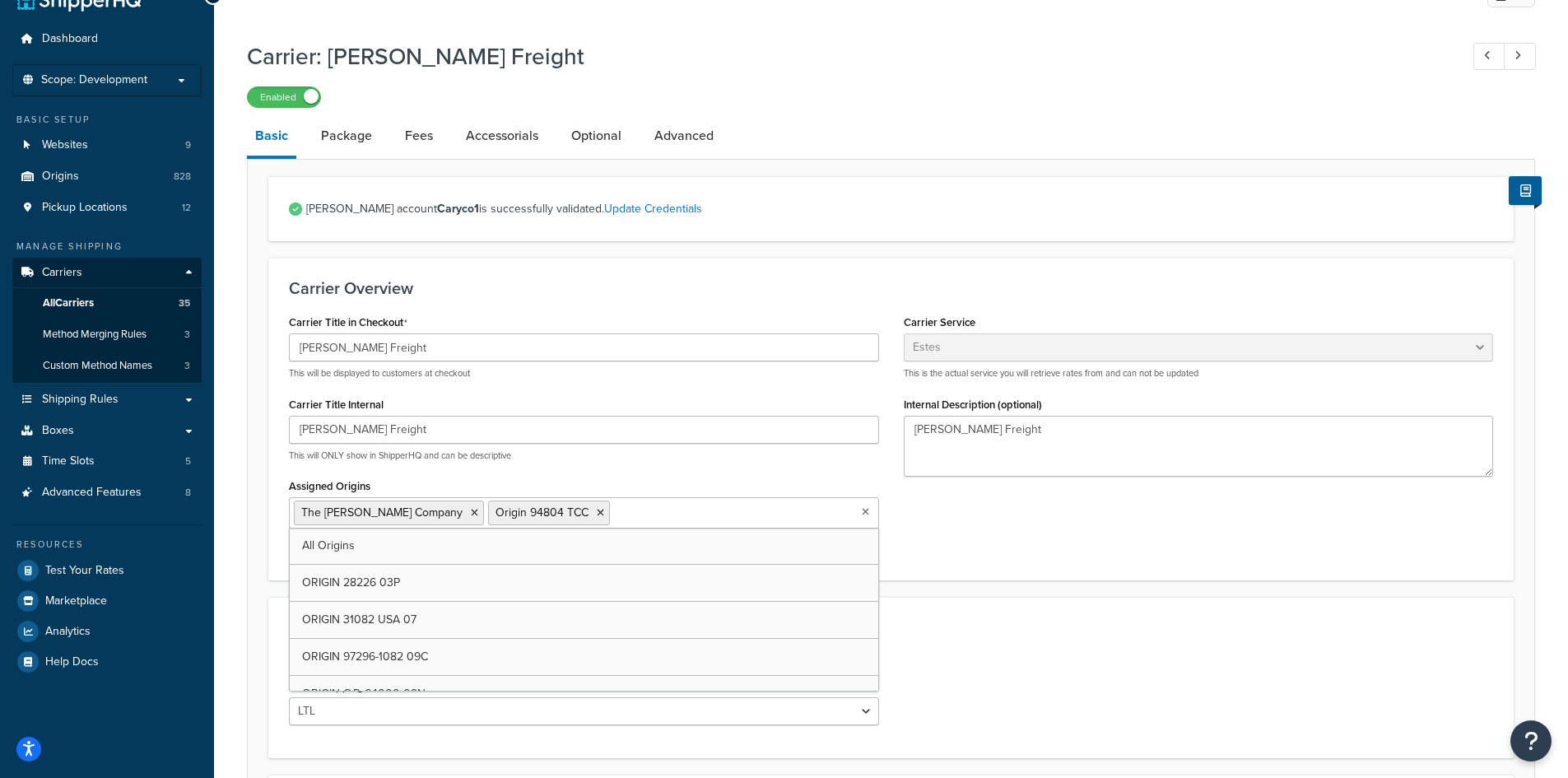
click at [597, 514] on icon at bounding box center [600, 513] width 8 height 10
click at [535, 514] on input "Assigned Origins" at bounding box center [561, 513] width 146 height 18
type input "60101"
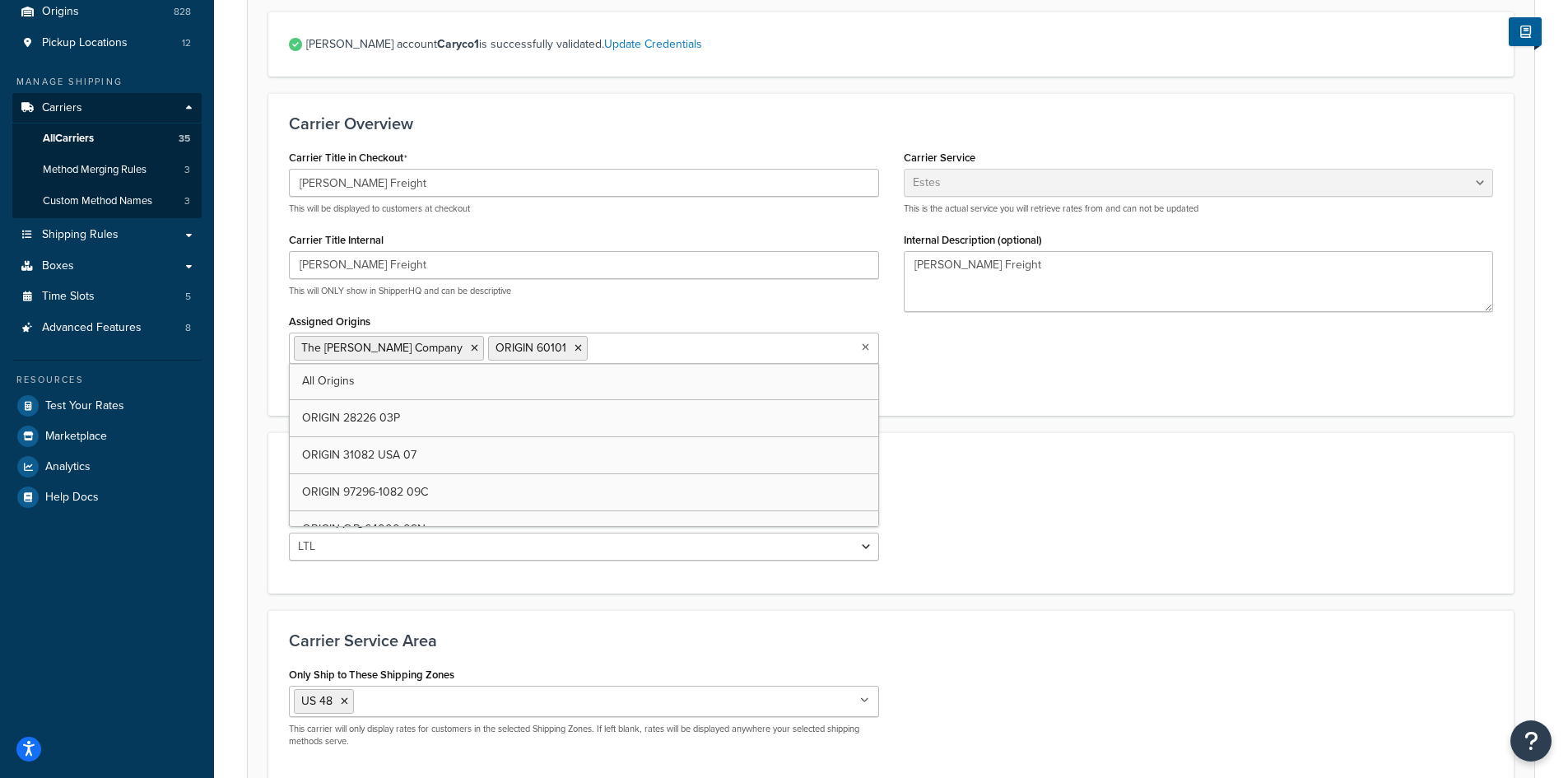
click at [507, 594] on form "Estes account Caryco1 is successfully validated. Update Credentials Carrier Ove…" at bounding box center [890, 430] width 1286 height 836
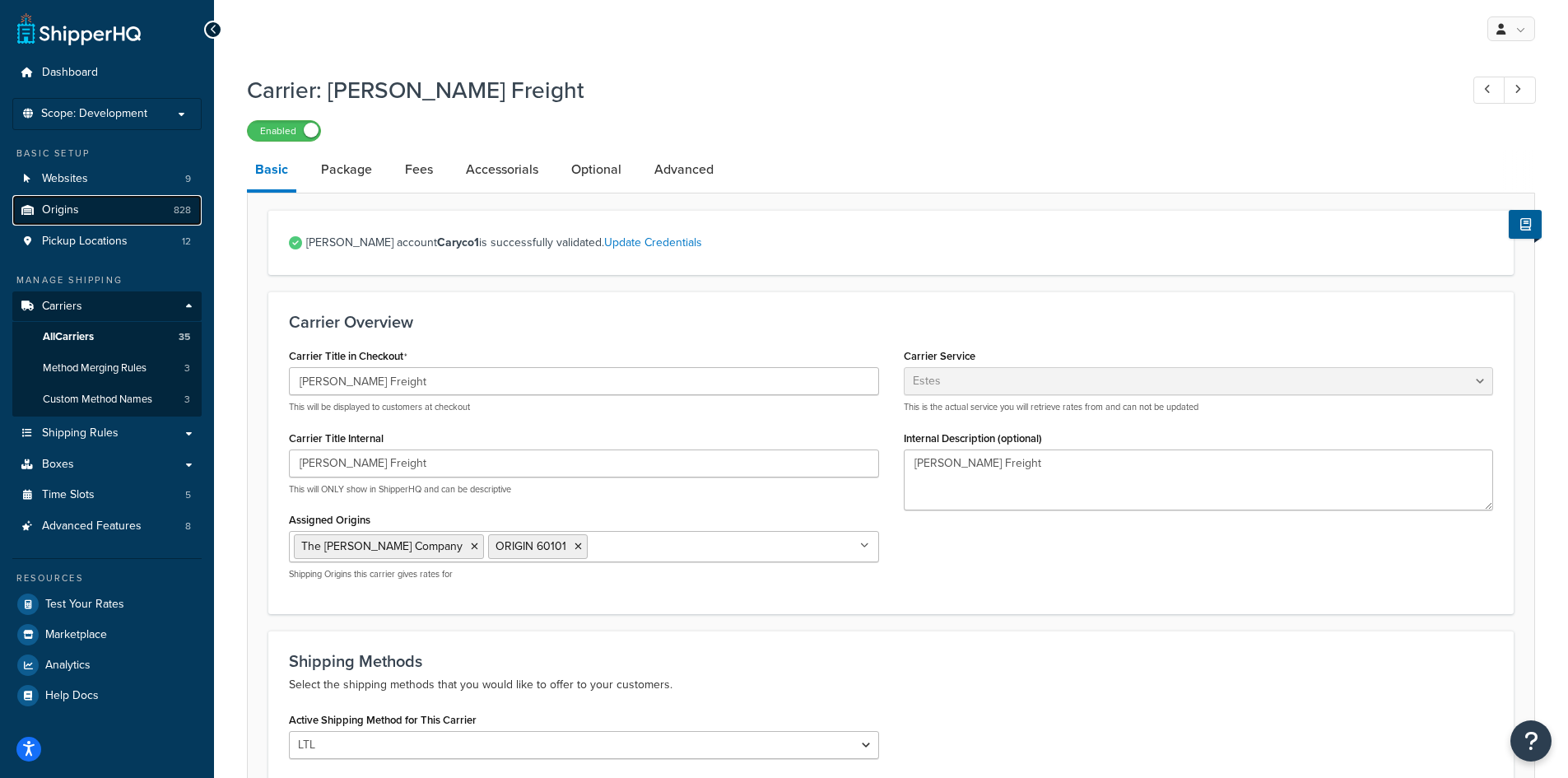
drag, startPoint x: 103, startPoint y: 215, endPoint x: 118, endPoint y: 221, distance: 16.2
click at [118, 221] on link "Origins 828" at bounding box center [107, 210] width 189 height 30
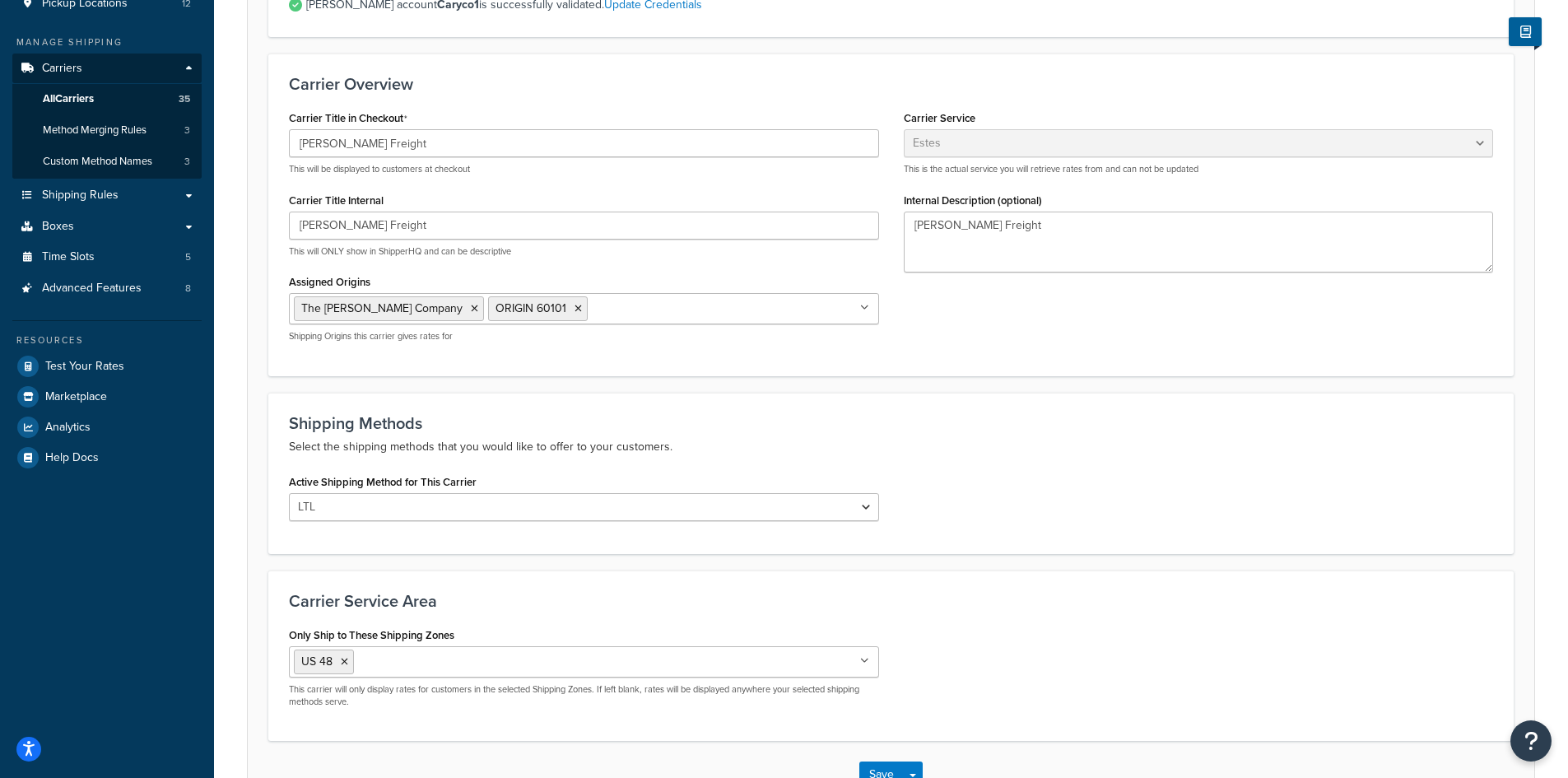
scroll to position [247, 0]
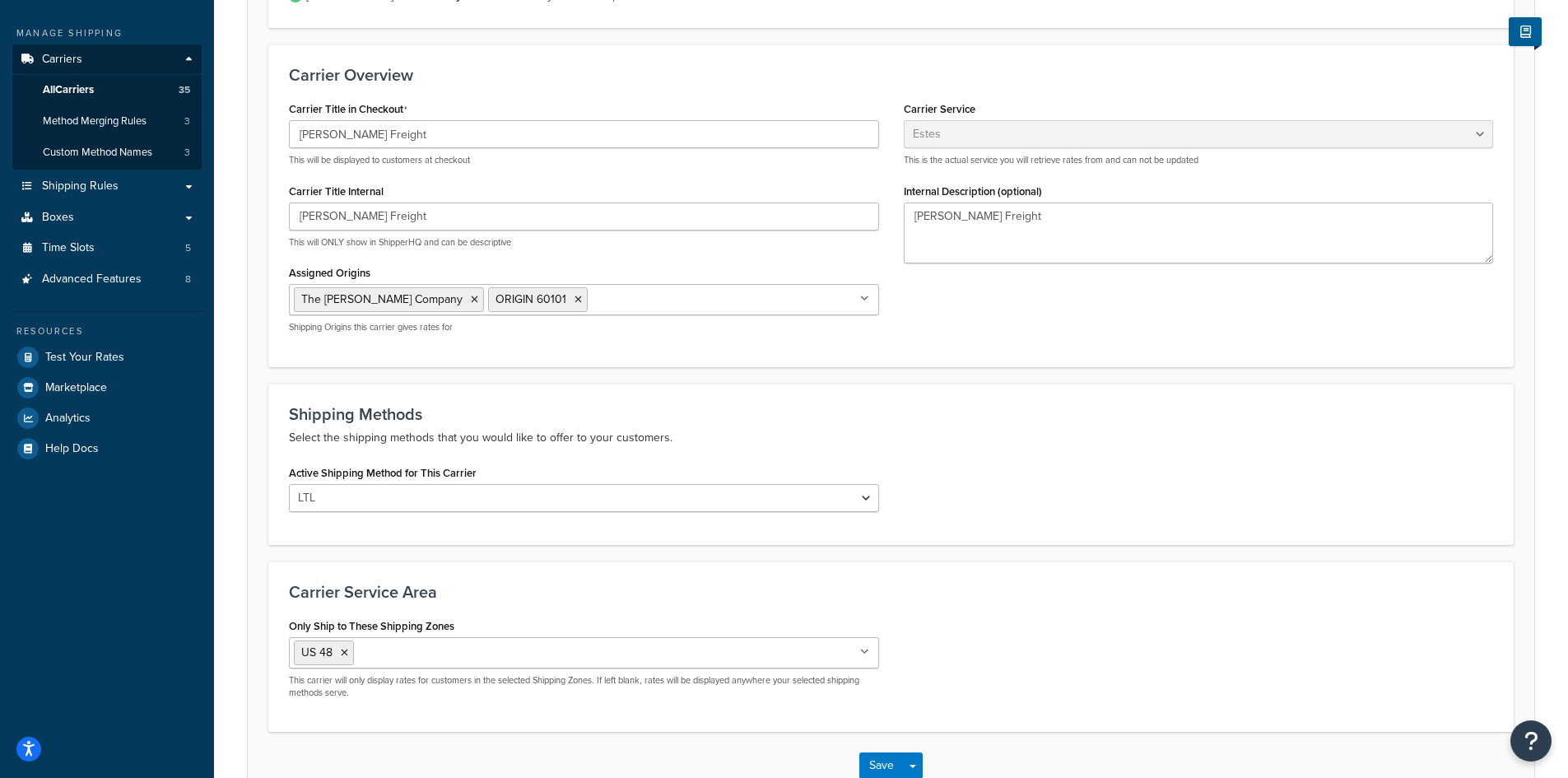
click at [592, 296] on input "Assigned Origins" at bounding box center [664, 299] width 146 height 18
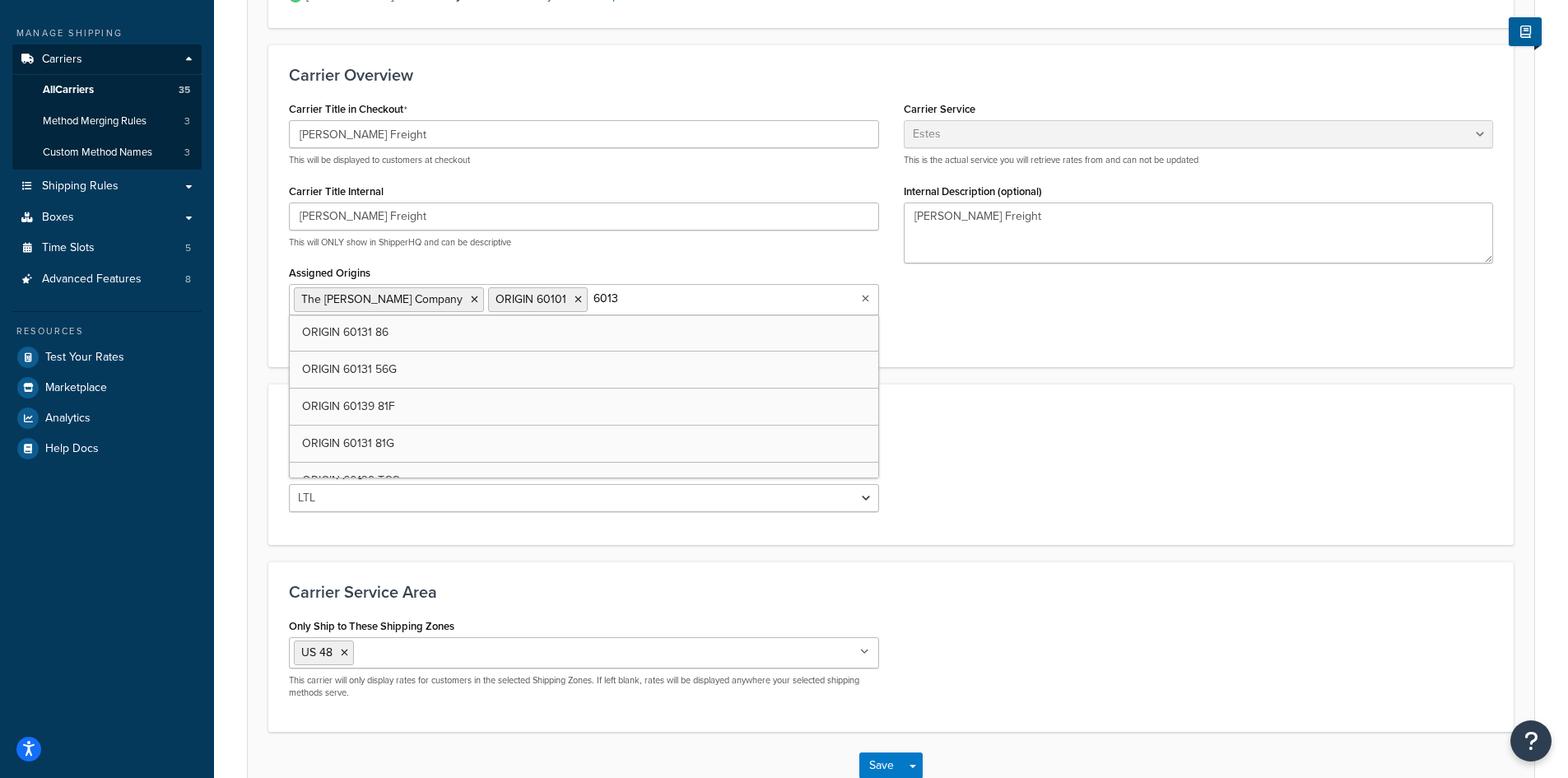
type input "60139"
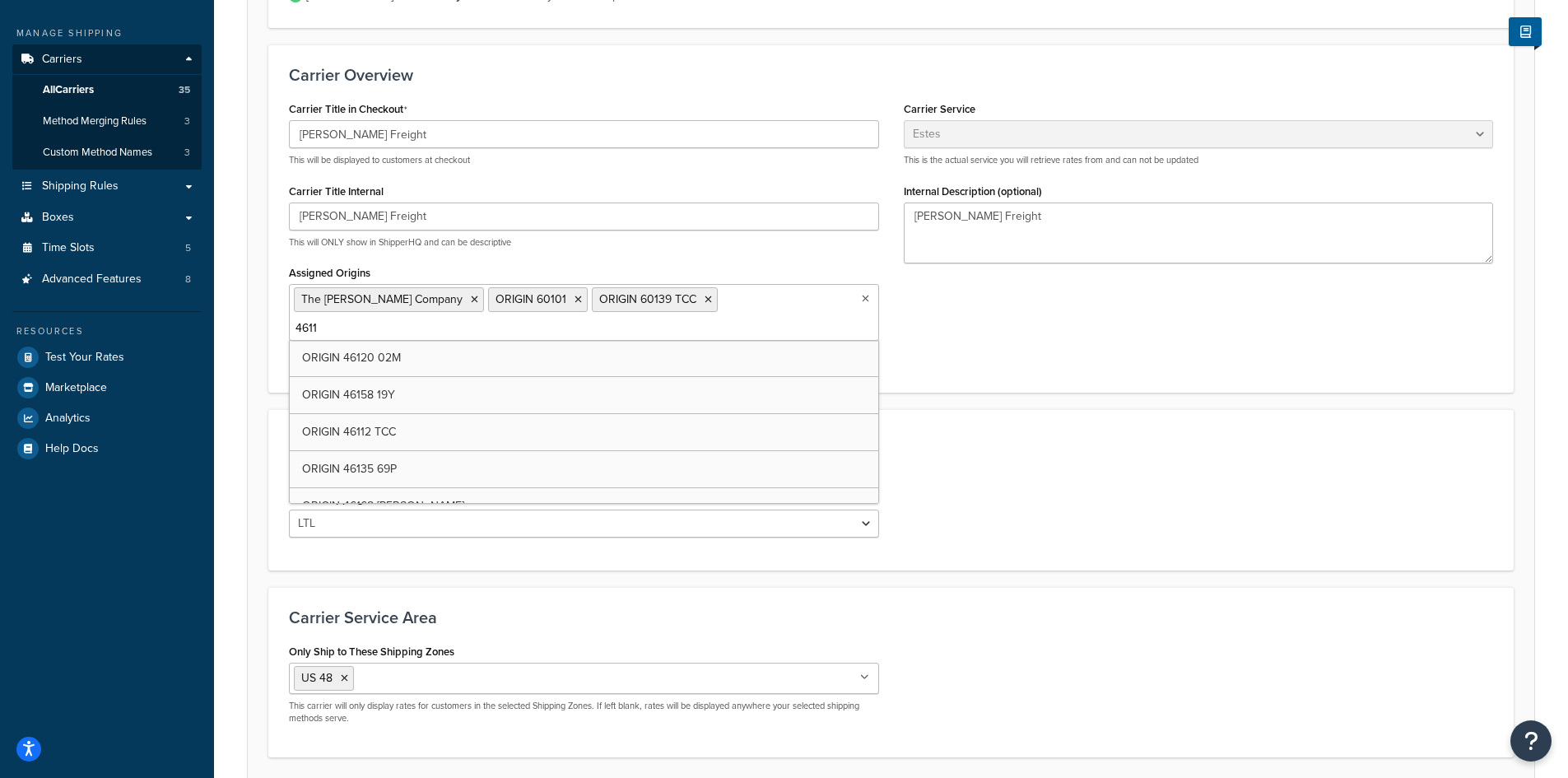
type input "46112"
type input "28273"
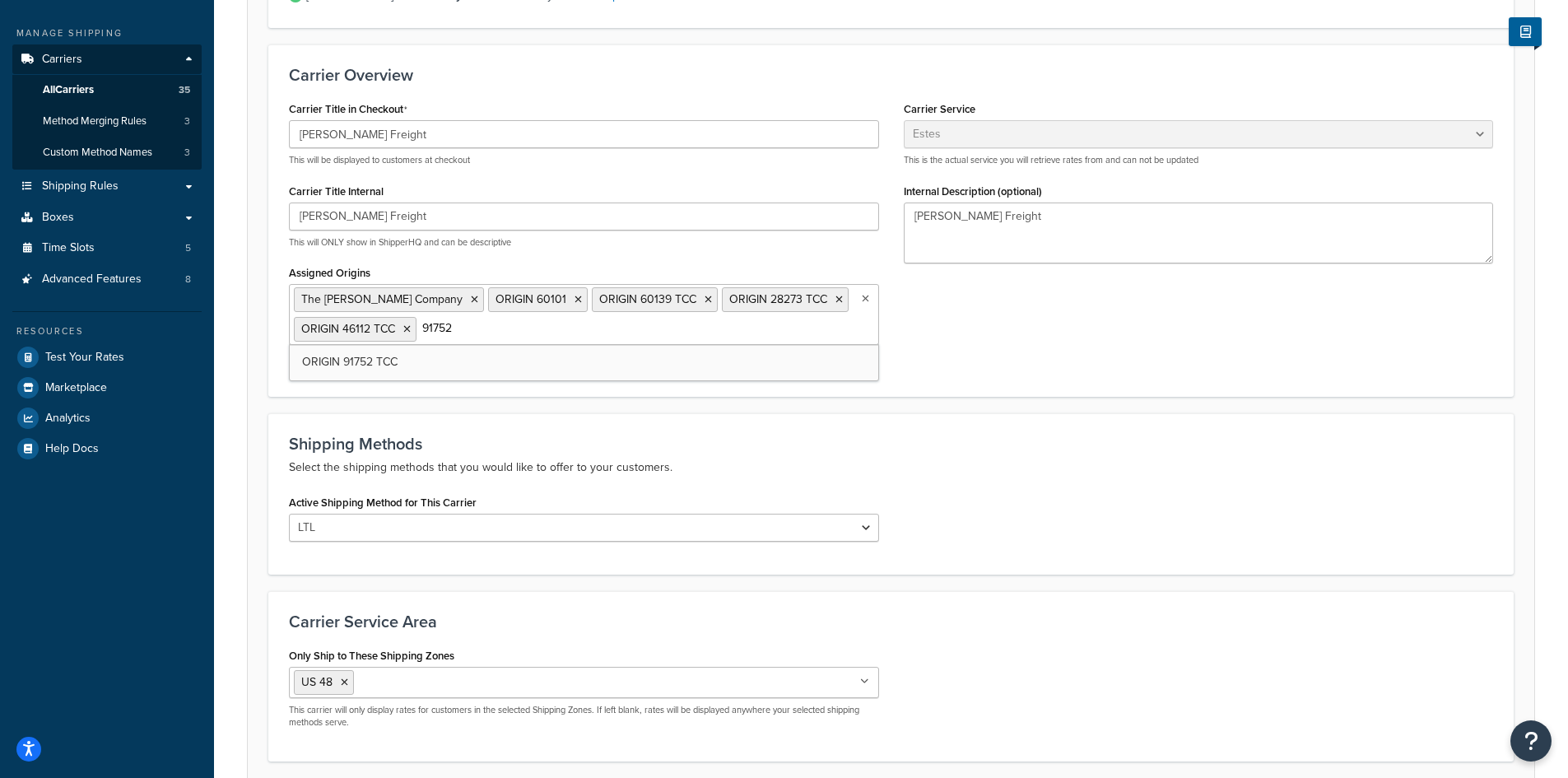
type input "91752"
click at [687, 344] on ul "The Cary Company ORIGIN 60101 ORIGIN 60139 TCC ORIGIN 28273 TCC ORIGIN 46112 TC…" at bounding box center [583, 314] width 590 height 61
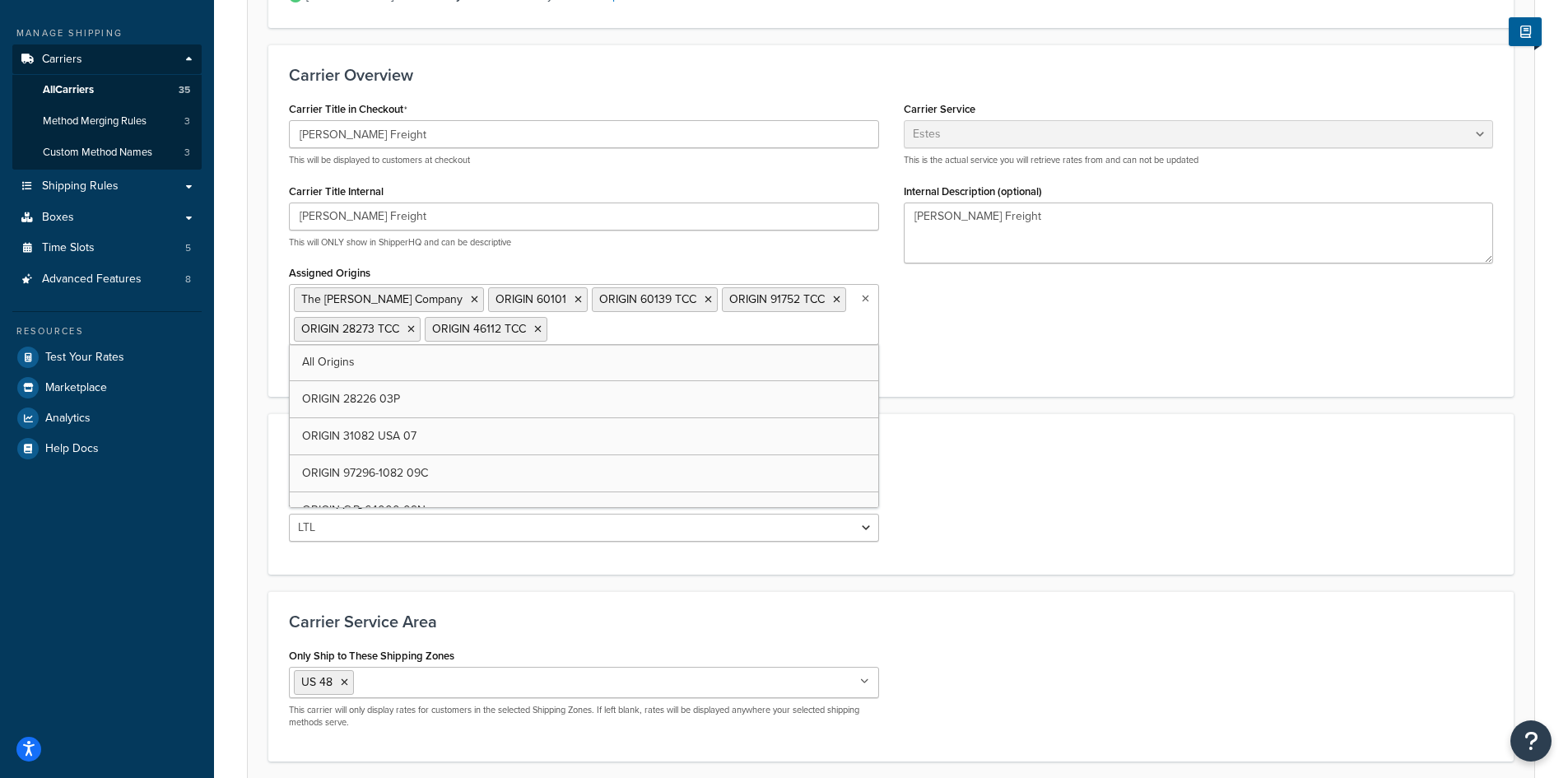
click at [685, 331] on ul "The Cary Company ORIGIN 60101 ORIGIN 60139 TCC ORIGIN 91752 TCC ORIGIN 28273 TC…" at bounding box center [583, 314] width 590 height 61
click at [681, 331] on ul "The Cary Company ORIGIN 60101 ORIGIN 60139 TCC ORIGIN 91752 TCC ORIGIN 28273 TC…" at bounding box center [583, 314] width 590 height 61
click at [712, 331] on ul "The Cary Company ORIGIN 60101 ORIGIN 60139 TCC ORIGIN 91752 TCC ORIGIN 28273 TC…" at bounding box center [583, 314] width 590 height 61
click at [759, 326] on ul "The Cary Company ORIGIN 60101 ORIGIN 60139 TCC ORIGIN 91752 TCC ORIGIN 28273 TC…" at bounding box center [583, 314] width 590 height 61
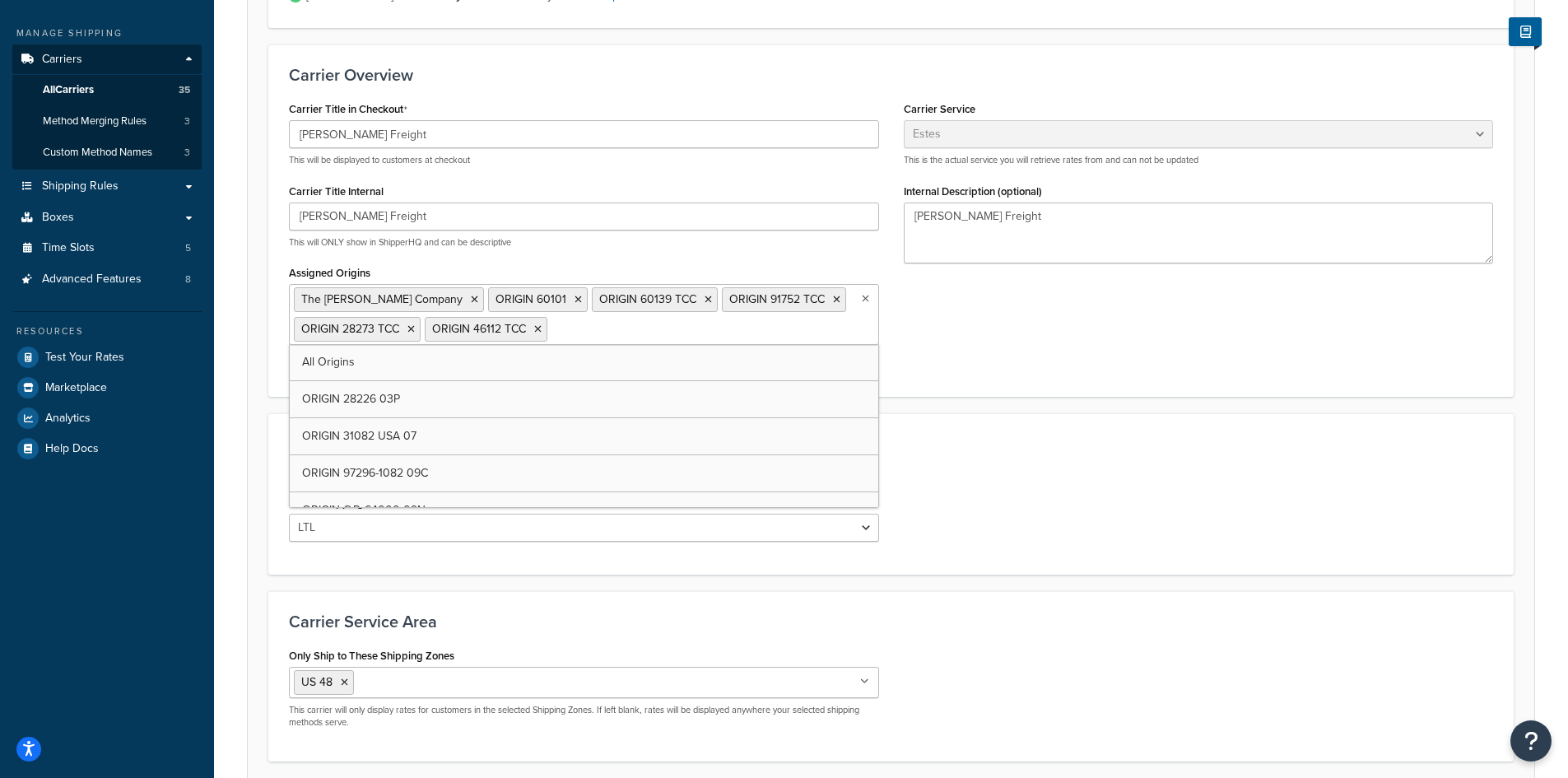
click at [759, 326] on ul "The Cary Company ORIGIN 60101 ORIGIN 60139 TCC ORIGIN 91752 TCC ORIGIN 28273 TC…" at bounding box center [583, 314] width 590 height 61
click at [800, 299] on ul "The Cary Company ORIGIN 60101 ORIGIN 60139 TCC ORIGIN 91752 TCC ORIGIN 28273 TC…" at bounding box center [583, 314] width 590 height 61
click at [791, 350] on link "All Origins" at bounding box center [583, 361] width 588 height 36
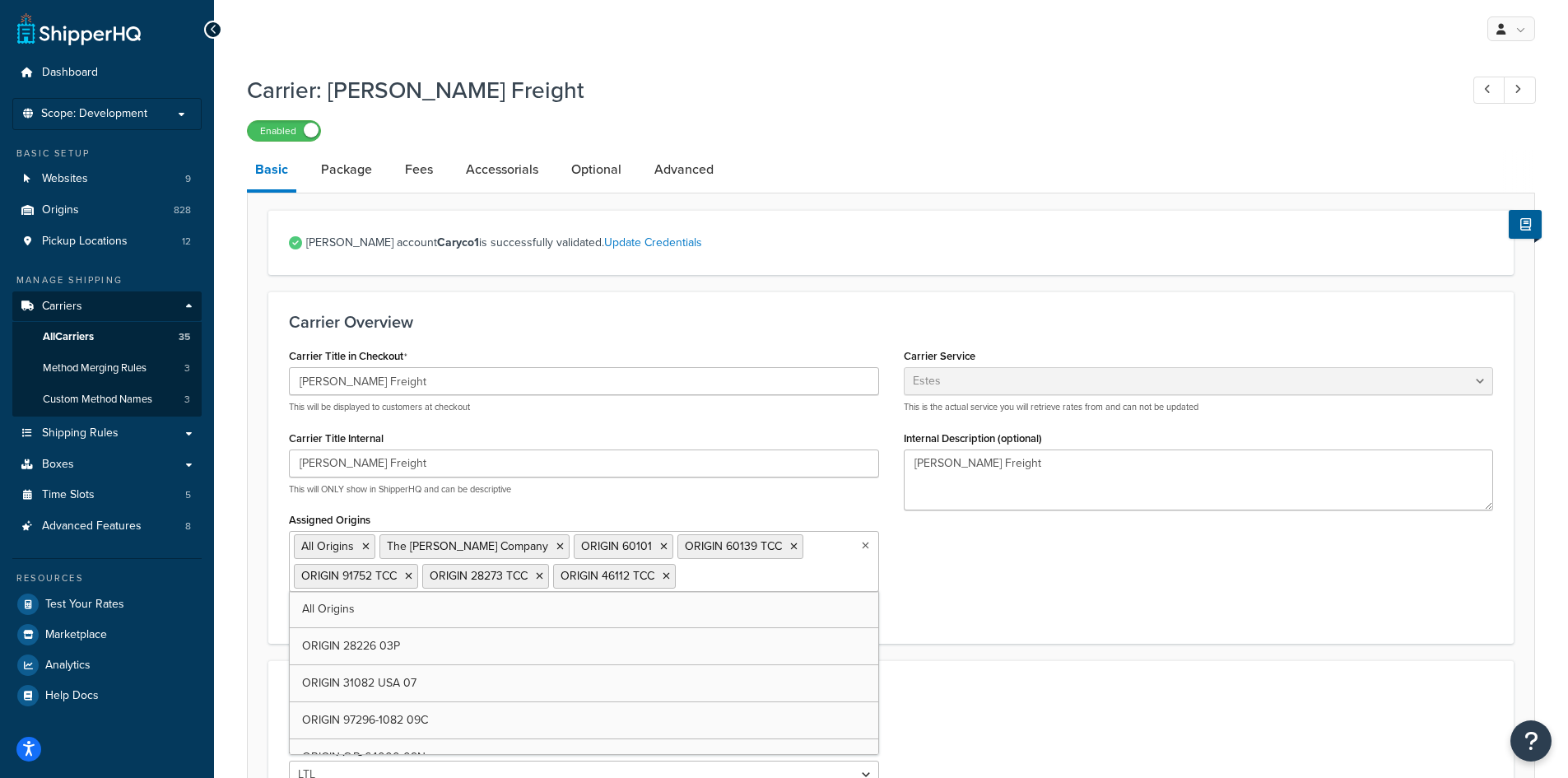
click at [740, 583] on input "Assigned Origins" at bounding box center [753, 575] width 146 height 18
type input "94551"
type input "15201"
type input "84116"
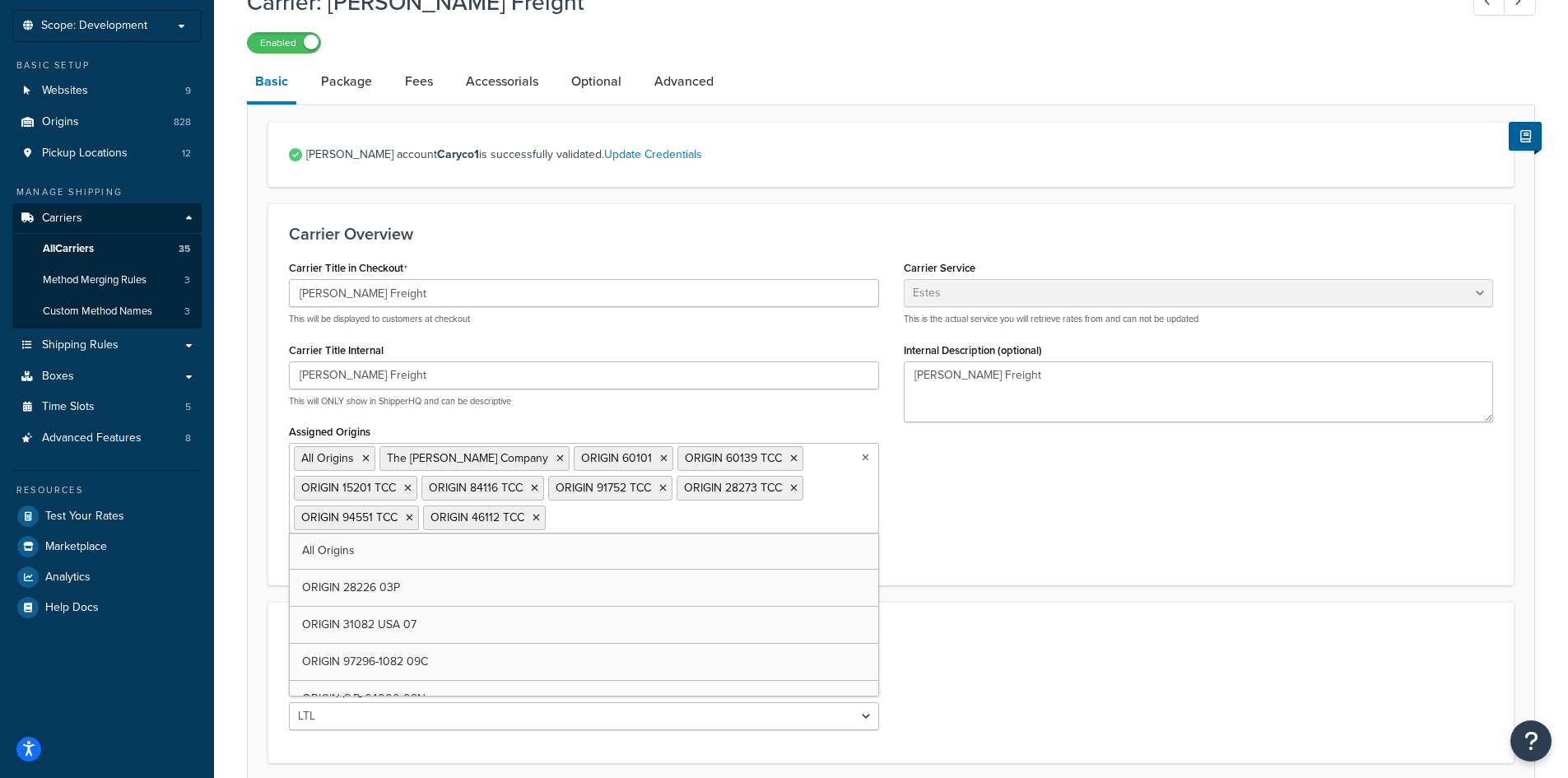
scroll to position [83, 0]
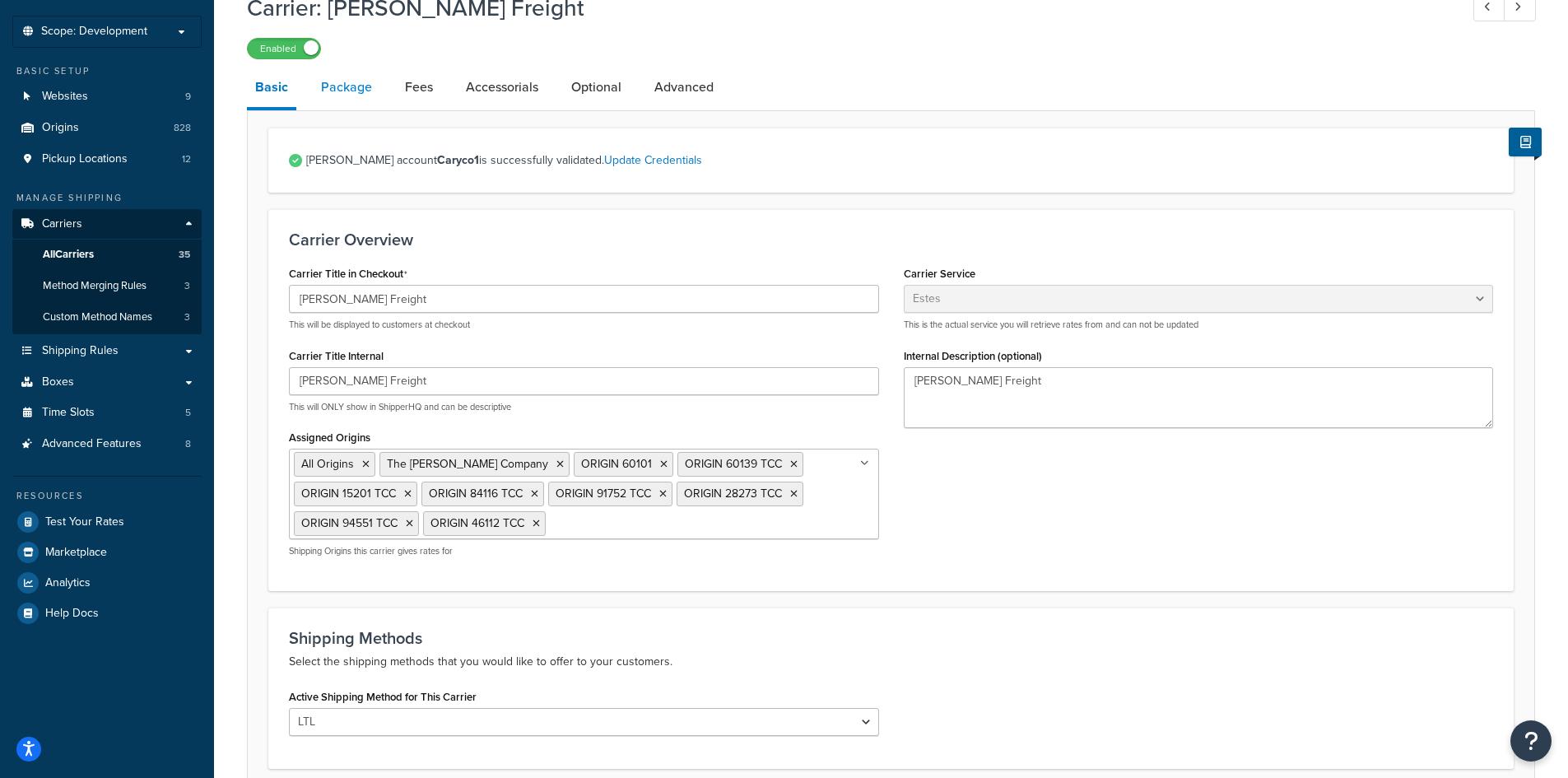
click at [353, 93] on link "Package" at bounding box center [346, 87] width 68 height 39
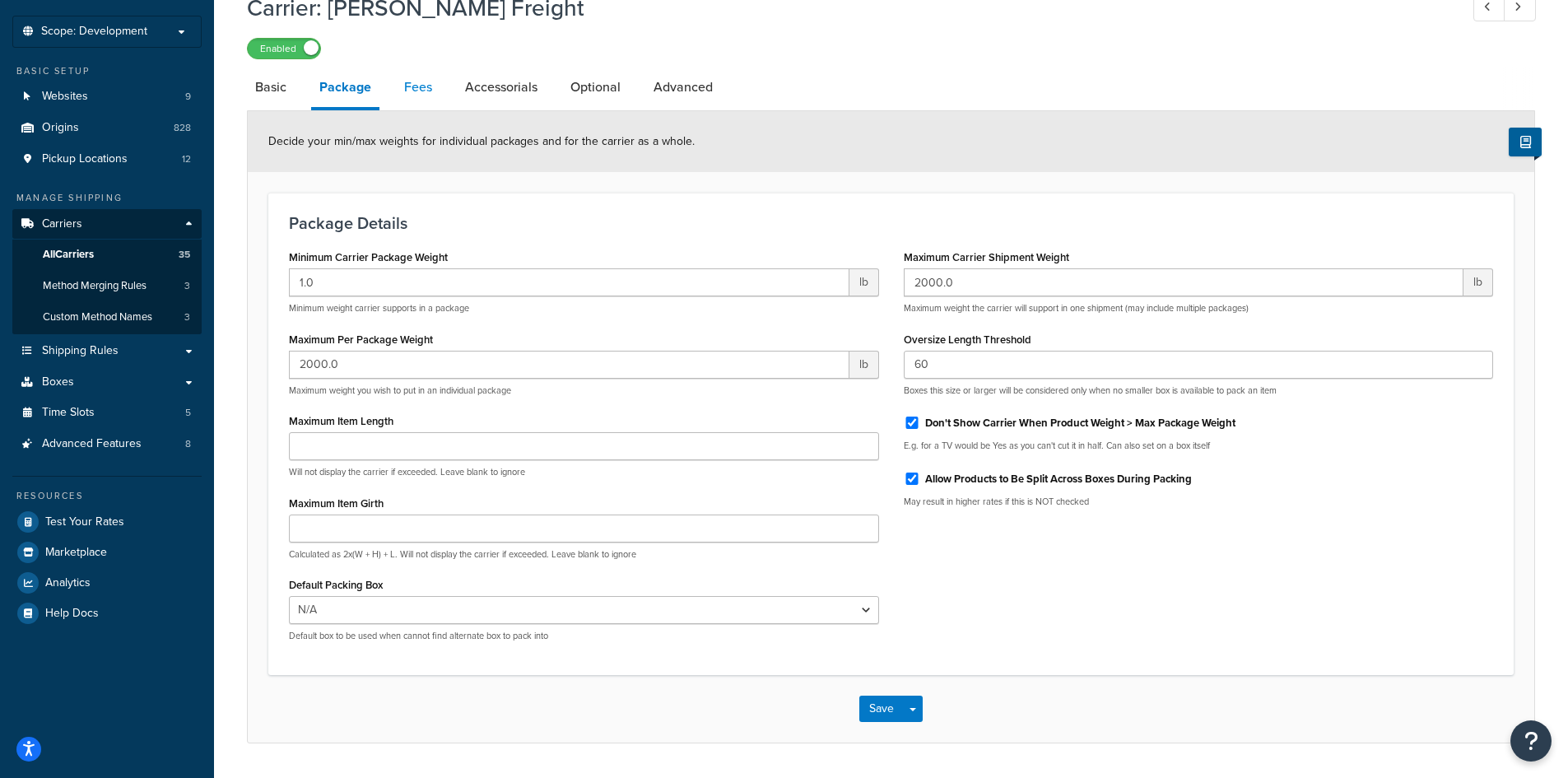
click at [411, 91] on link "Fees" at bounding box center [417, 87] width 44 height 39
select select "AFTER"
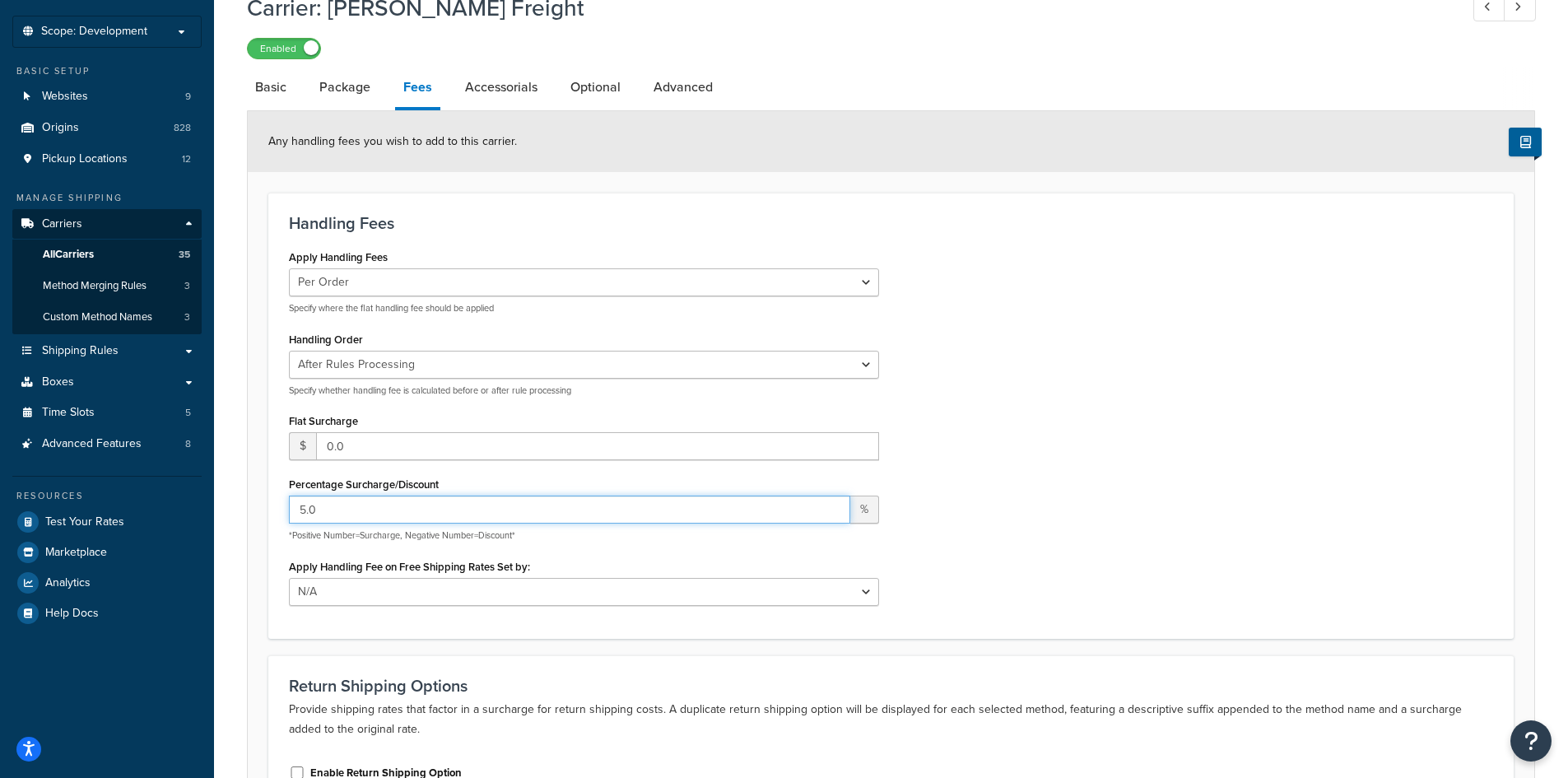
click at [327, 509] on input "5.0" at bounding box center [569, 510] width 562 height 28
type input "18.0"
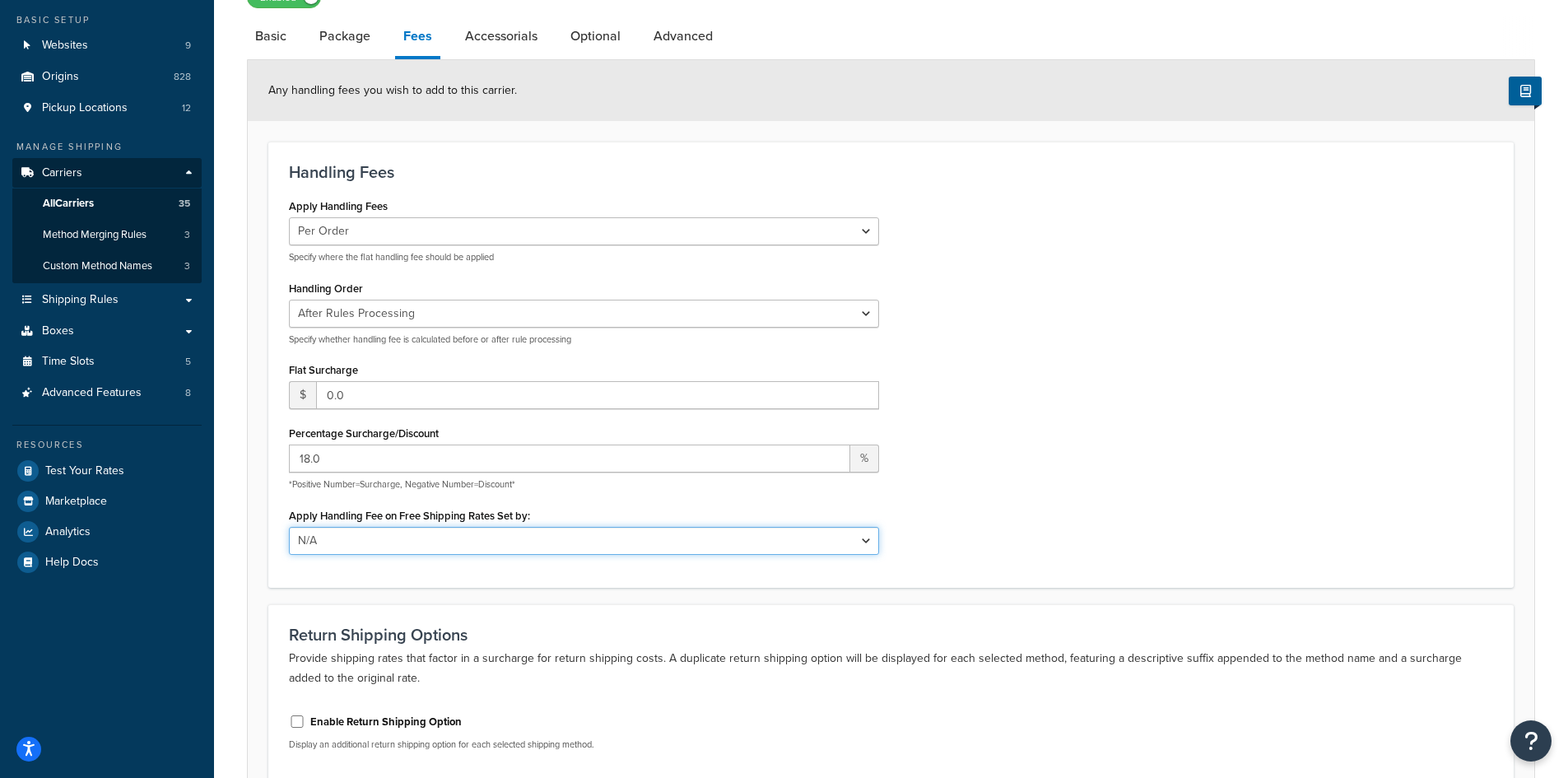
scroll to position [83, 0]
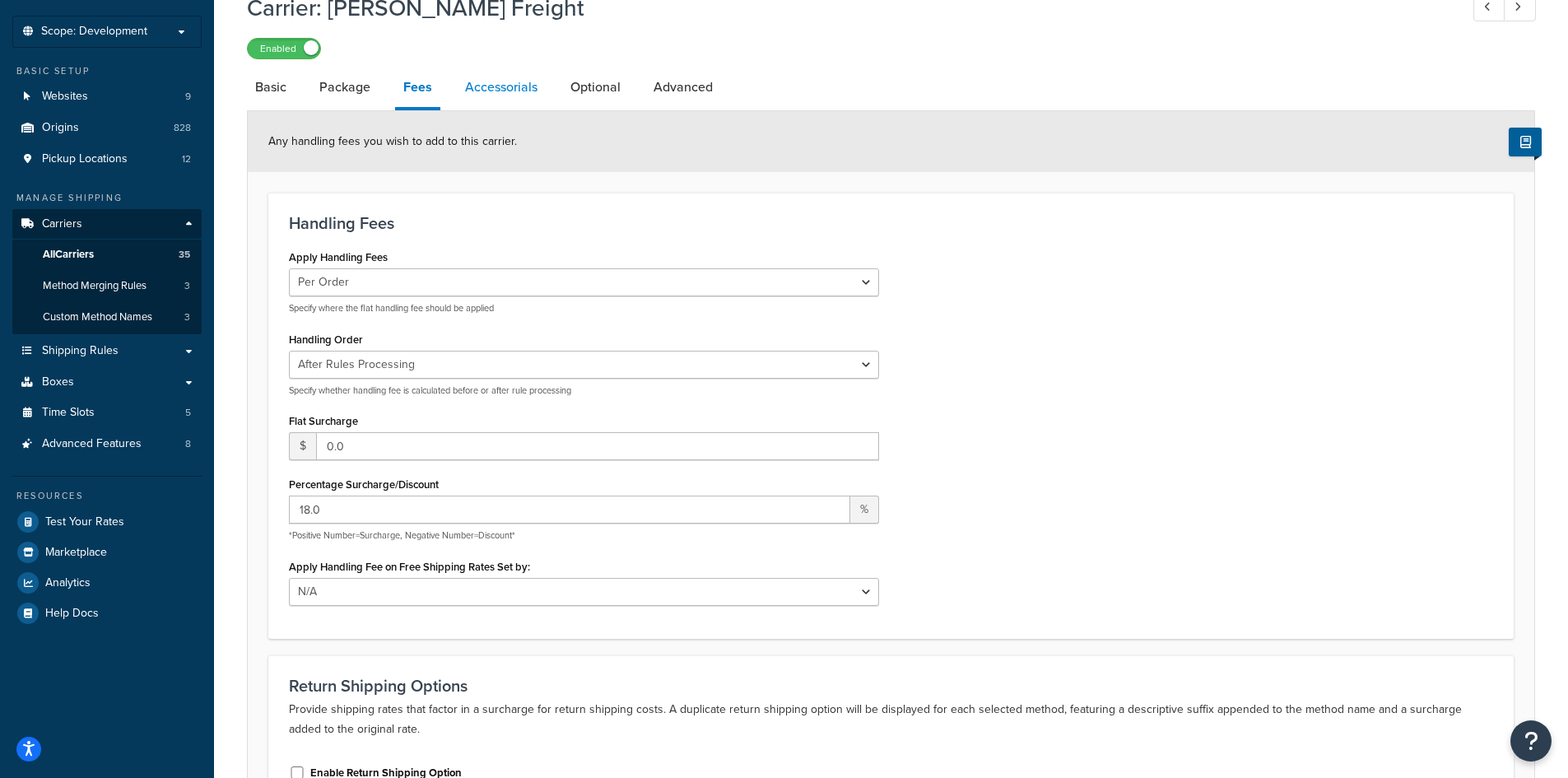
click at [464, 79] on link "Accessorials" at bounding box center [501, 87] width 88 height 39
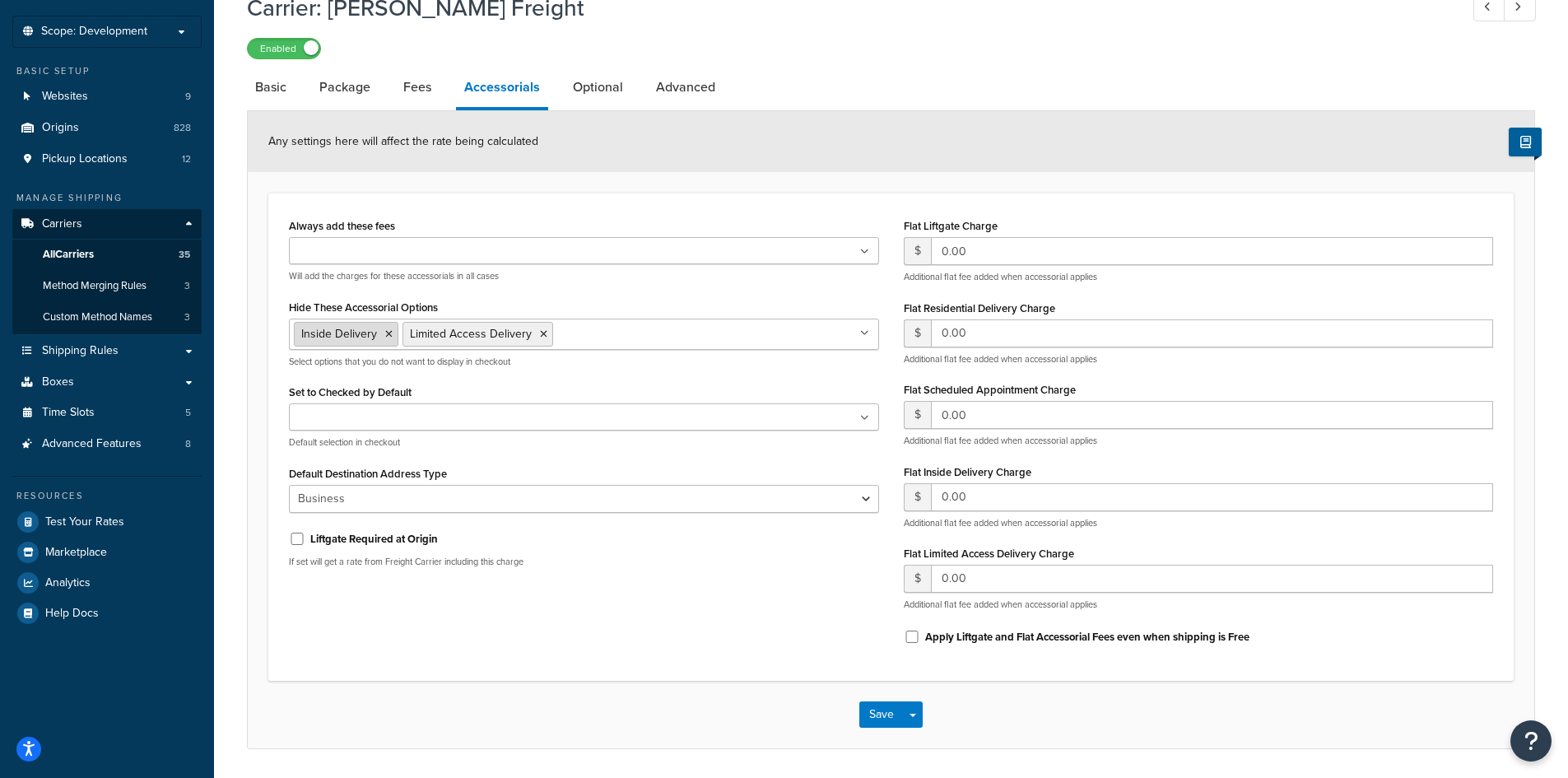
click at [389, 336] on icon at bounding box center [388, 334] width 8 height 10
click at [434, 331] on icon at bounding box center [435, 334] width 8 height 10
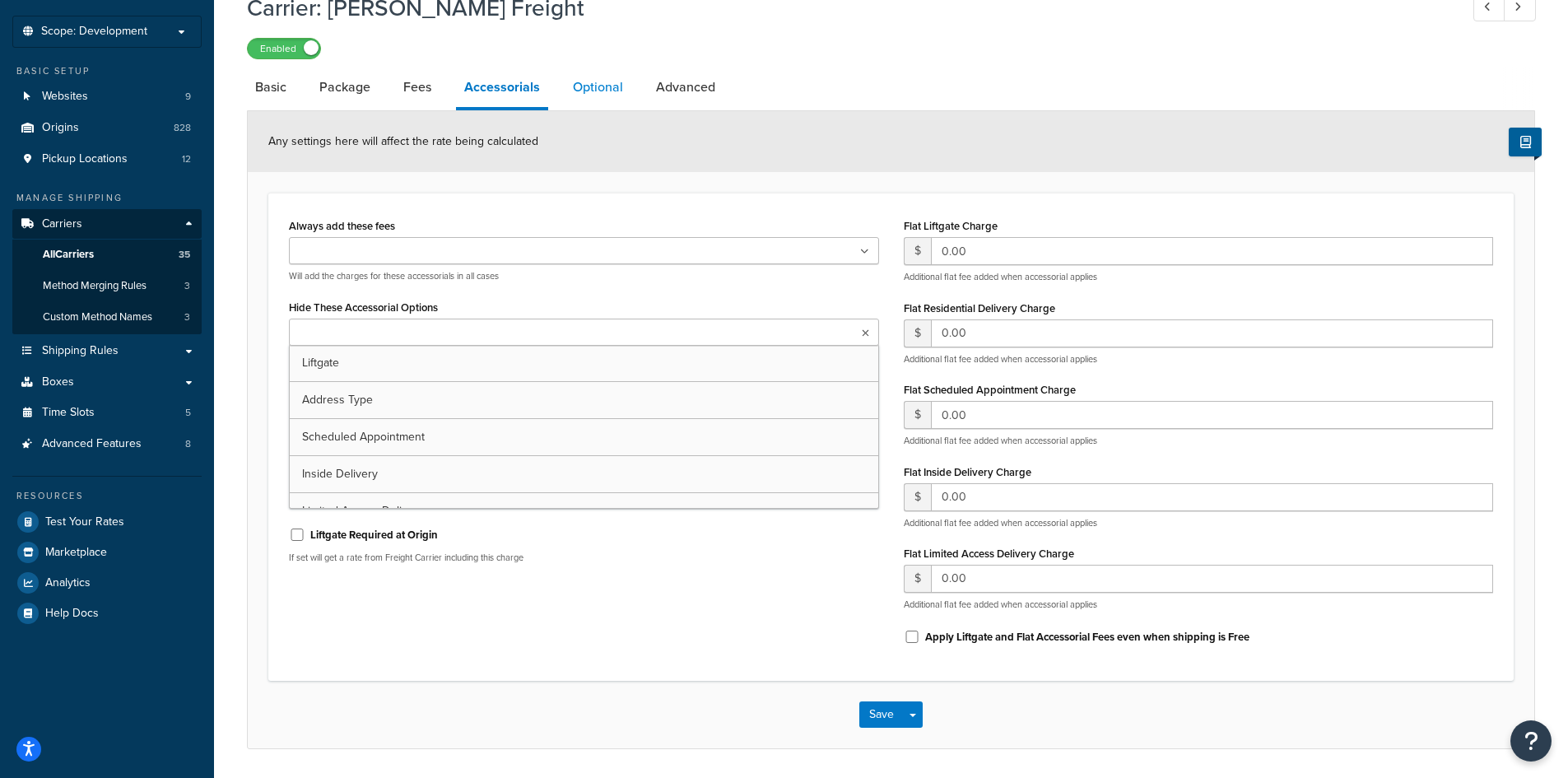
click at [582, 88] on link "Optional" at bounding box center [597, 87] width 67 height 39
select select "250"
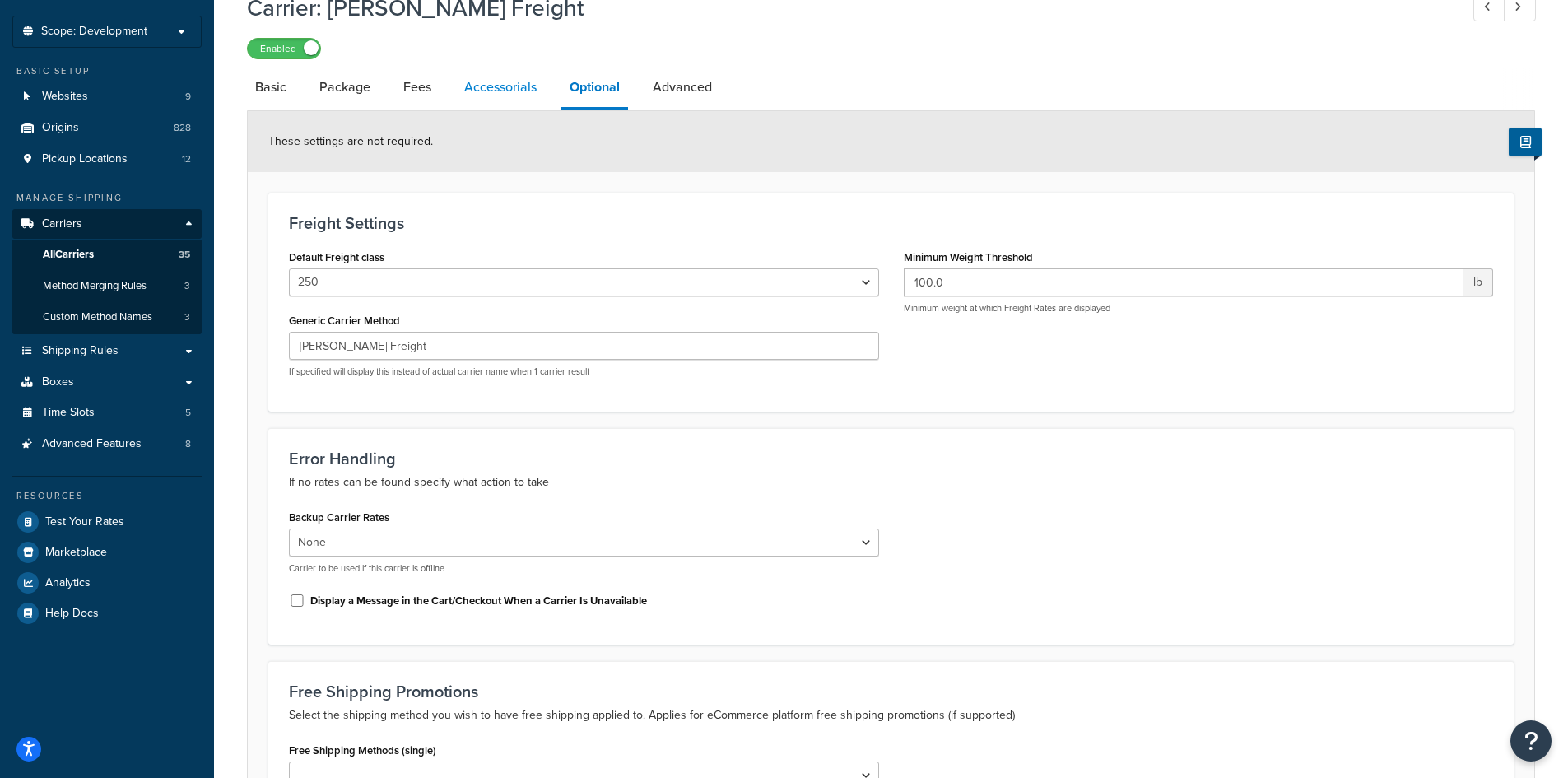
click at [481, 86] on link "Accessorials" at bounding box center [500, 87] width 88 height 39
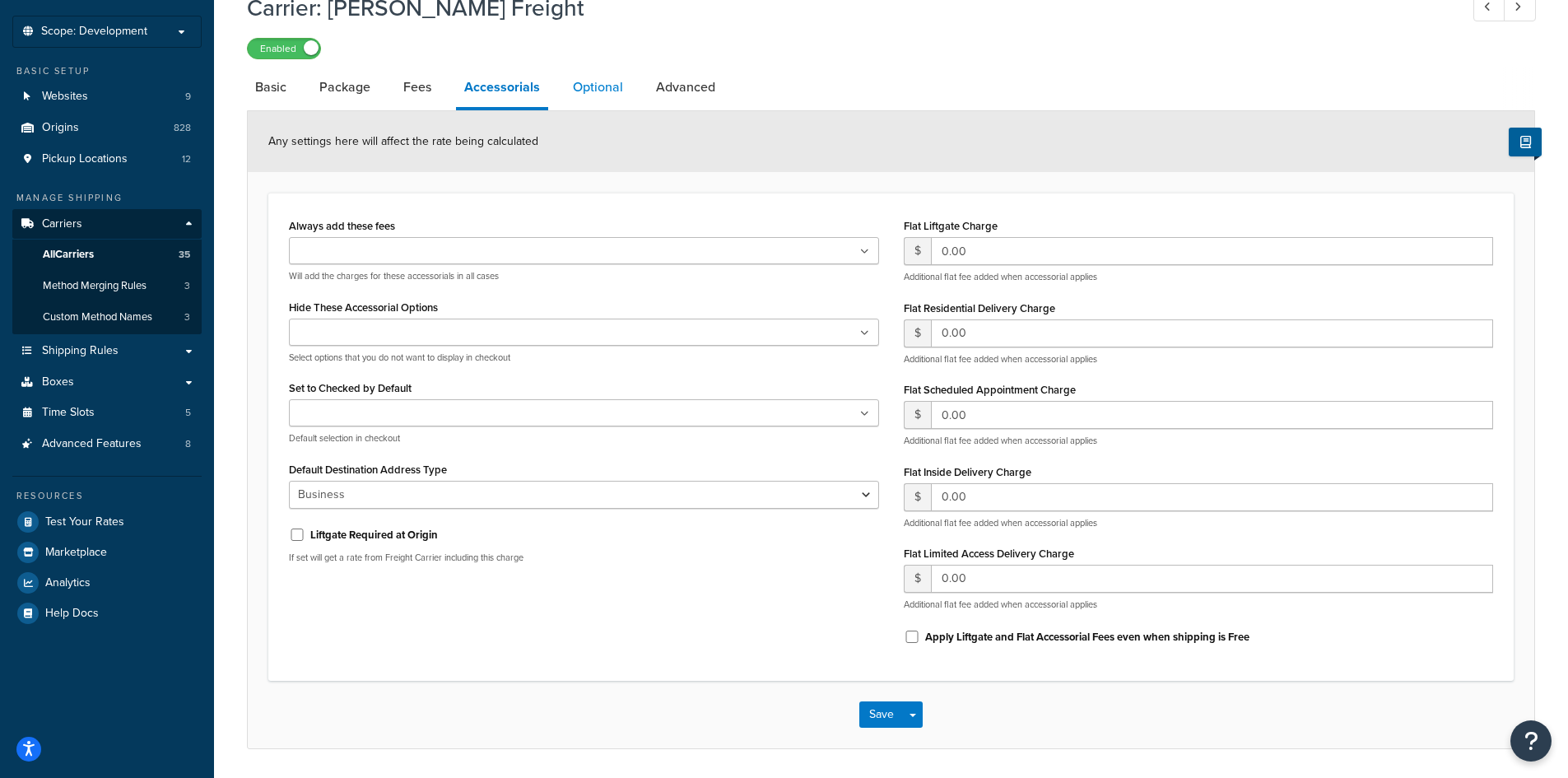
click at [575, 93] on link "Optional" at bounding box center [597, 87] width 67 height 39
select select "250"
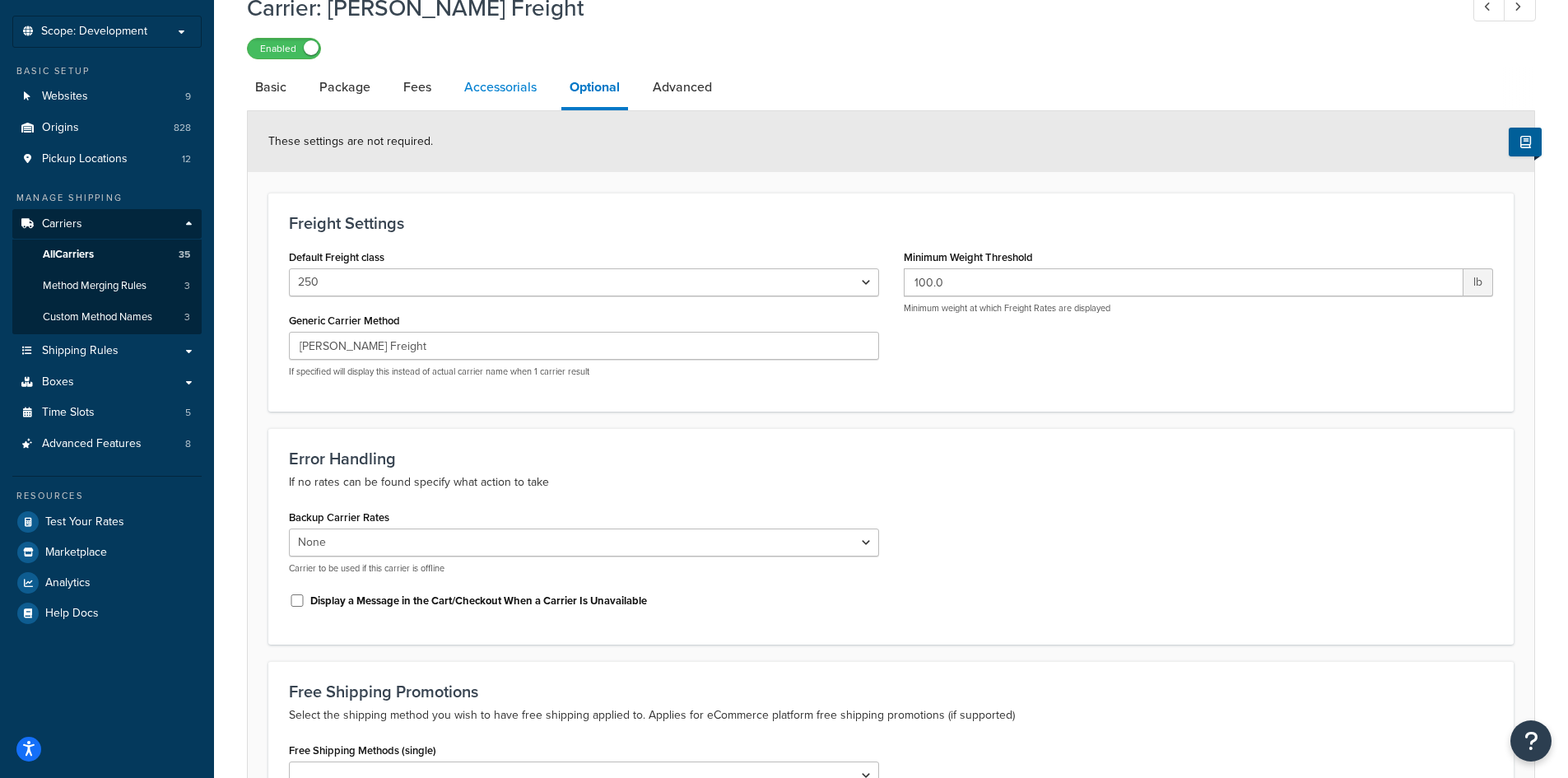
click at [479, 81] on link "Accessorials" at bounding box center [500, 87] width 88 height 39
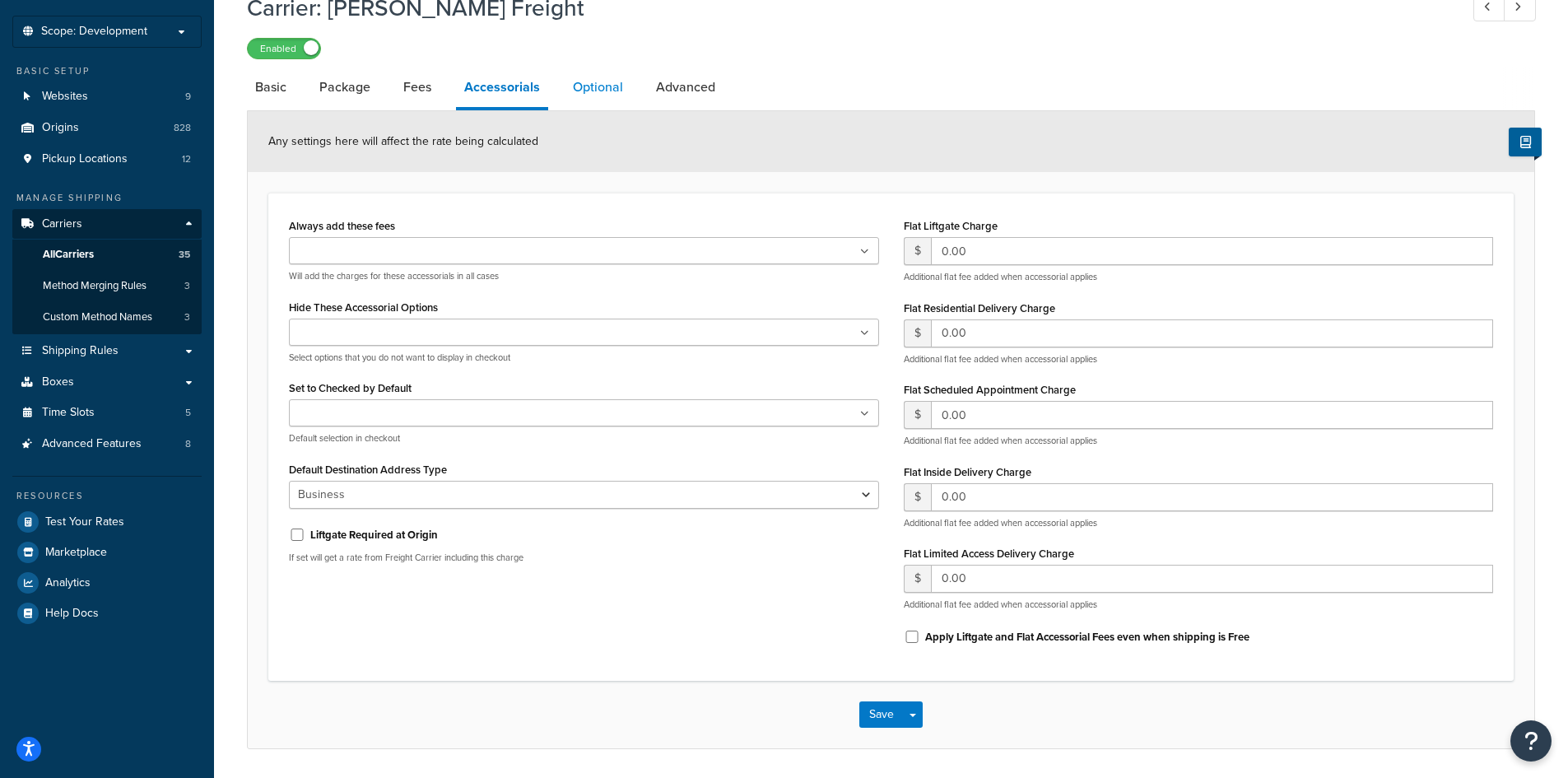
click at [588, 93] on link "Optional" at bounding box center [597, 87] width 67 height 39
select select "250"
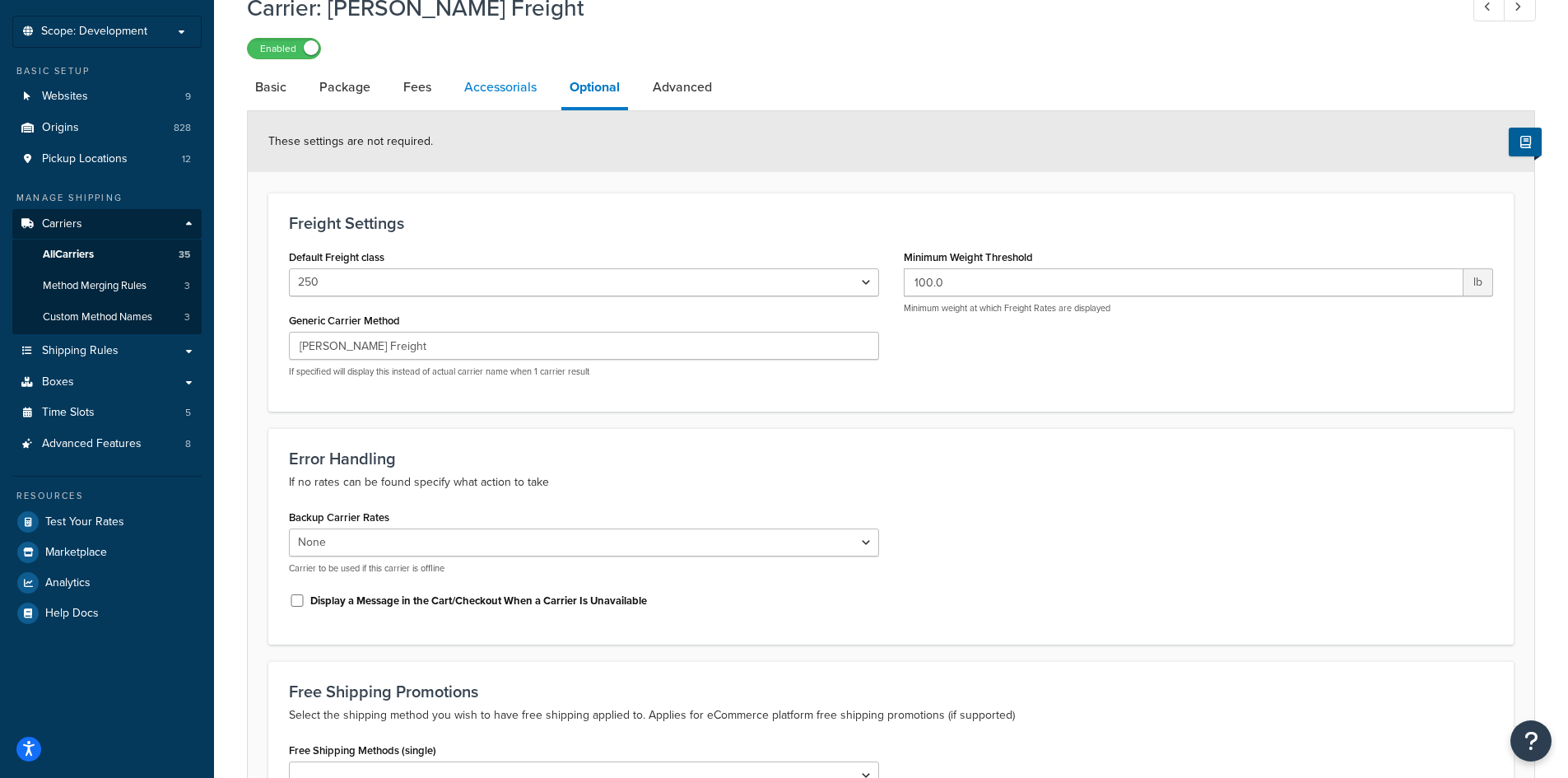
click at [522, 88] on link "Accessorials" at bounding box center [500, 87] width 88 height 39
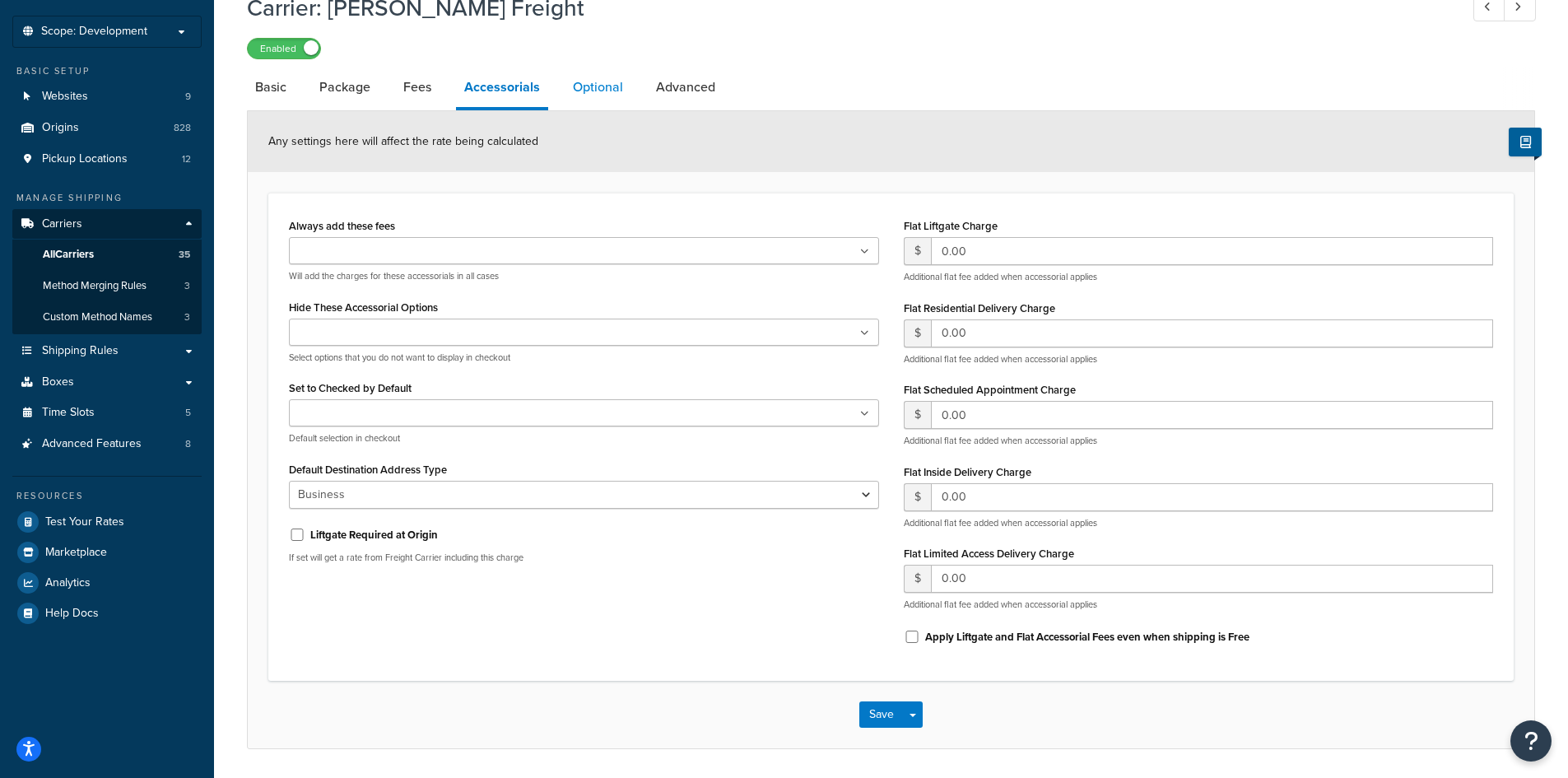
click at [581, 88] on link "Optional" at bounding box center [597, 87] width 67 height 39
select select "250"
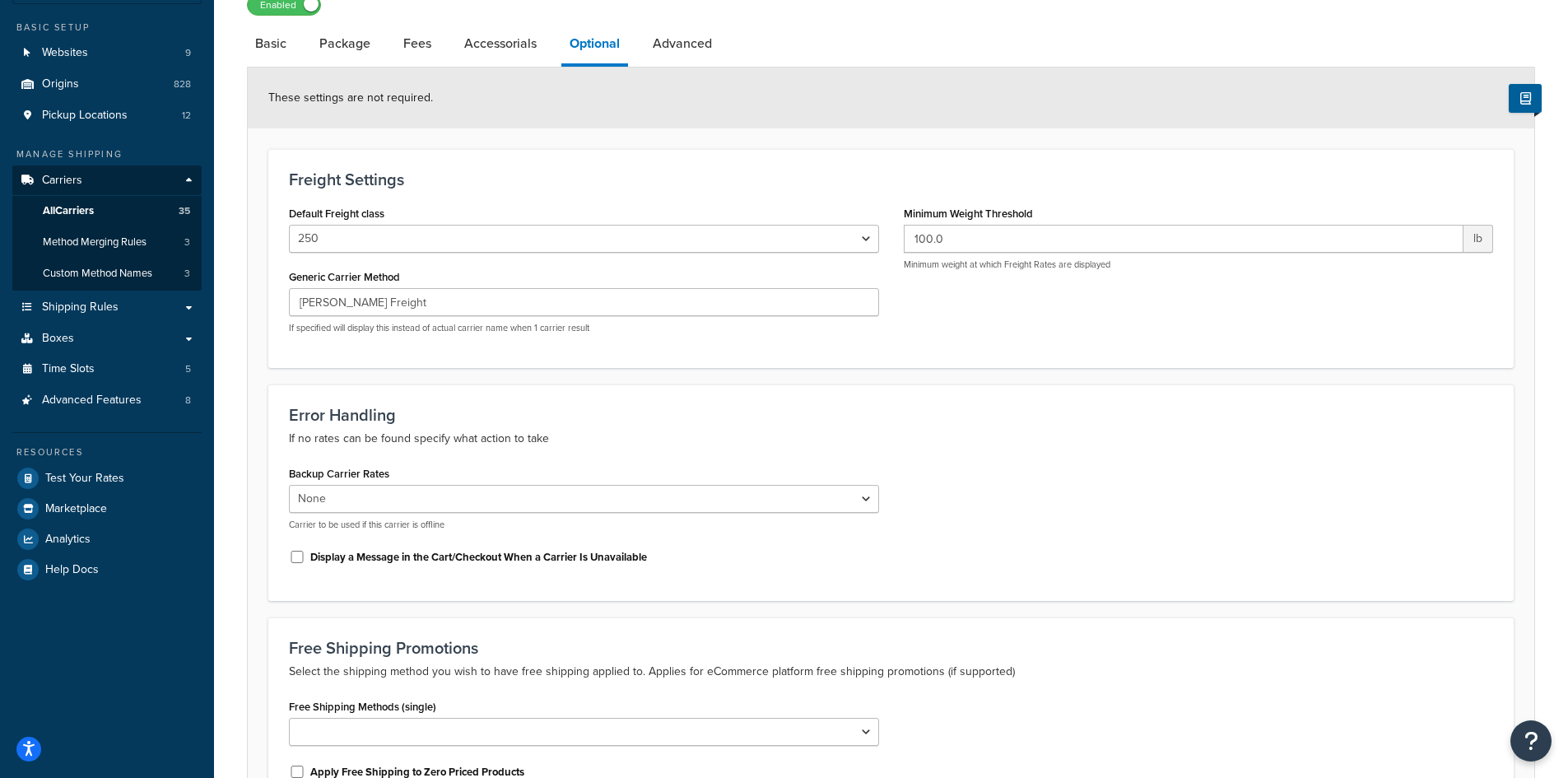
scroll to position [83, 0]
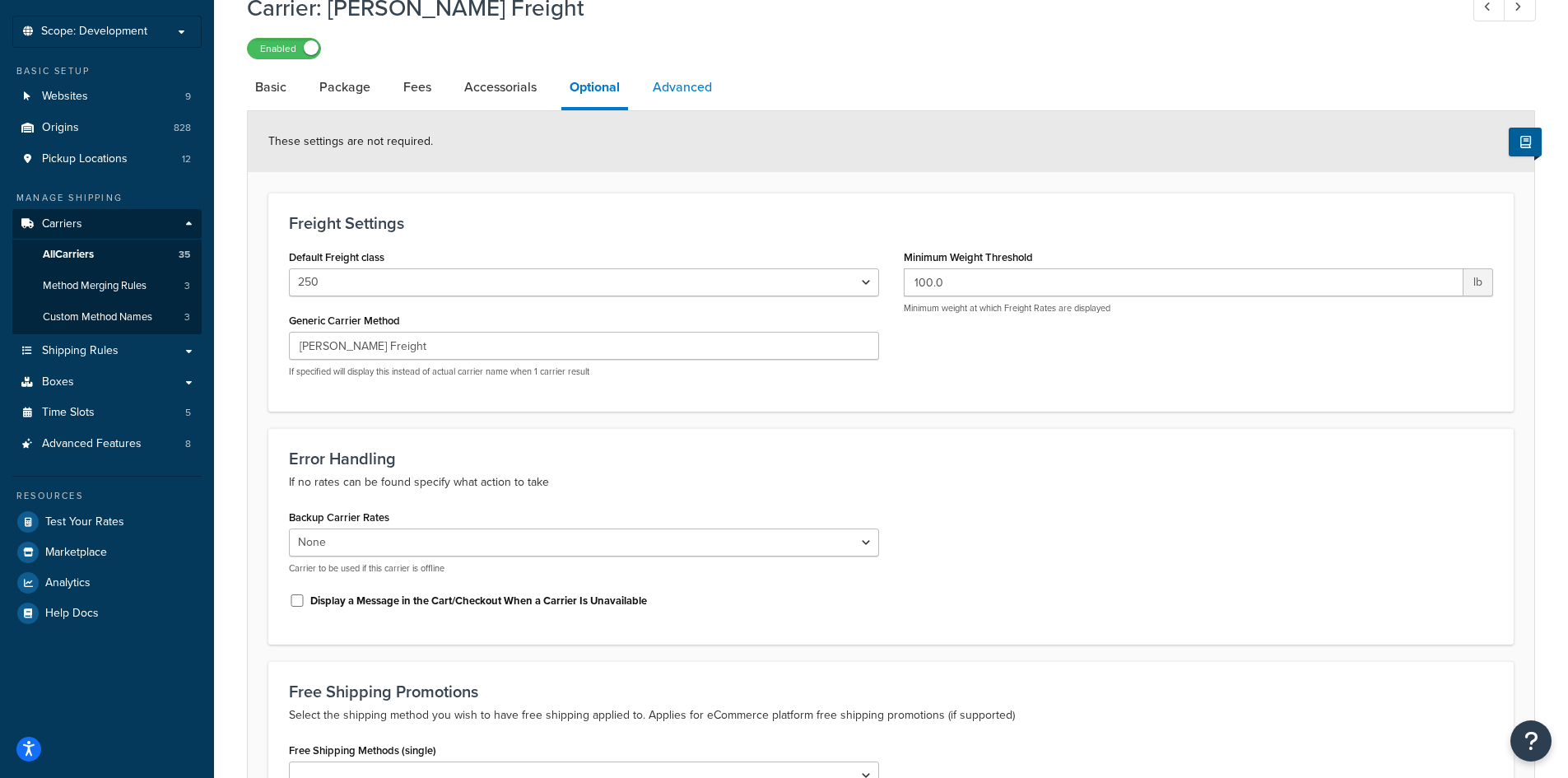
click at [668, 83] on link "Advanced" at bounding box center [682, 87] width 76 height 39
select select "false"
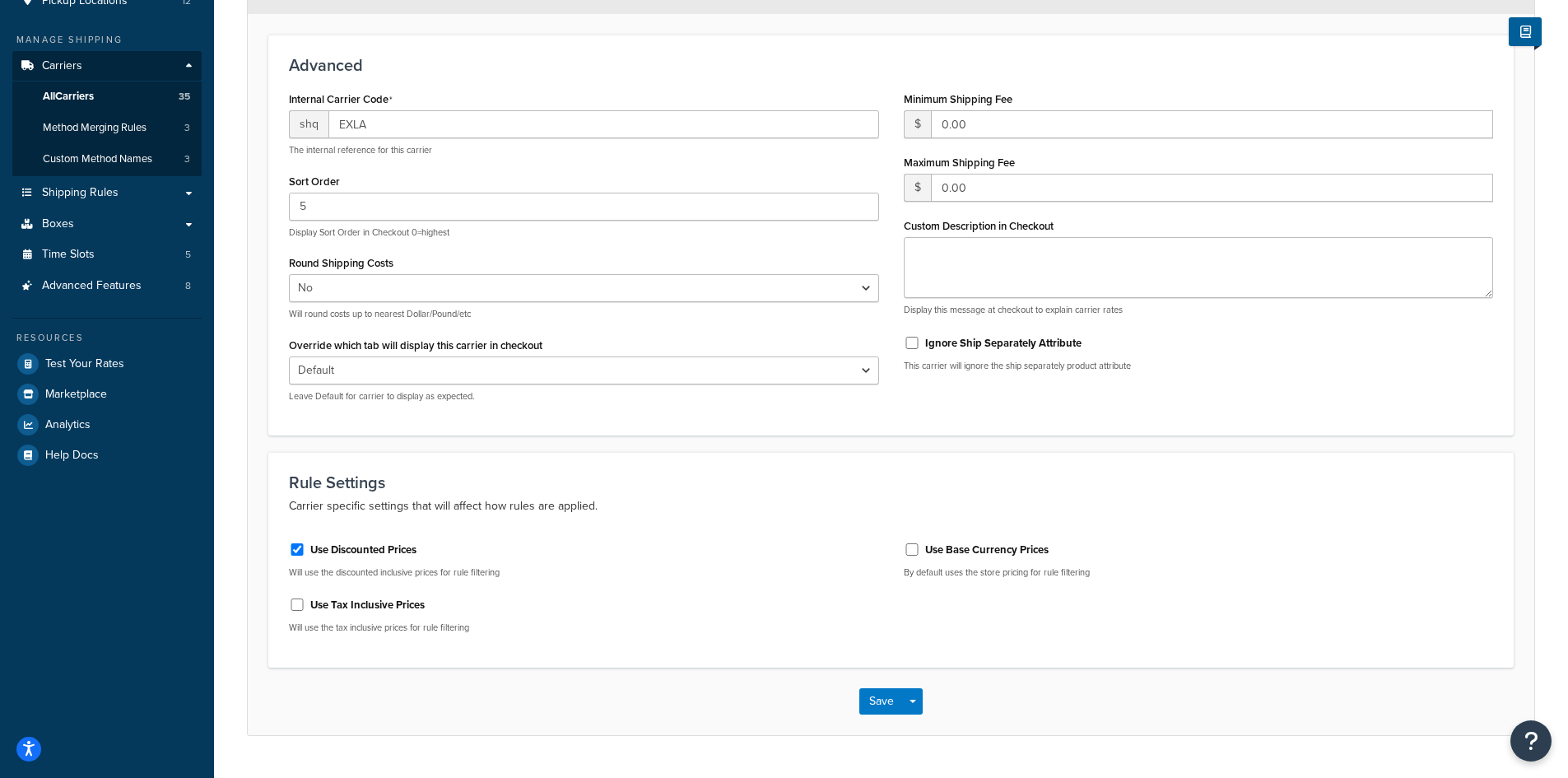
scroll to position [247, 0]
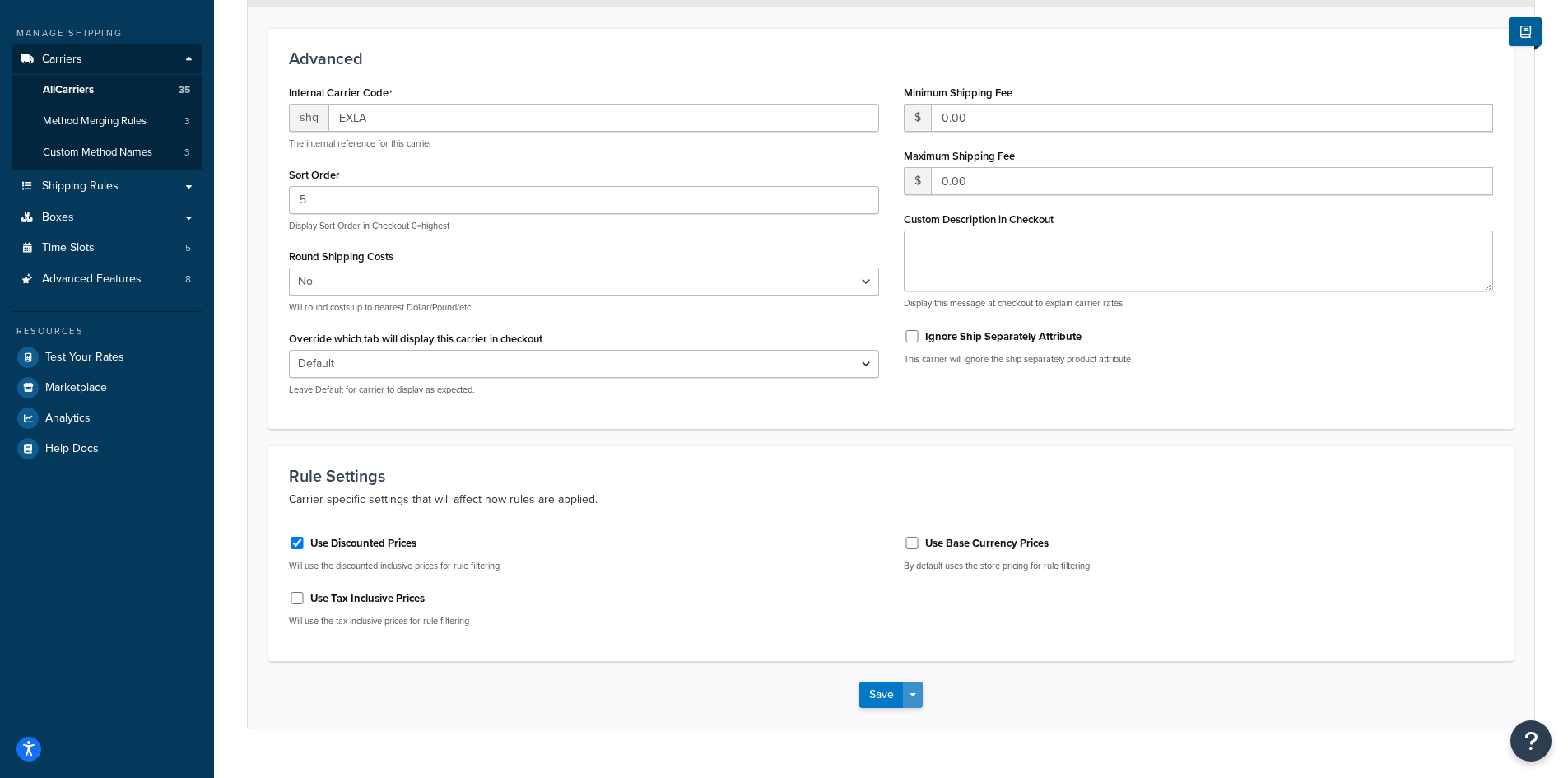
click at [908, 696] on button "Save Dropdown" at bounding box center [913, 695] width 20 height 27
click at [923, 720] on button "Save and Edit" at bounding box center [919, 725] width 120 height 34
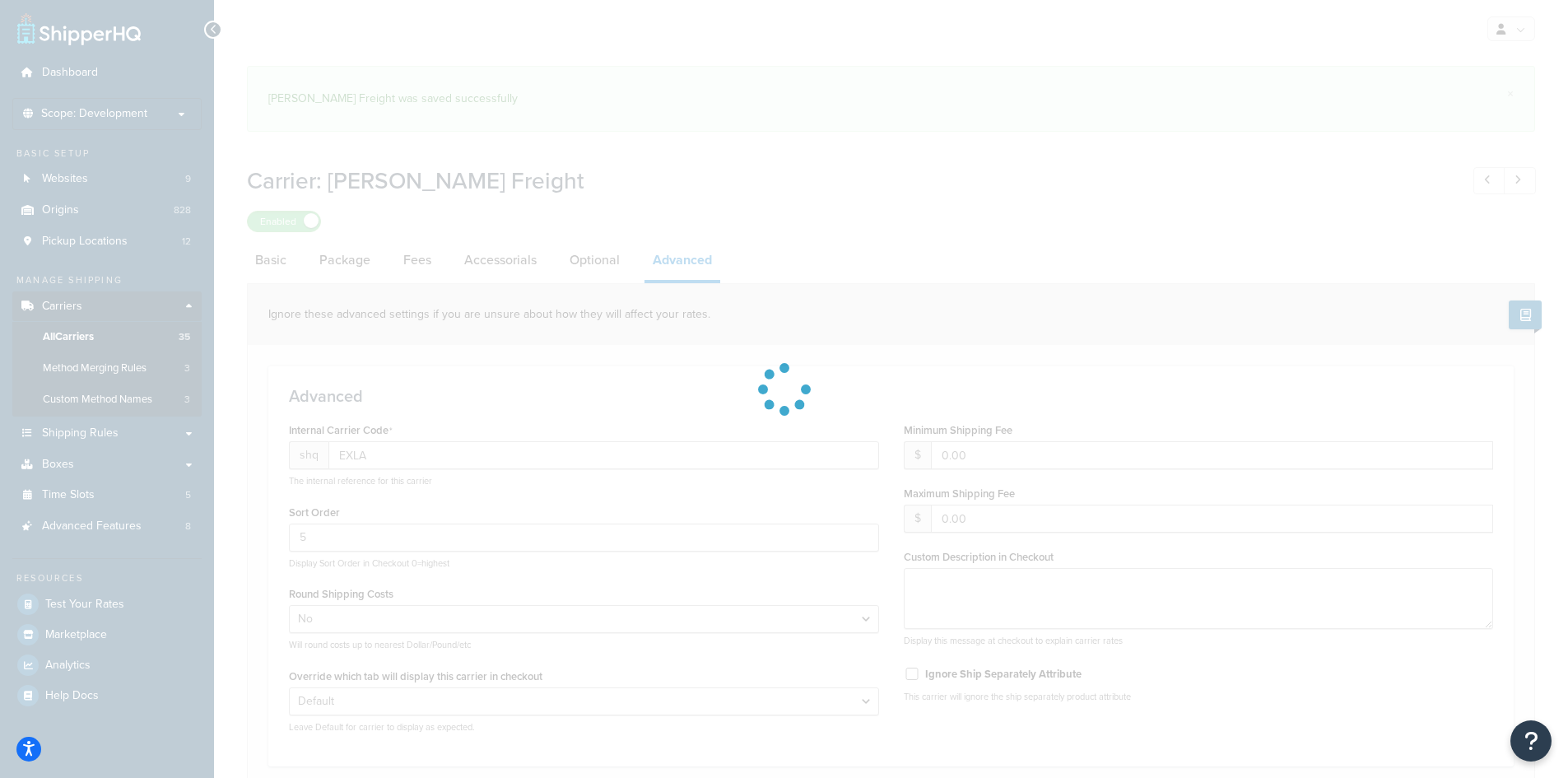
select select "false"
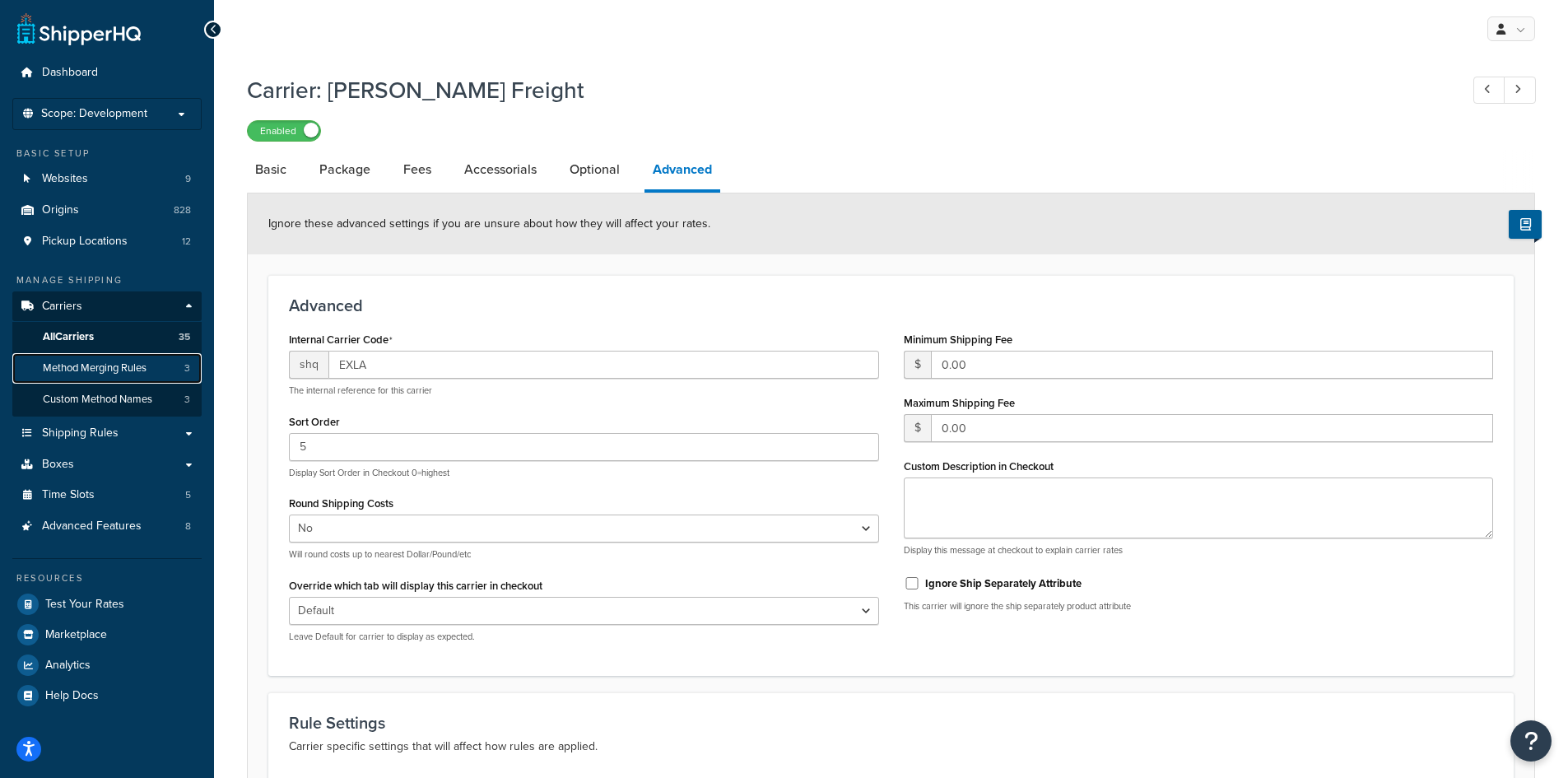
click at [119, 365] on span "Method Merging Rules" at bounding box center [94, 368] width 103 height 14
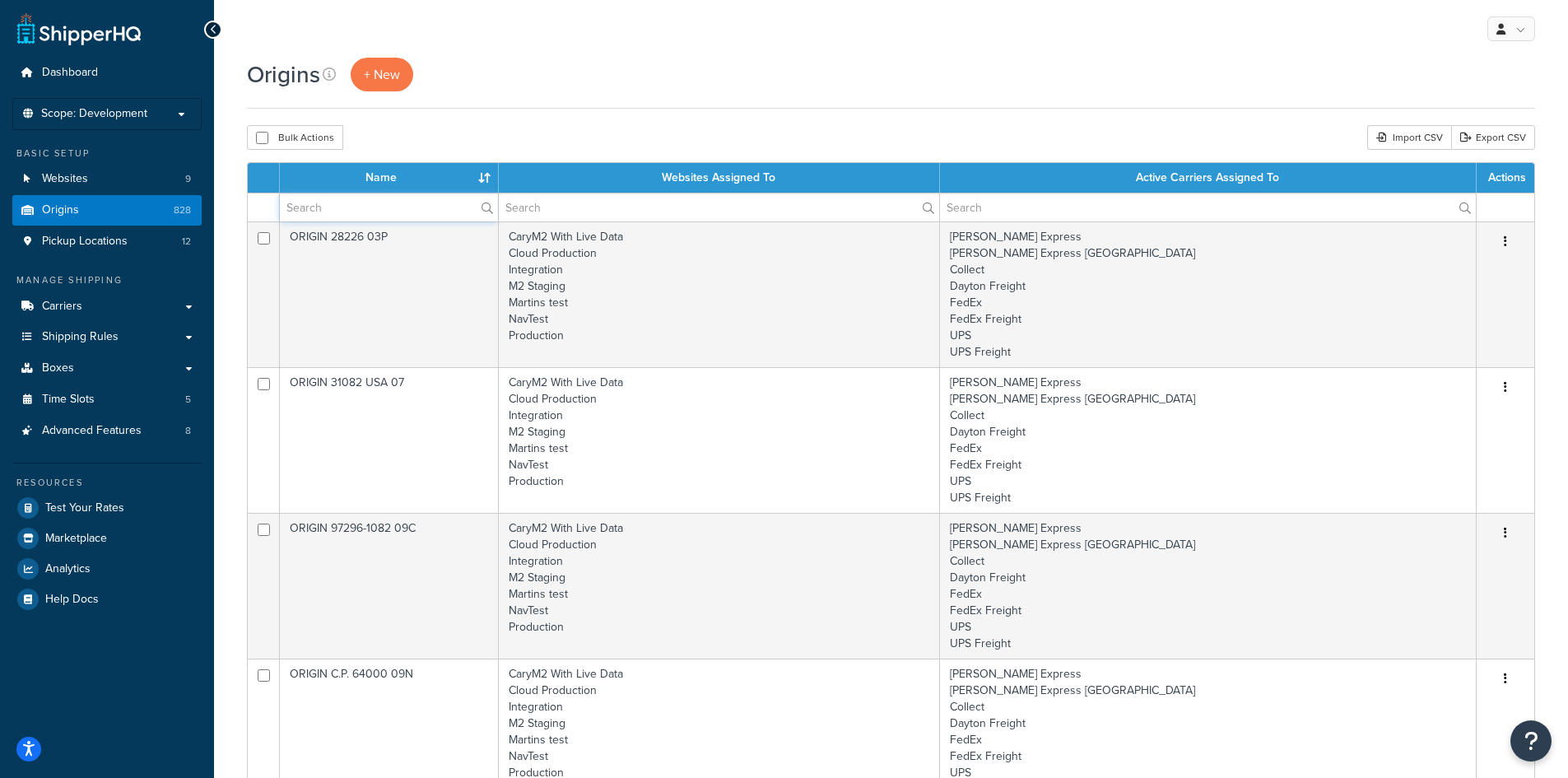
click at [424, 213] on input "text" at bounding box center [388, 208] width 218 height 28
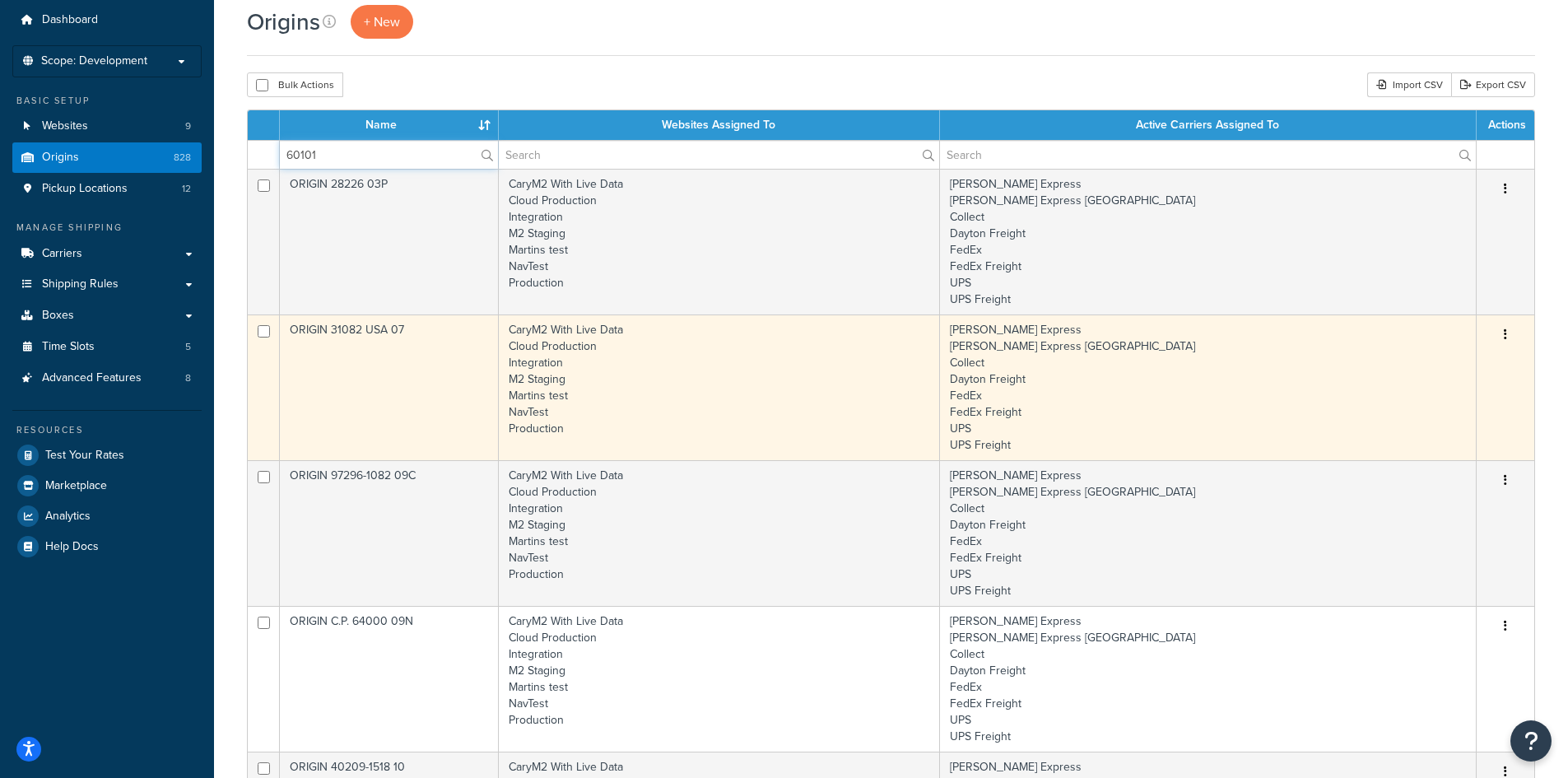
scroll to position [83, 0]
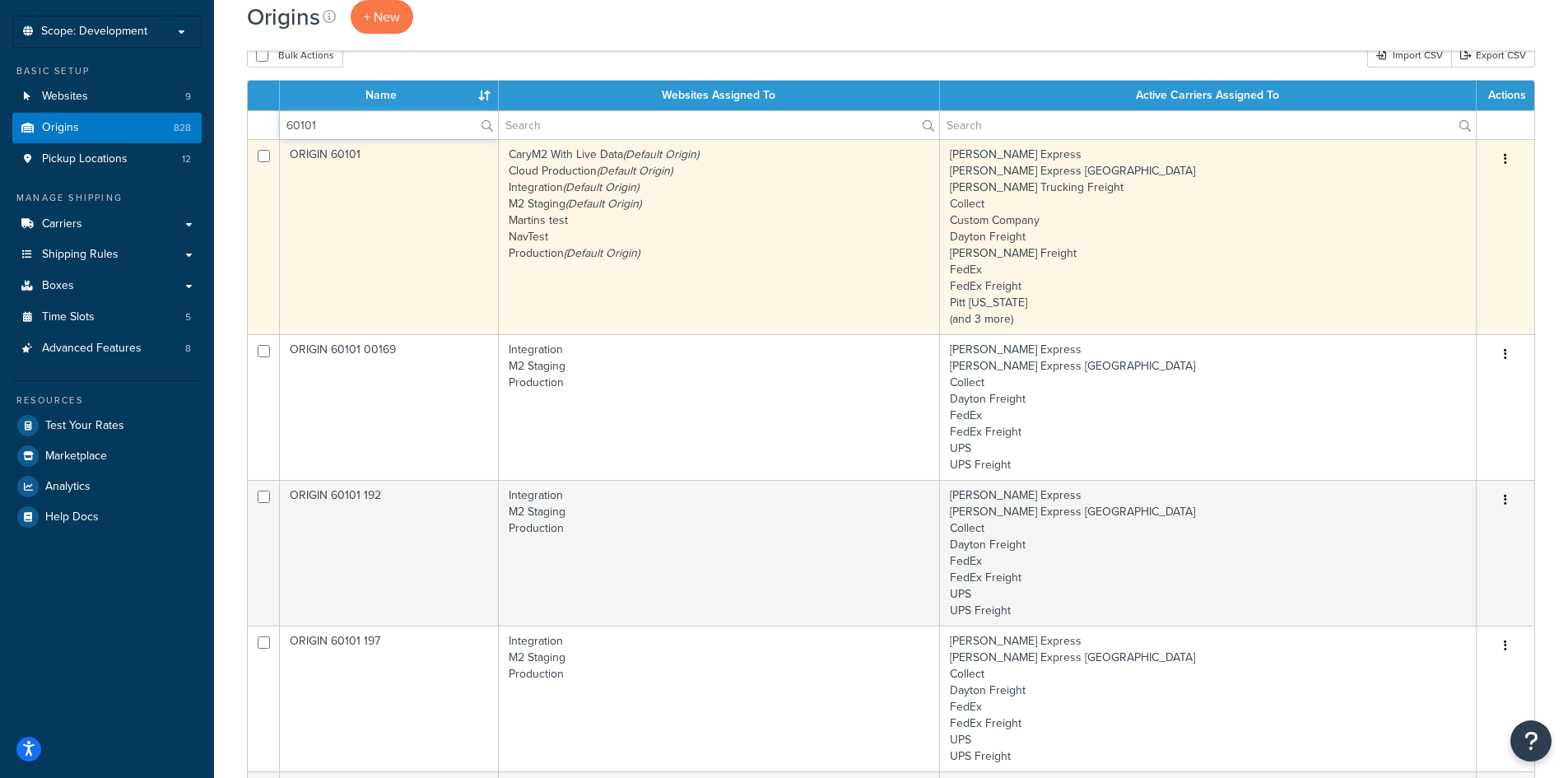
type input "60101"
click at [1500, 164] on button "button" at bounding box center [1505, 160] width 23 height 27
click at [1478, 185] on link "Edit" at bounding box center [1451, 190] width 130 height 33
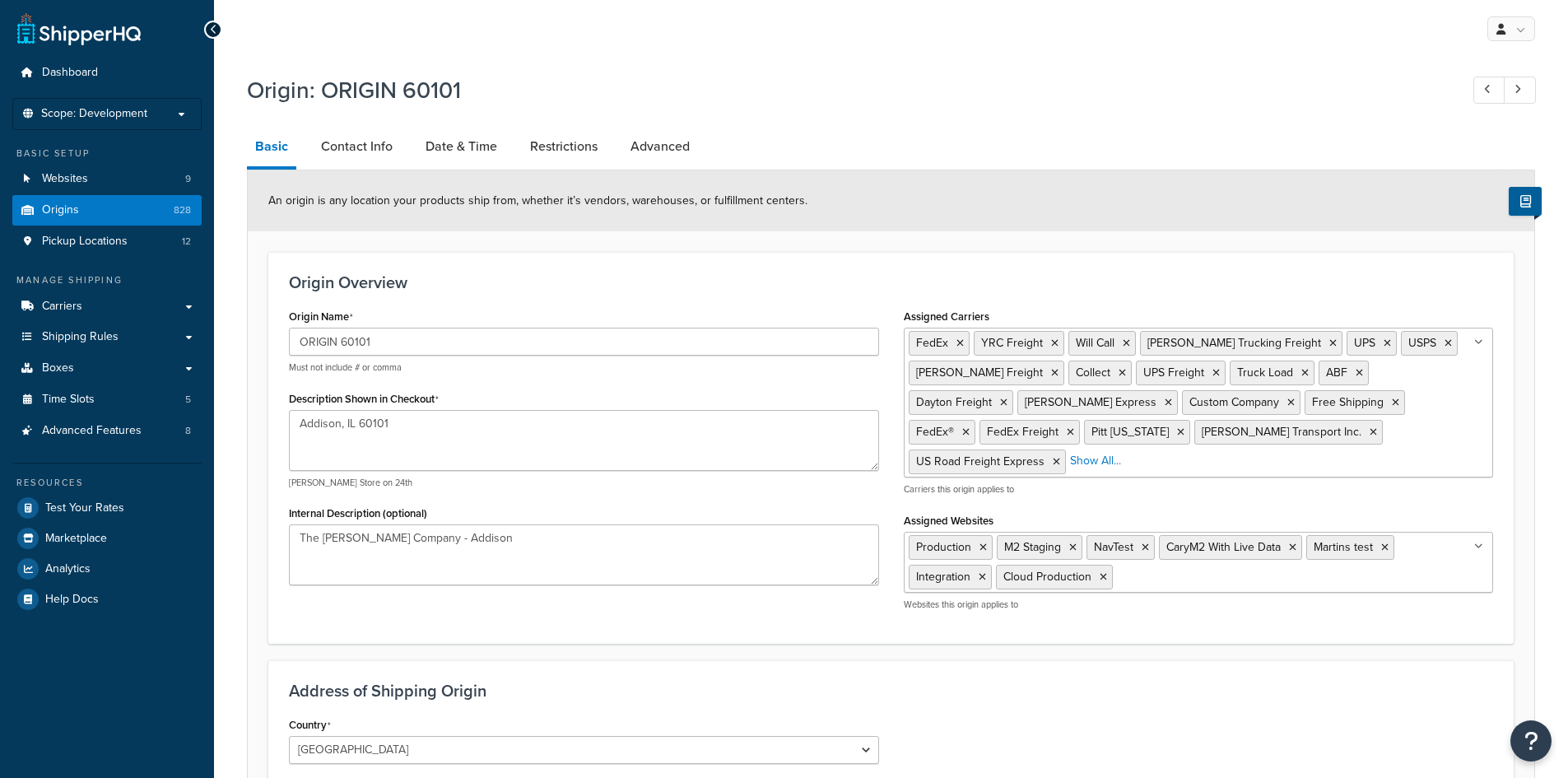
select select "13"
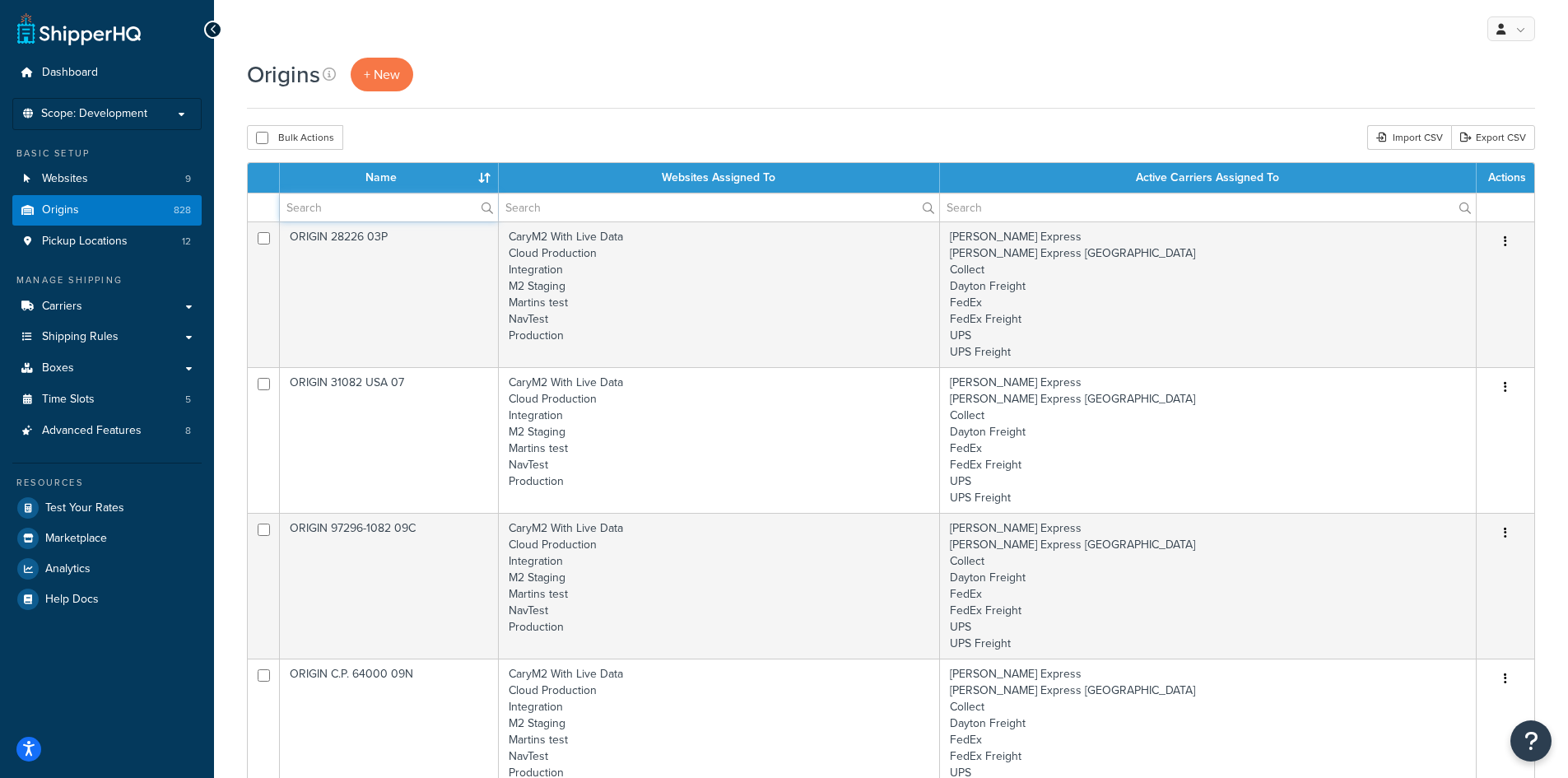
click at [399, 212] on input "text" at bounding box center [388, 208] width 218 height 28
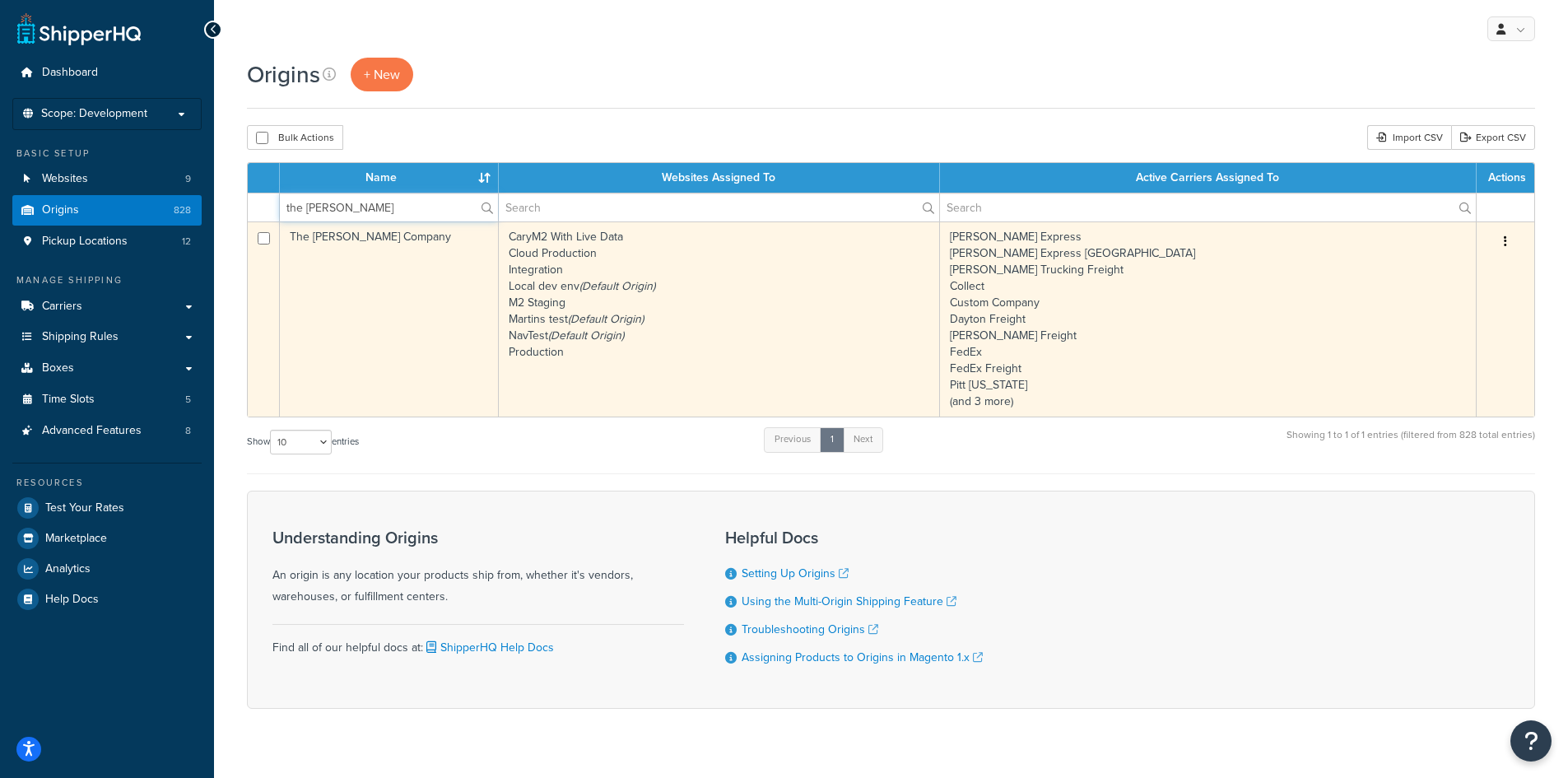
type input "the [PERSON_NAME]"
click at [1501, 240] on button "button" at bounding box center [1505, 242] width 23 height 27
click at [1479, 266] on link "Edit" at bounding box center [1451, 273] width 130 height 33
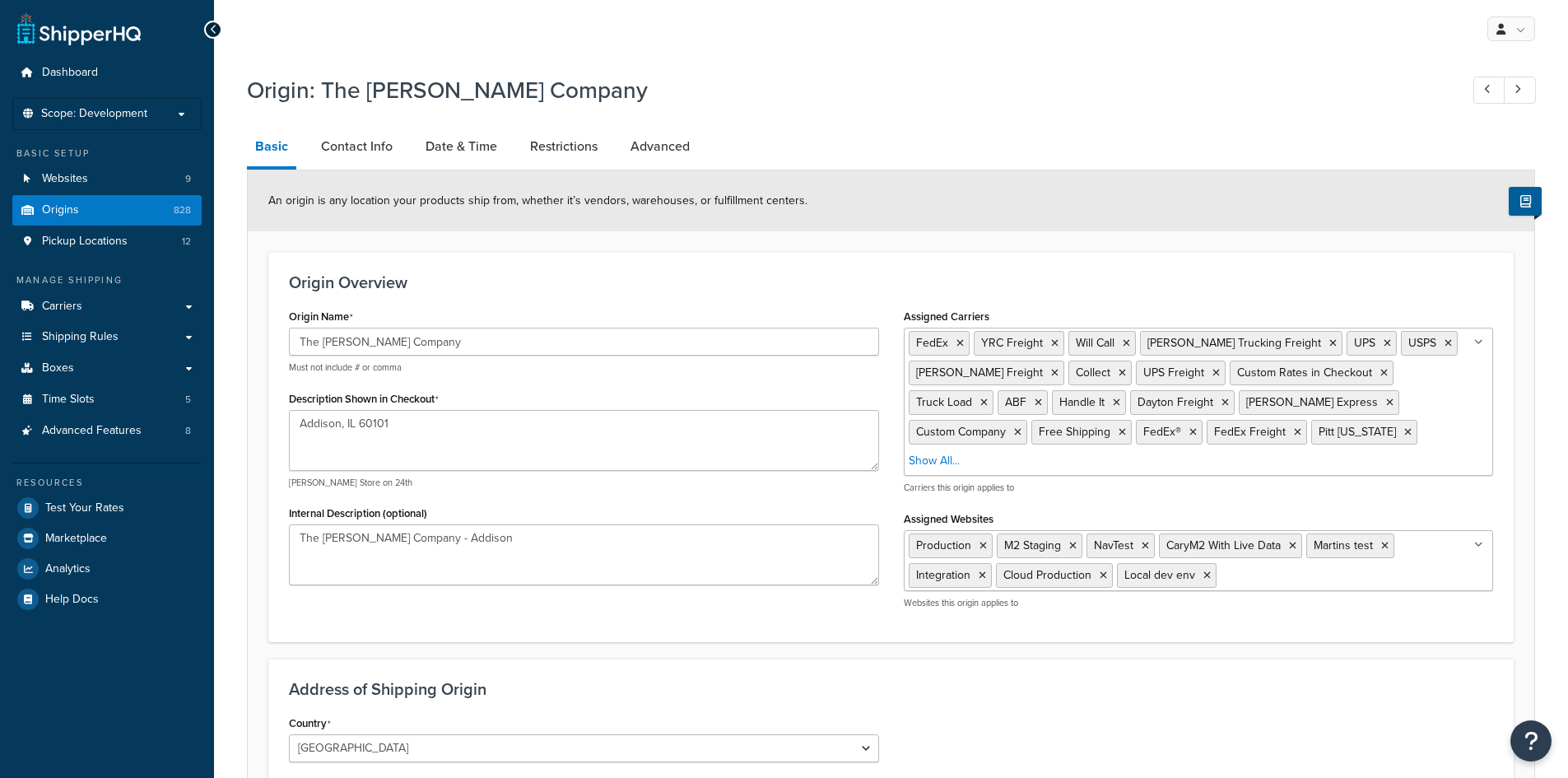
select select "13"
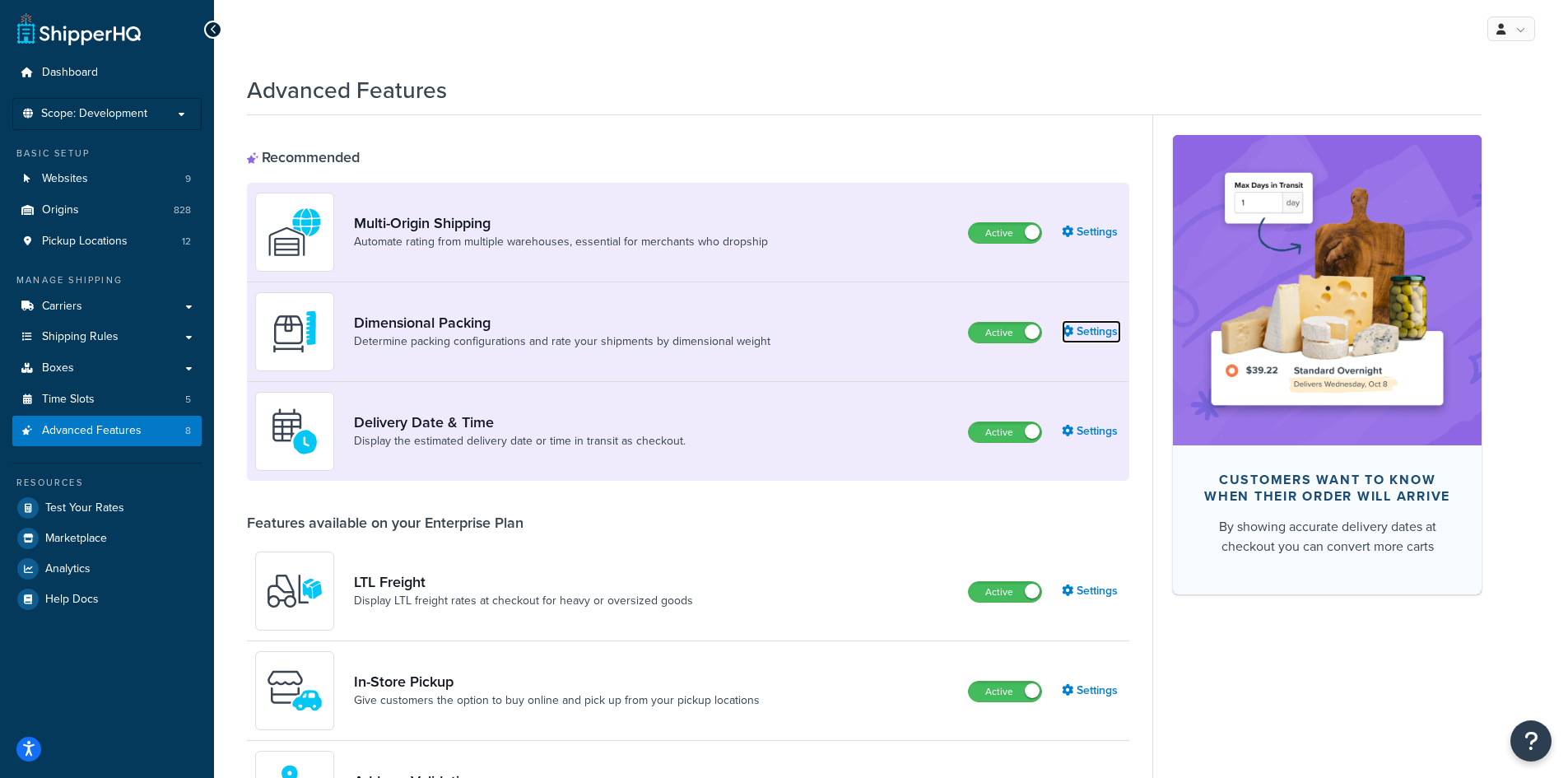
click at [1075, 331] on link "Settings" at bounding box center [1091, 332] width 59 height 23
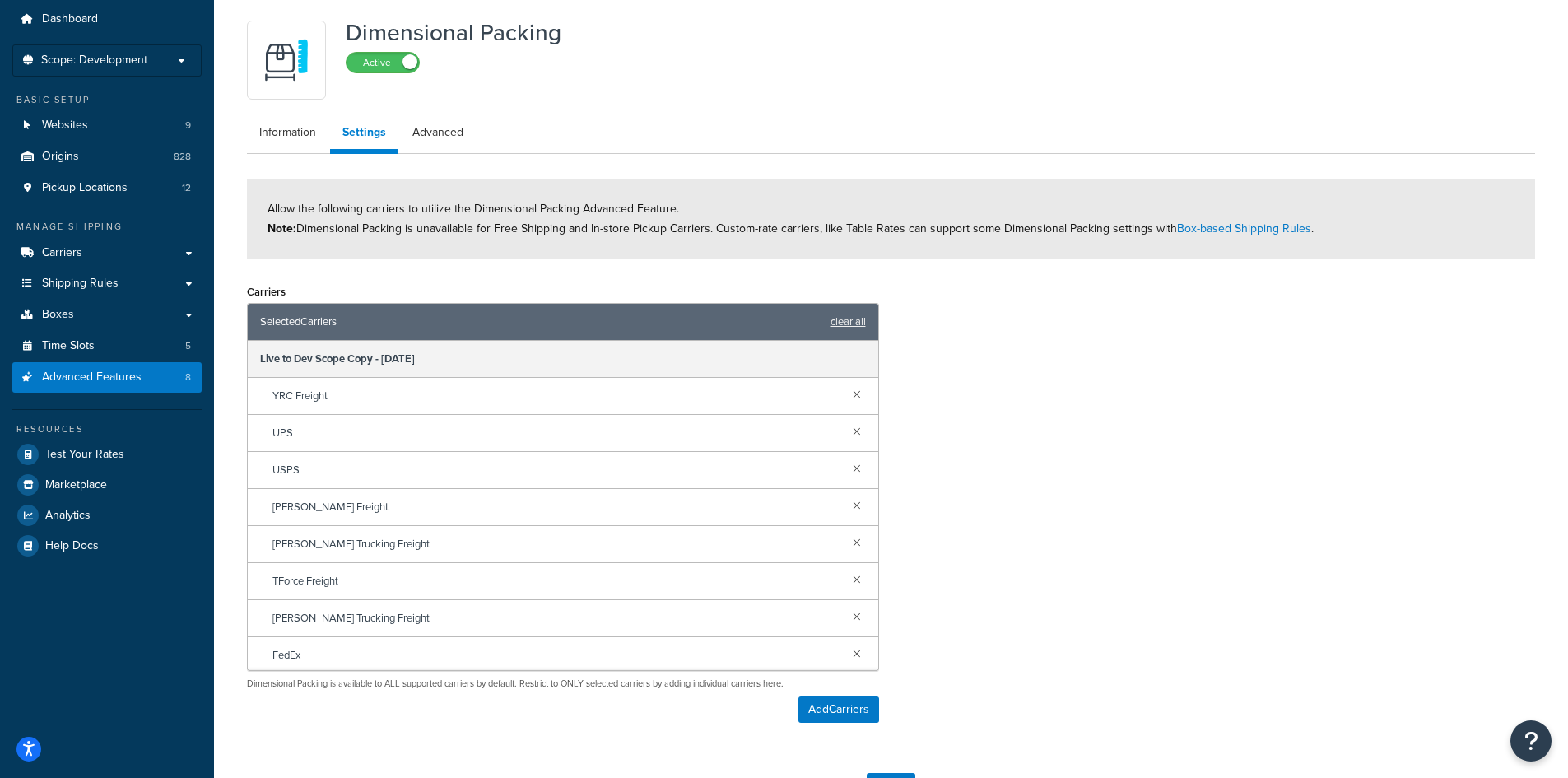
scroll to position [83, 0]
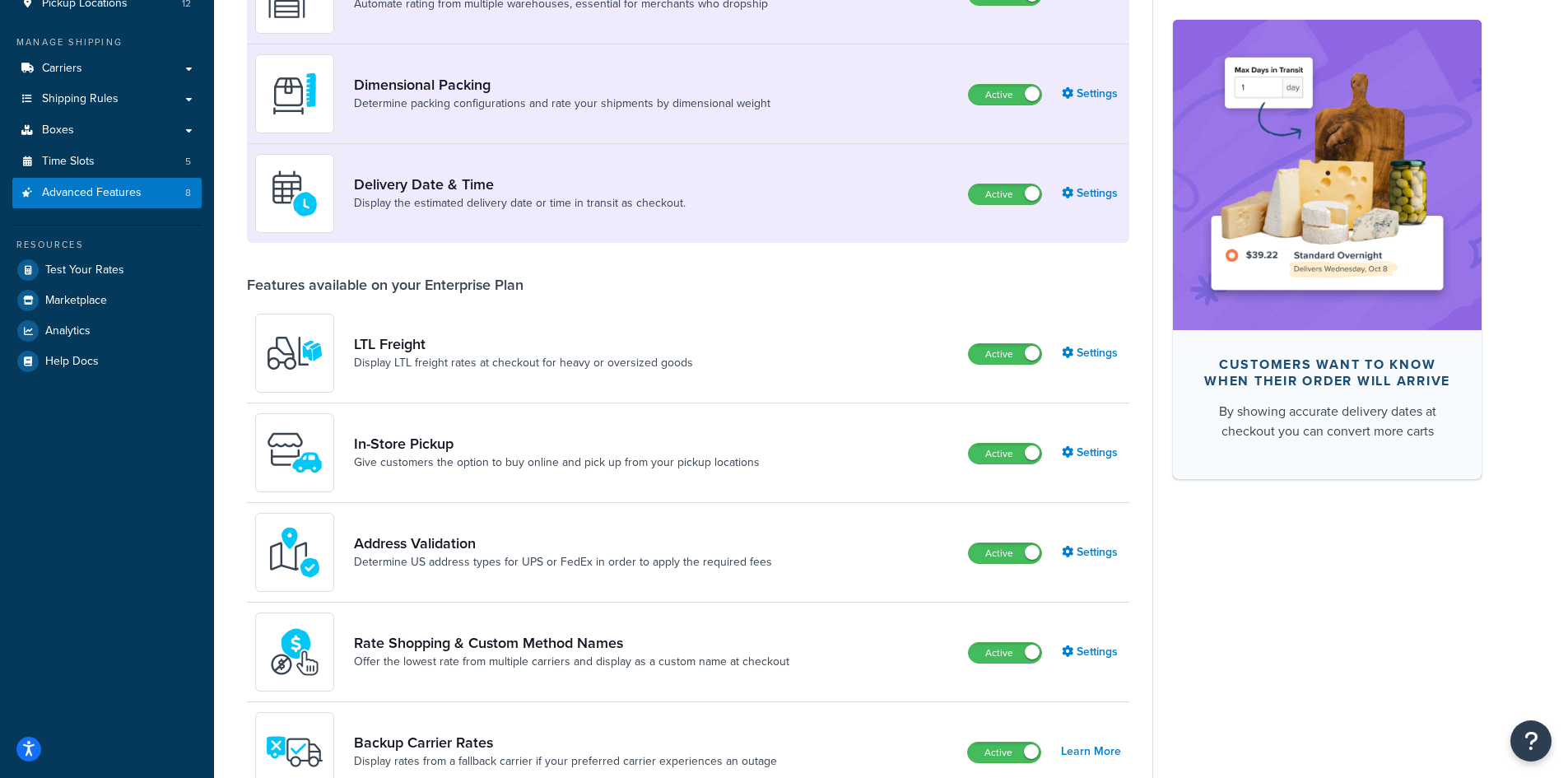
scroll to position [247, 0]
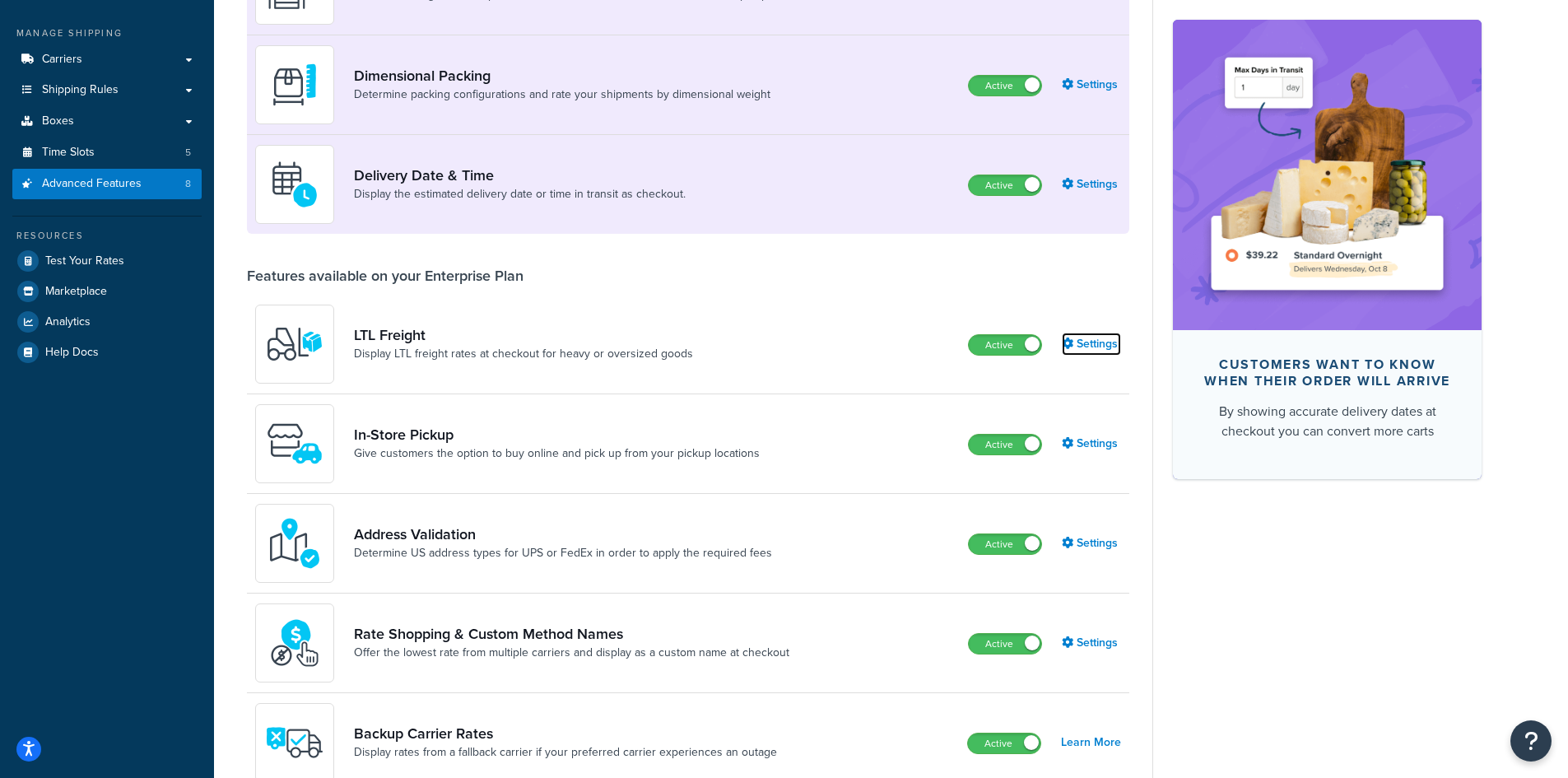
click at [1090, 341] on link "Settings" at bounding box center [1091, 344] width 59 height 23
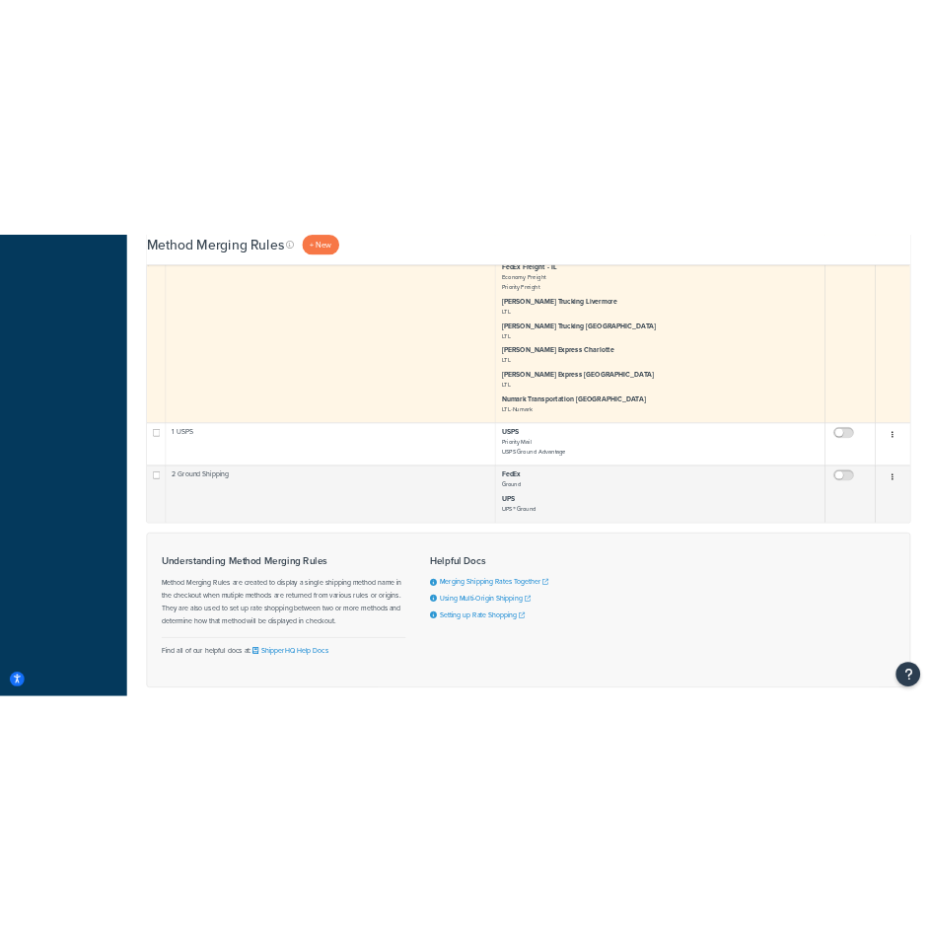
scroll to position [986, 0]
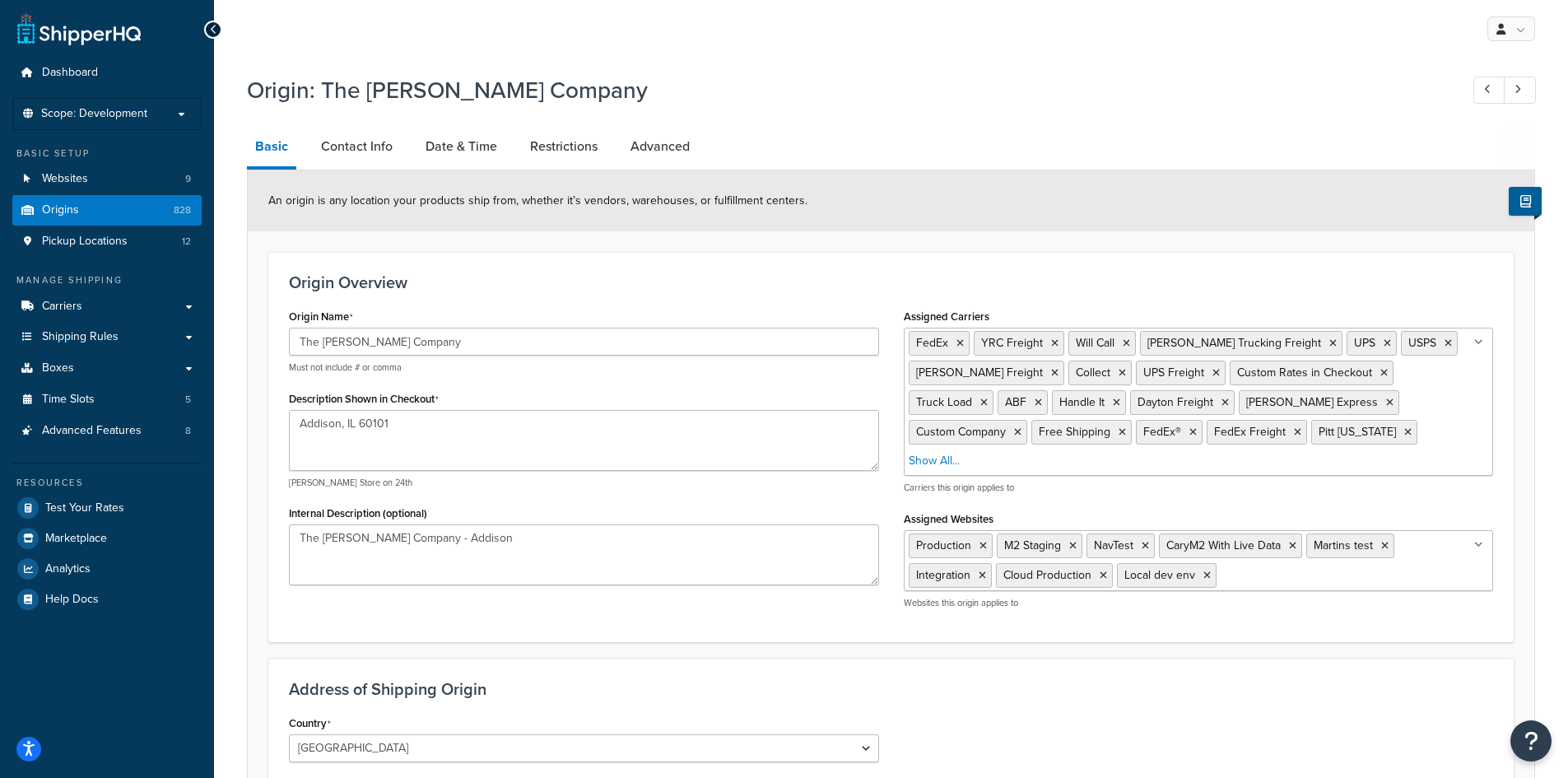
select select "13"
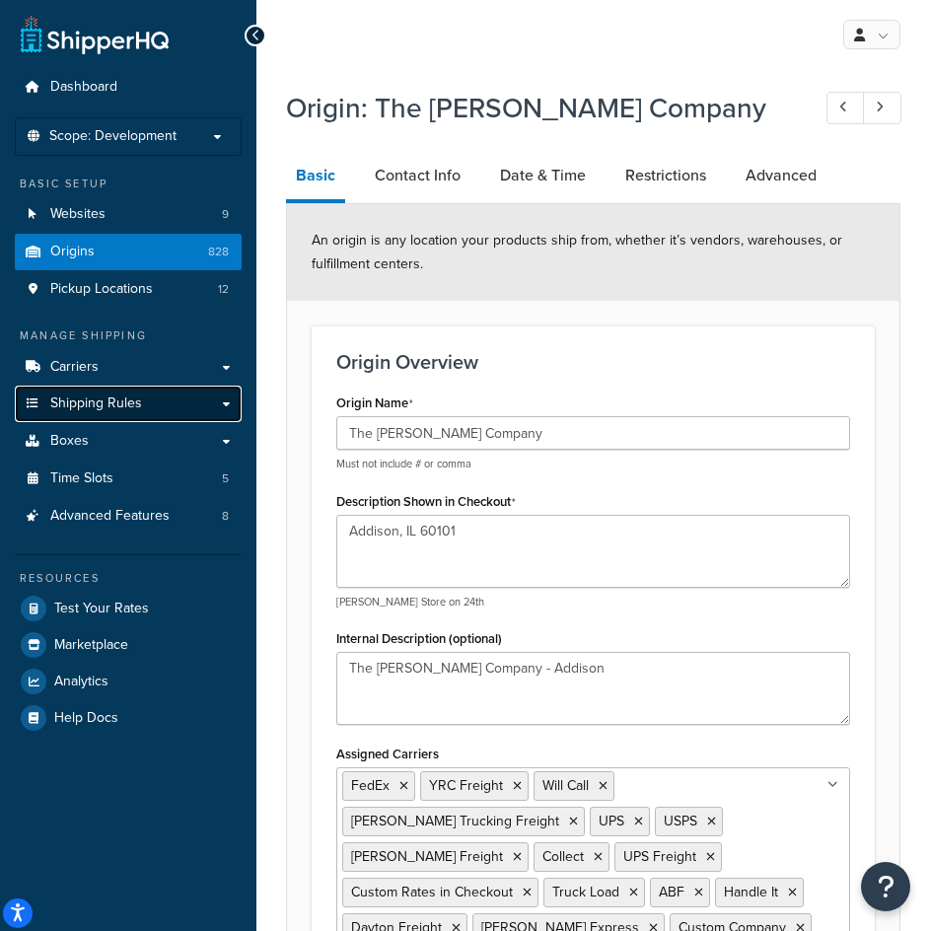
click at [125, 395] on span "Shipping Rules" at bounding box center [96, 403] width 92 height 17
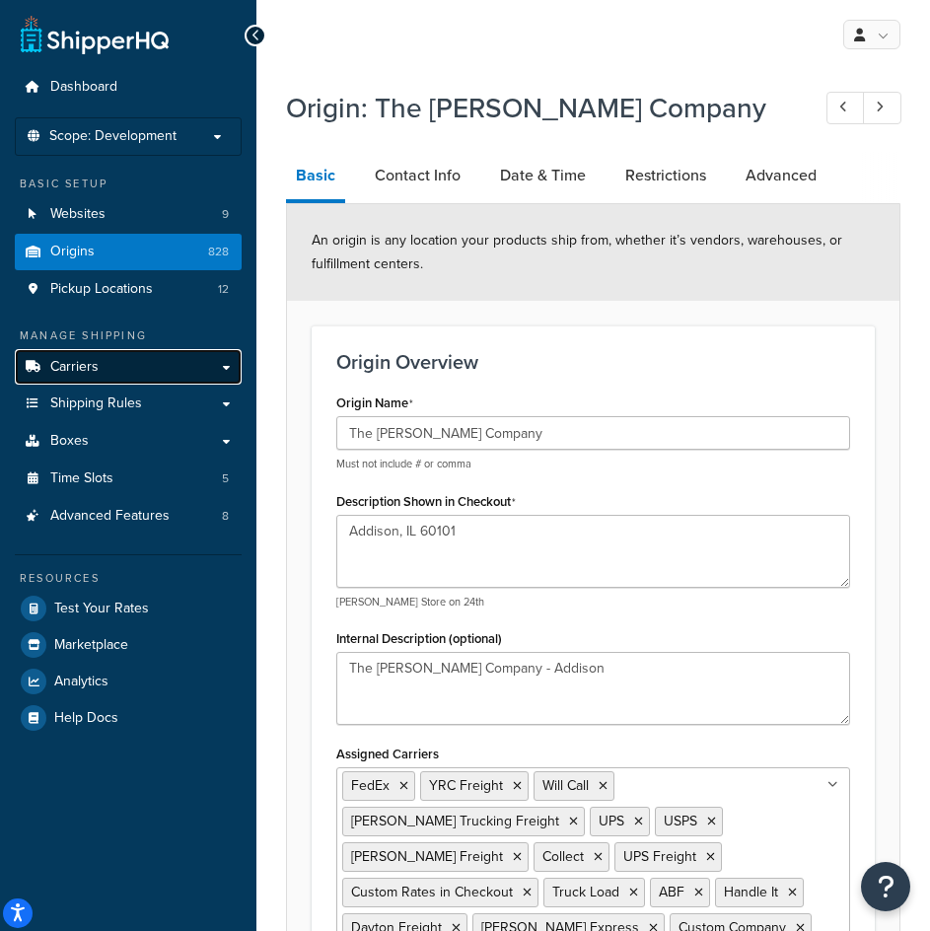
click at [129, 379] on link "Carriers" at bounding box center [128, 367] width 227 height 36
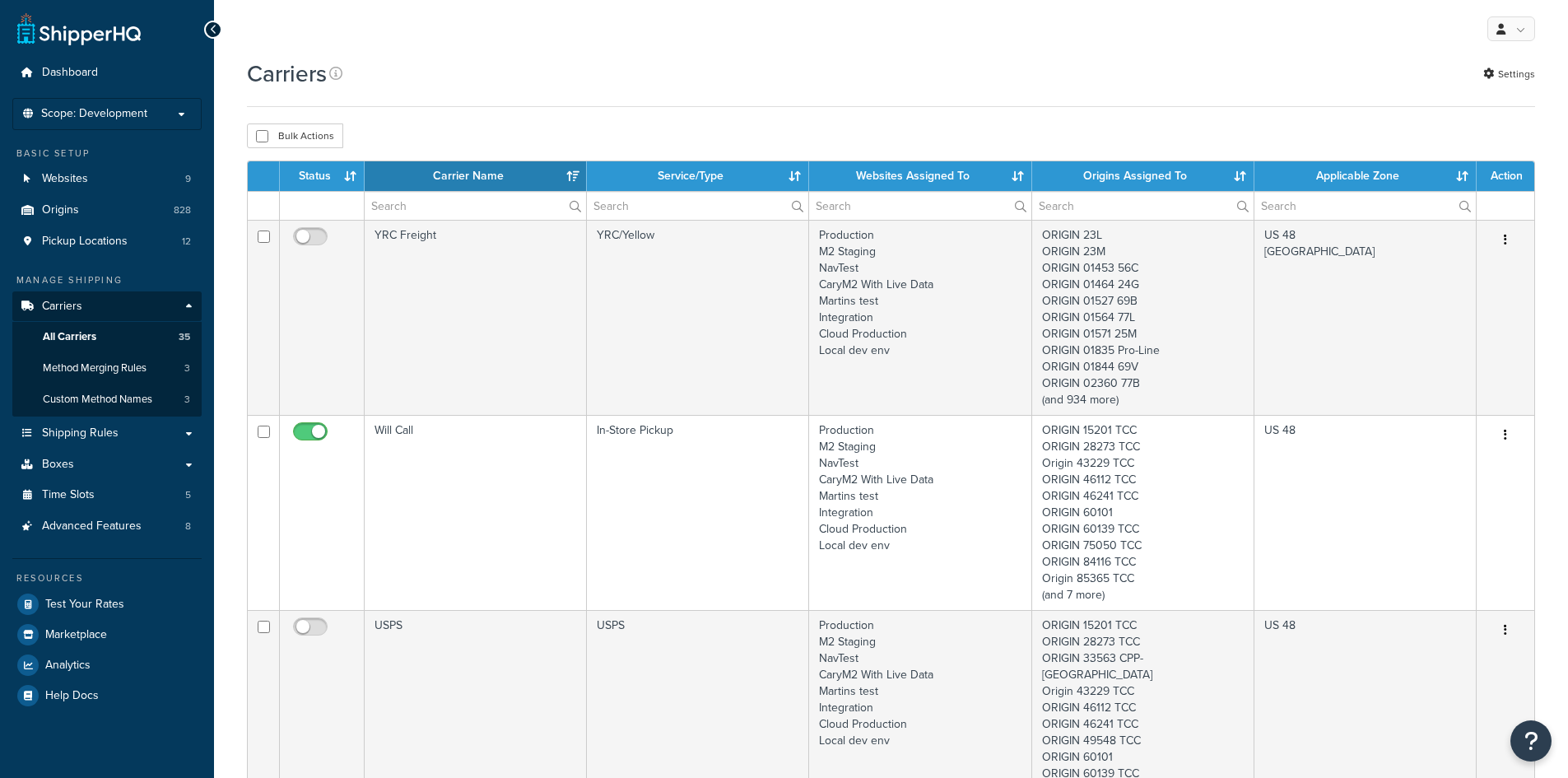
select select "15"
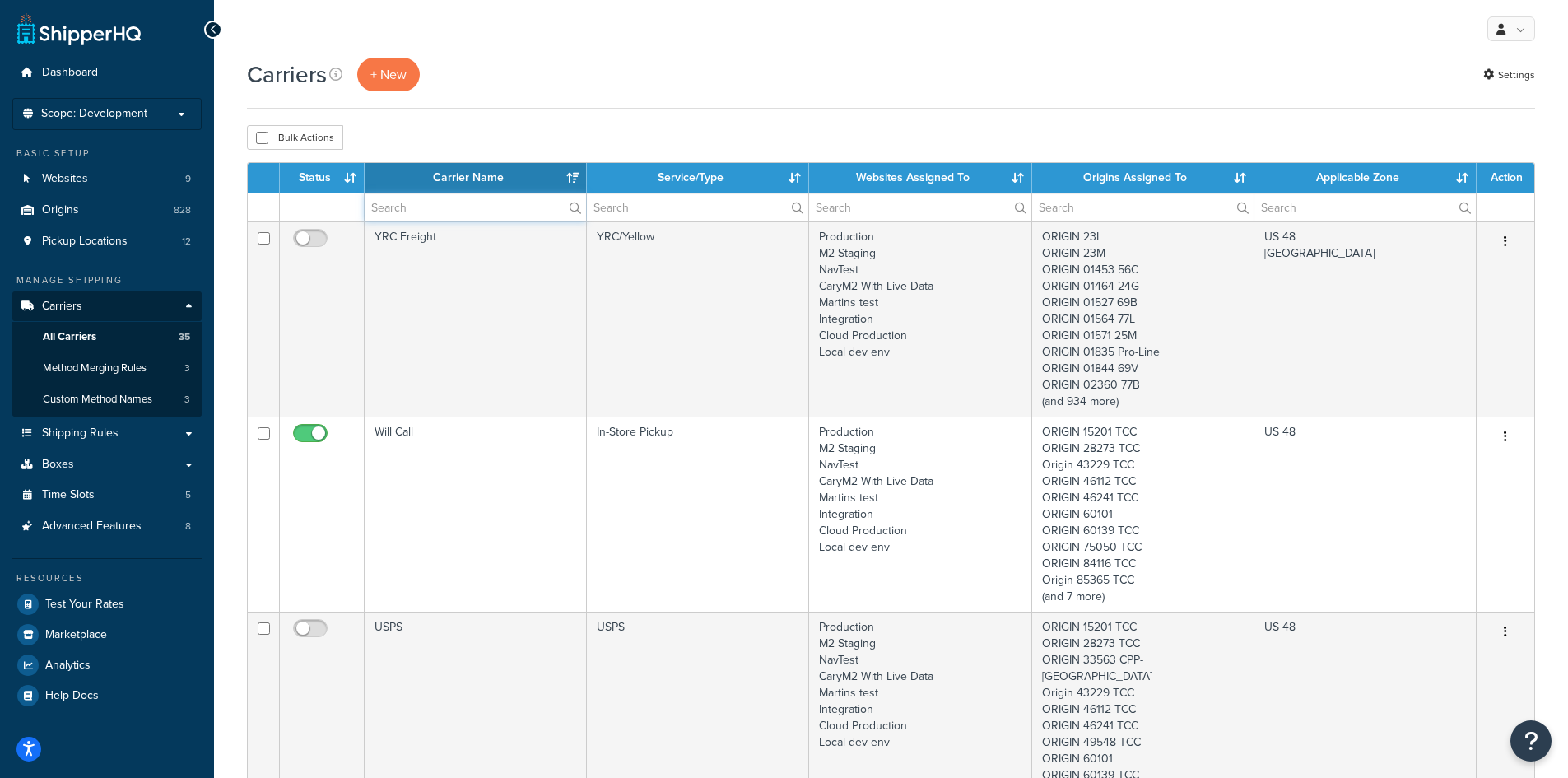
click at [422, 212] on input "text" at bounding box center [475, 208] width 221 height 28
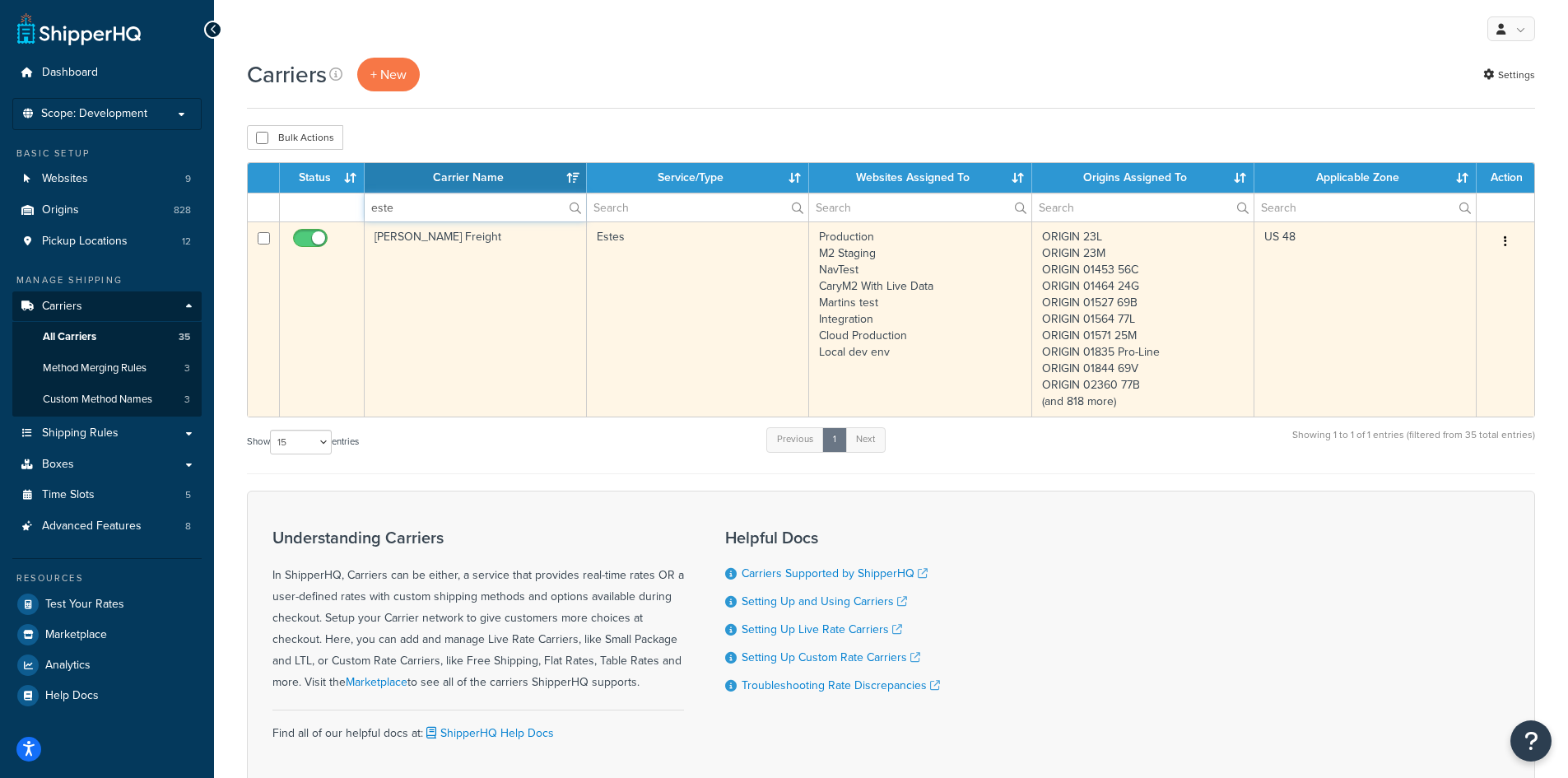
type input "este"
click at [1511, 242] on button "button" at bounding box center [1505, 242] width 23 height 27
click at [1484, 263] on link "Edit" at bounding box center [1439, 275] width 130 height 33
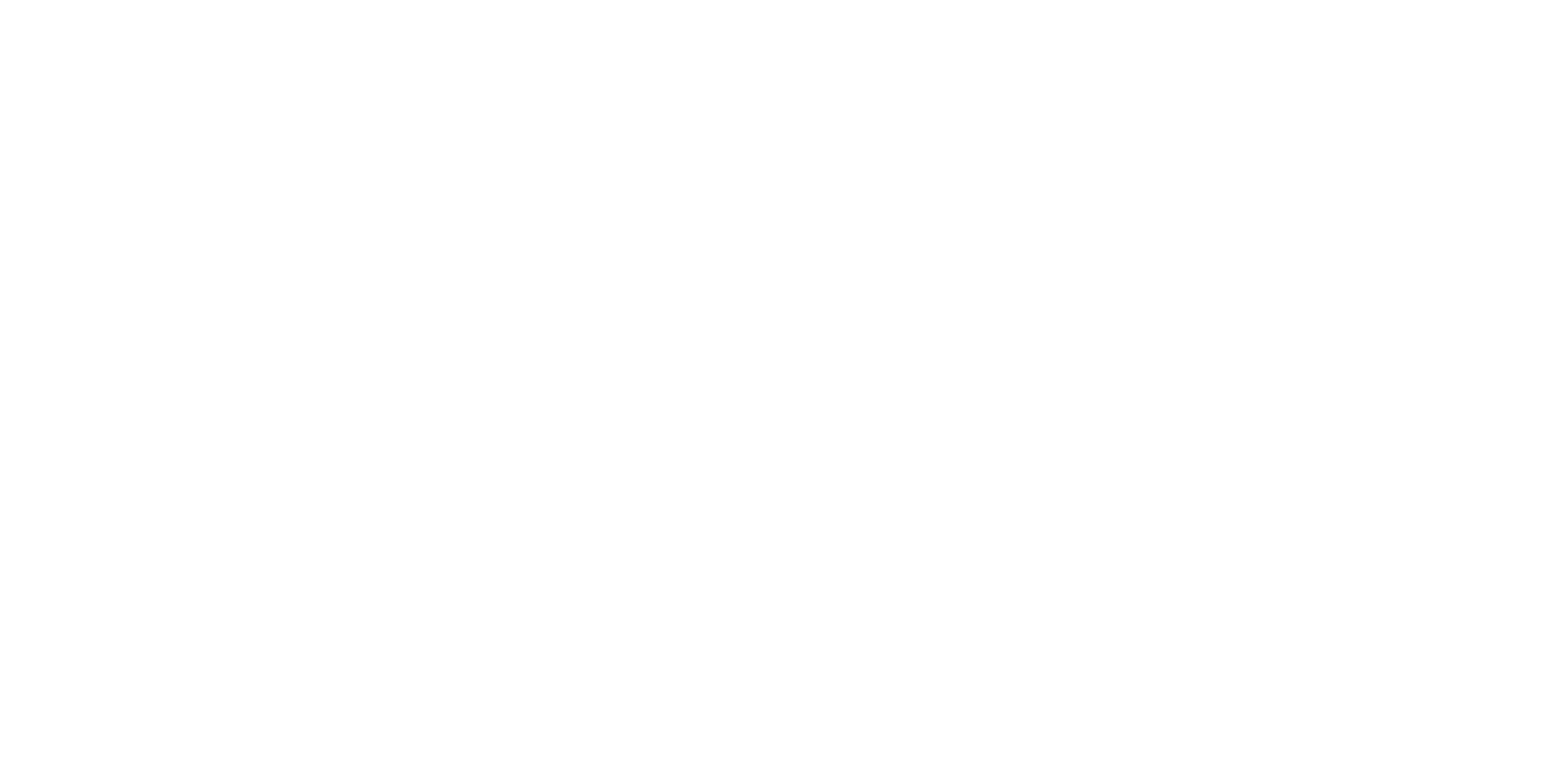
select select "estesFreight"
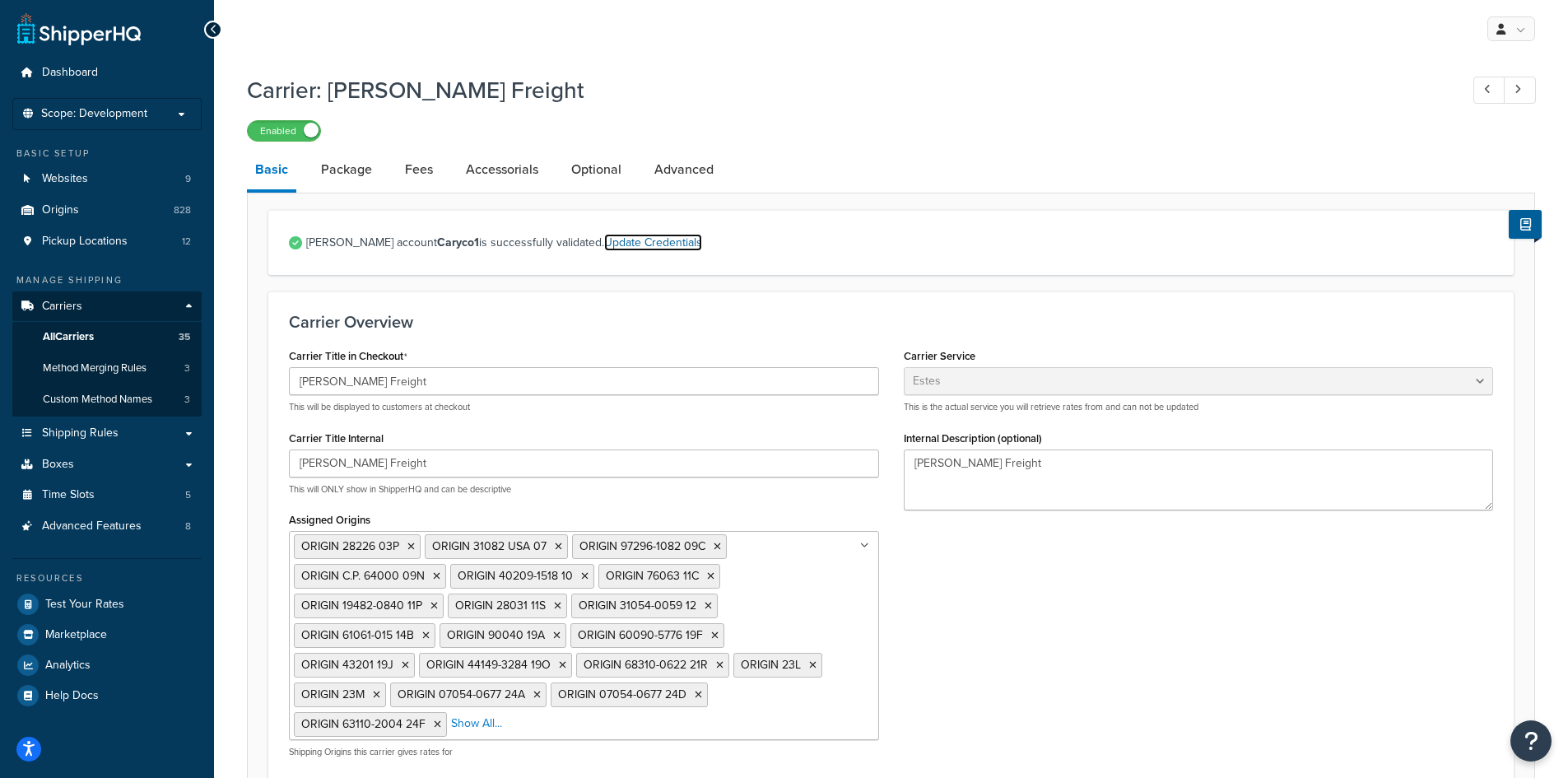
click at [629, 240] on link "Update Credentials" at bounding box center [653, 242] width 98 height 18
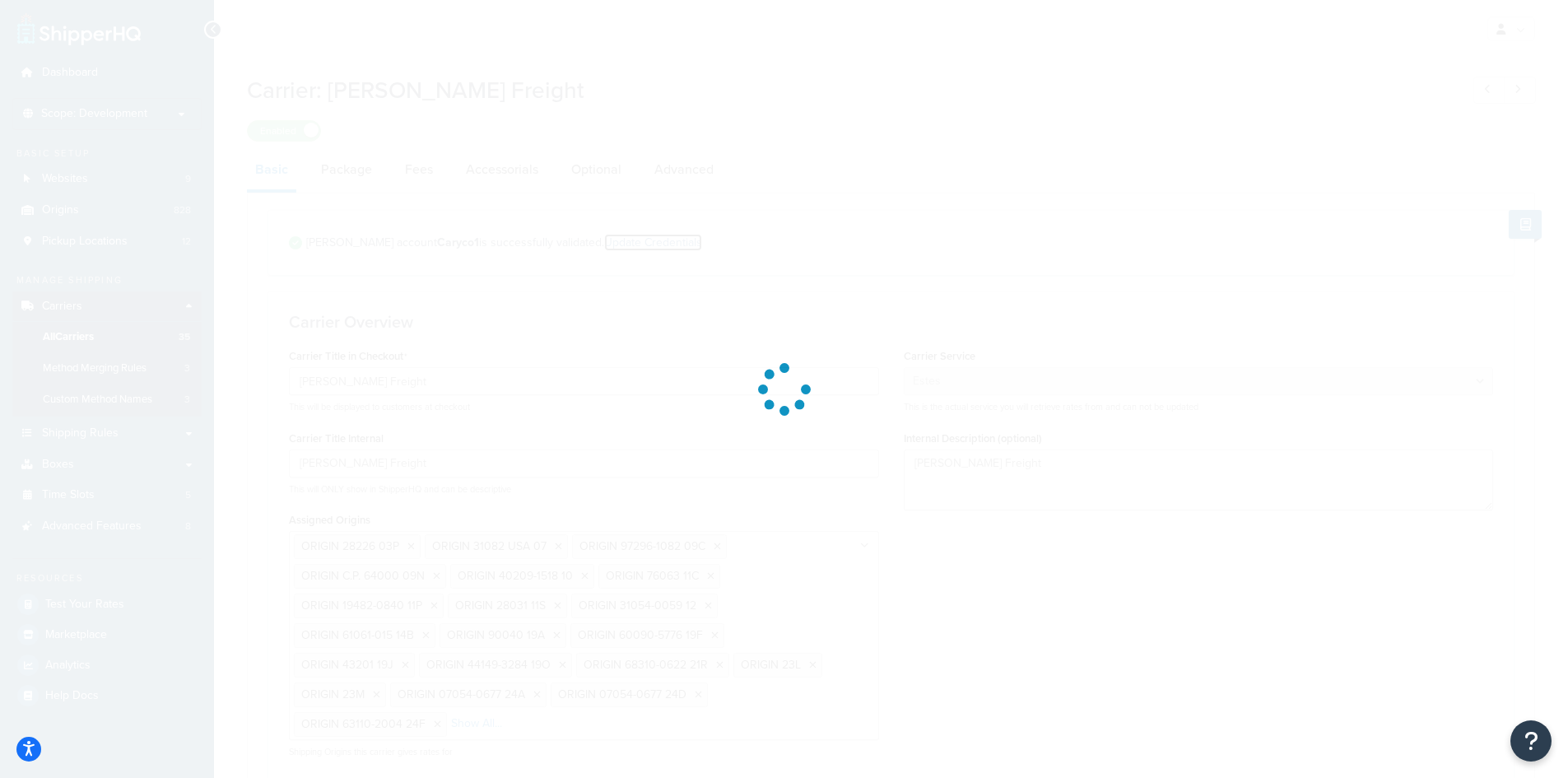
select select "THIRD PARTY"
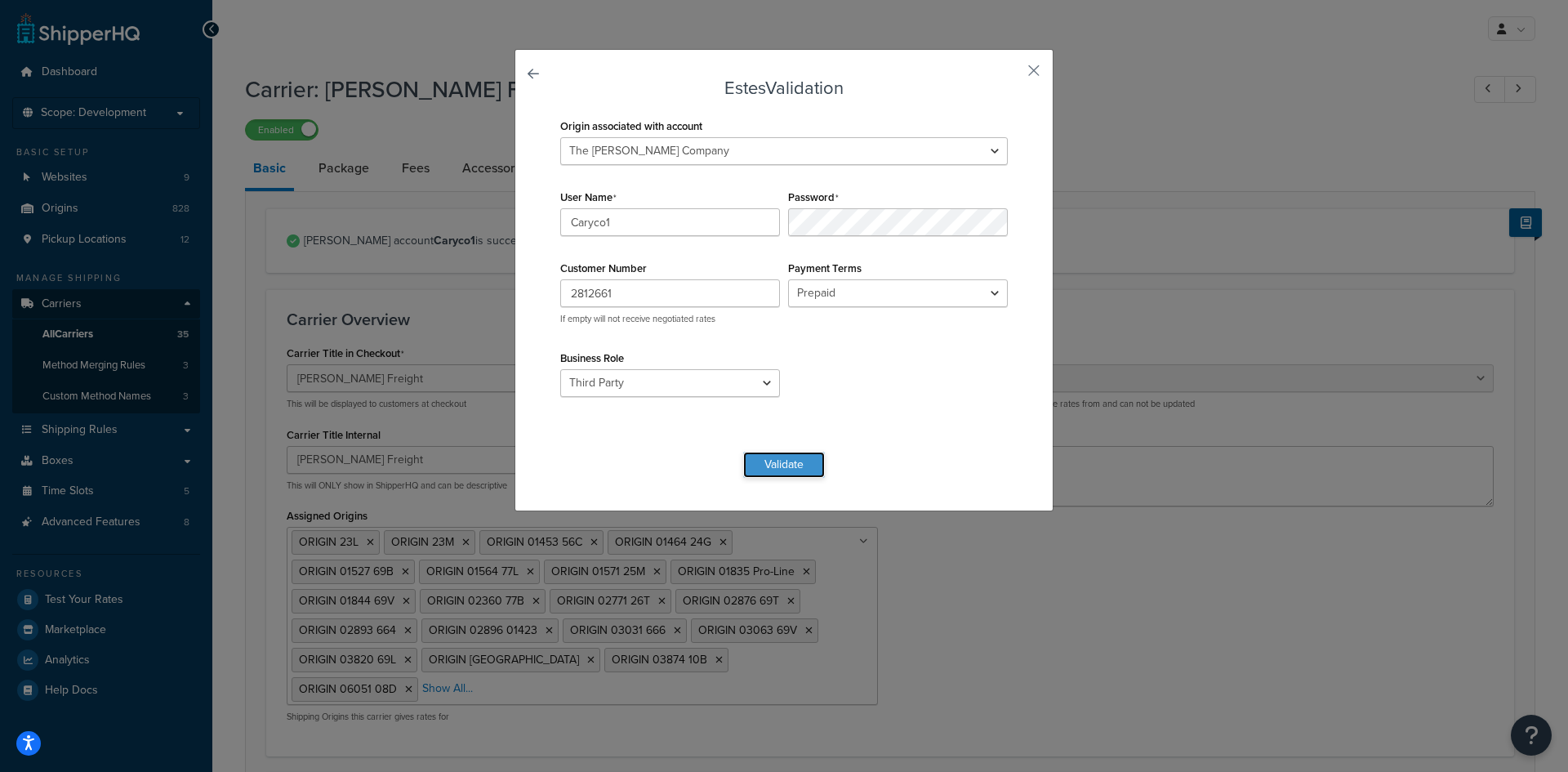
click at [788, 467] on button "Validate" at bounding box center [784, 465] width 82 height 27
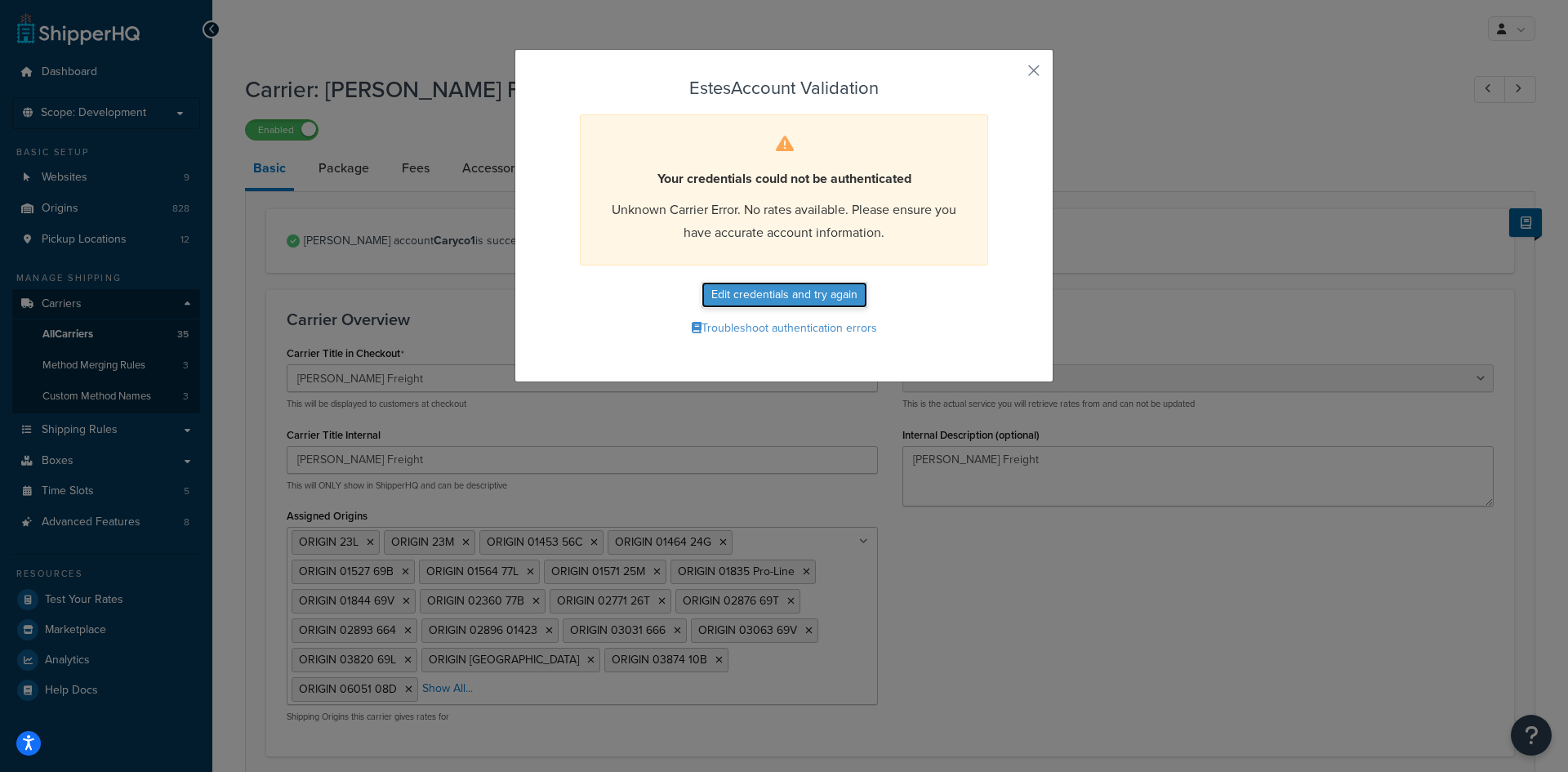
click at [784, 286] on button "Edit credentials and try again" at bounding box center [784, 295] width 166 height 27
select select "THIRD PARTY"
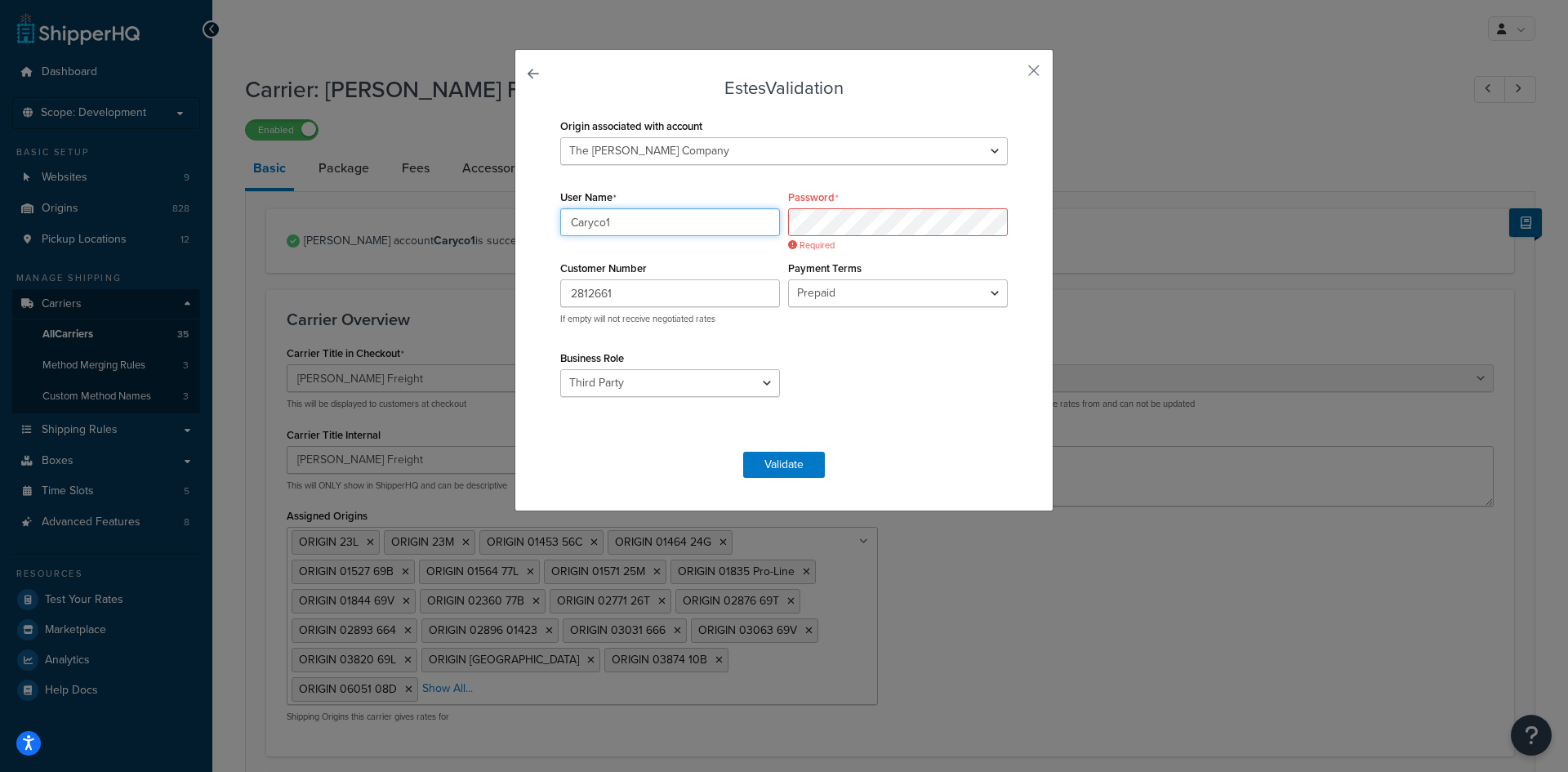
click at [682, 220] on input "Caryco1" at bounding box center [669, 222] width 220 height 28
